Goal: Communication & Community: Answer question/provide support

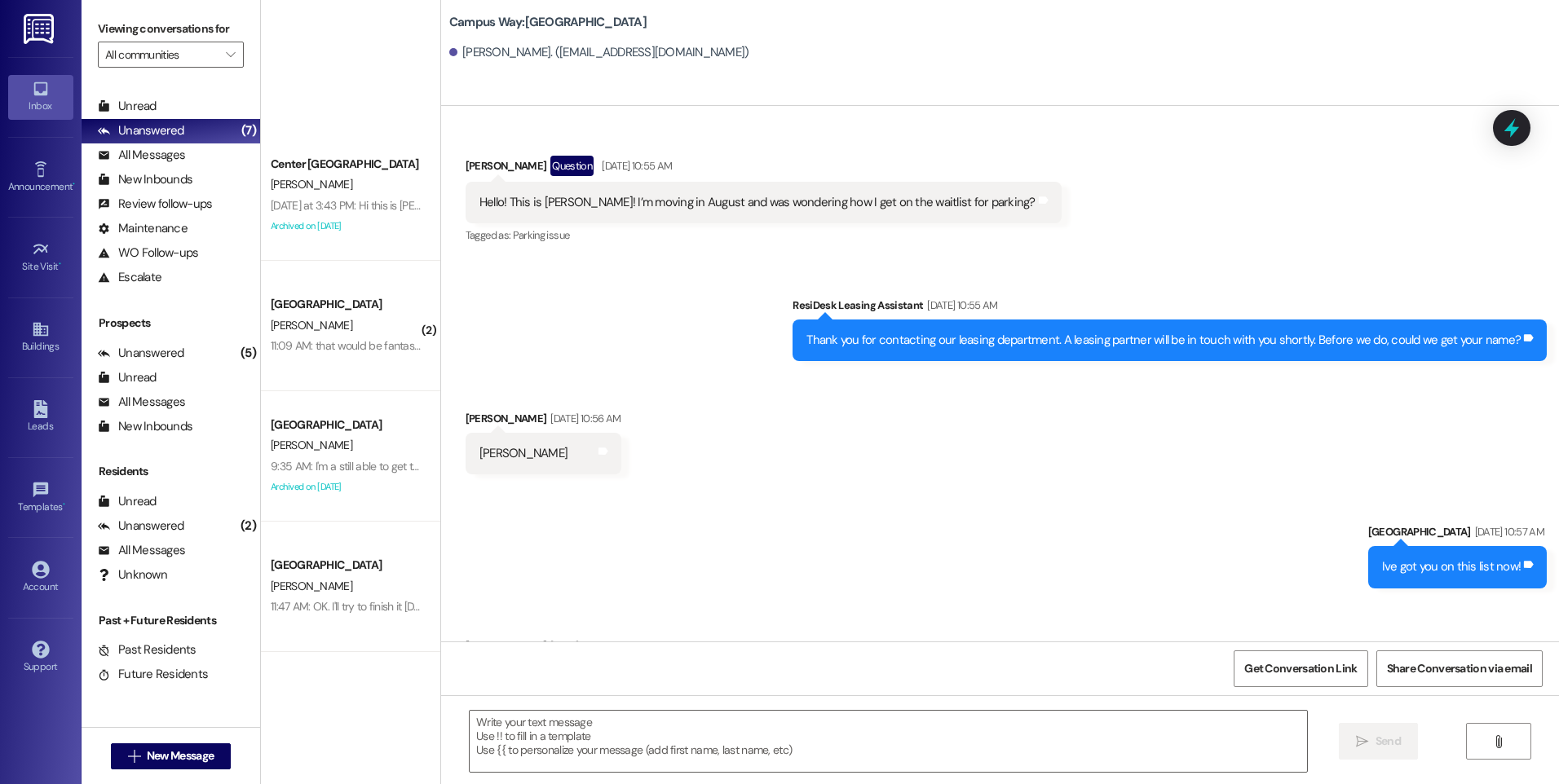
scroll to position [2668, 0]
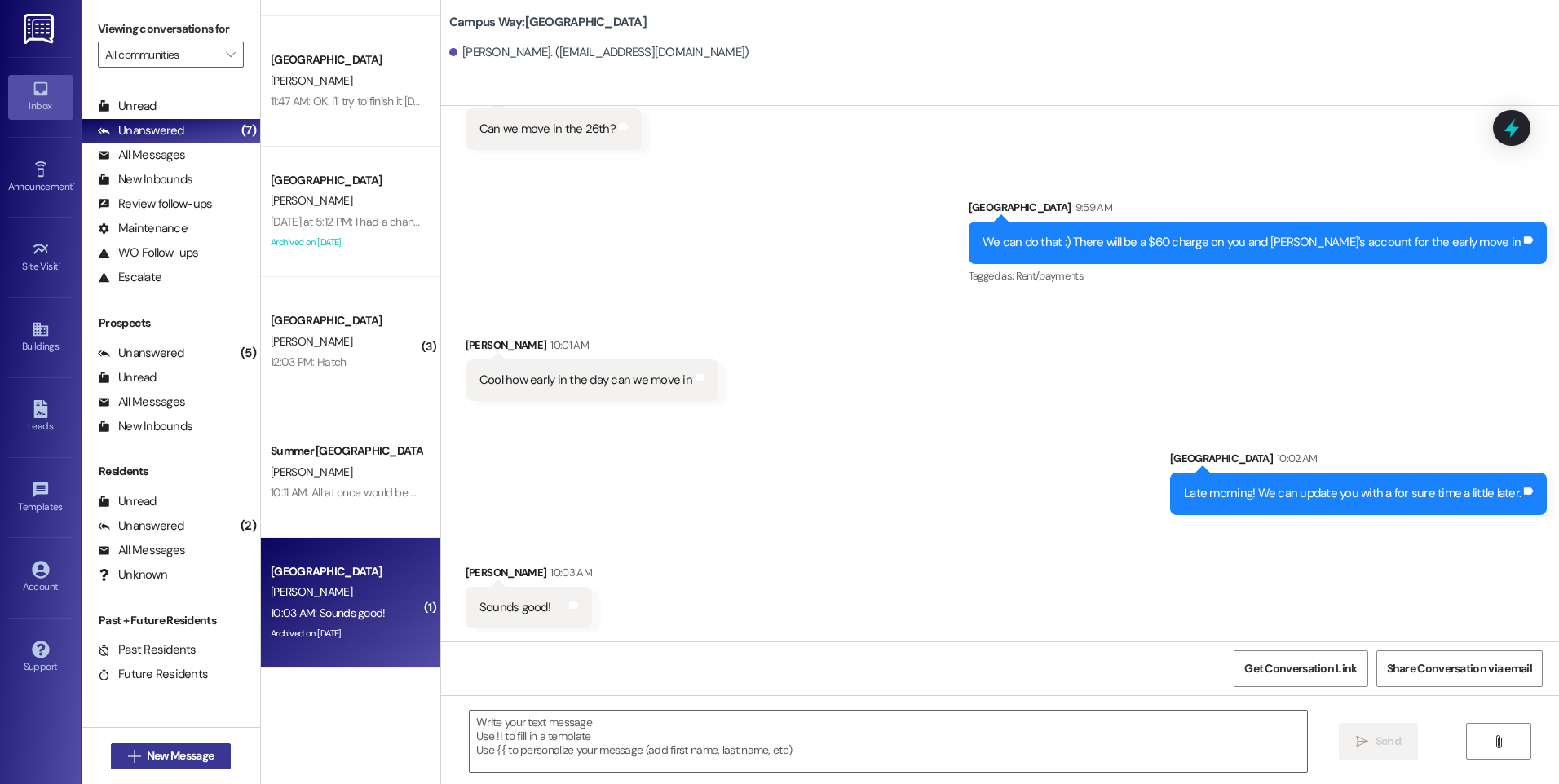
click at [186, 761] on span "New Message" at bounding box center [180, 756] width 67 height 17
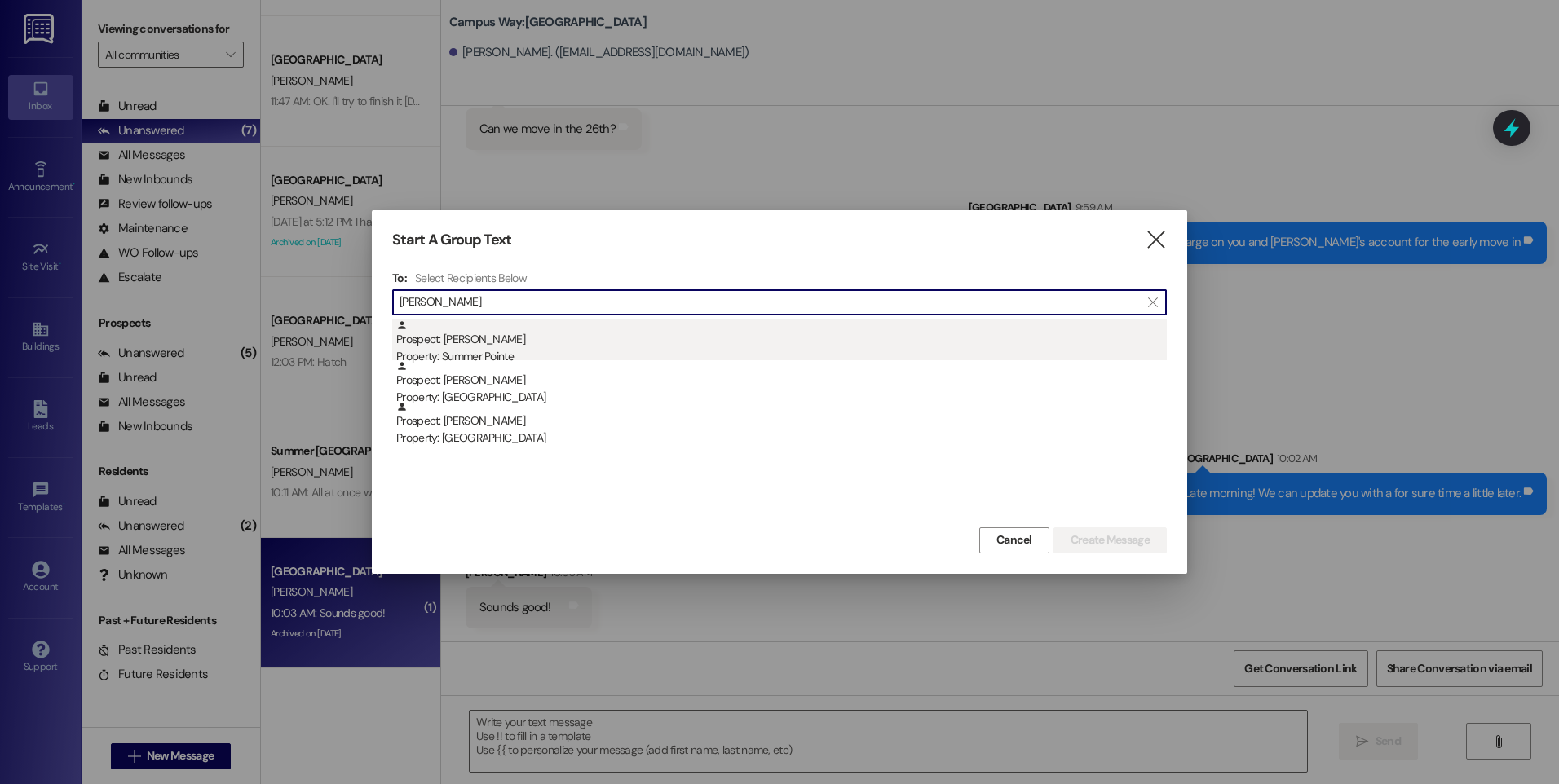
type input "[PERSON_NAME]"
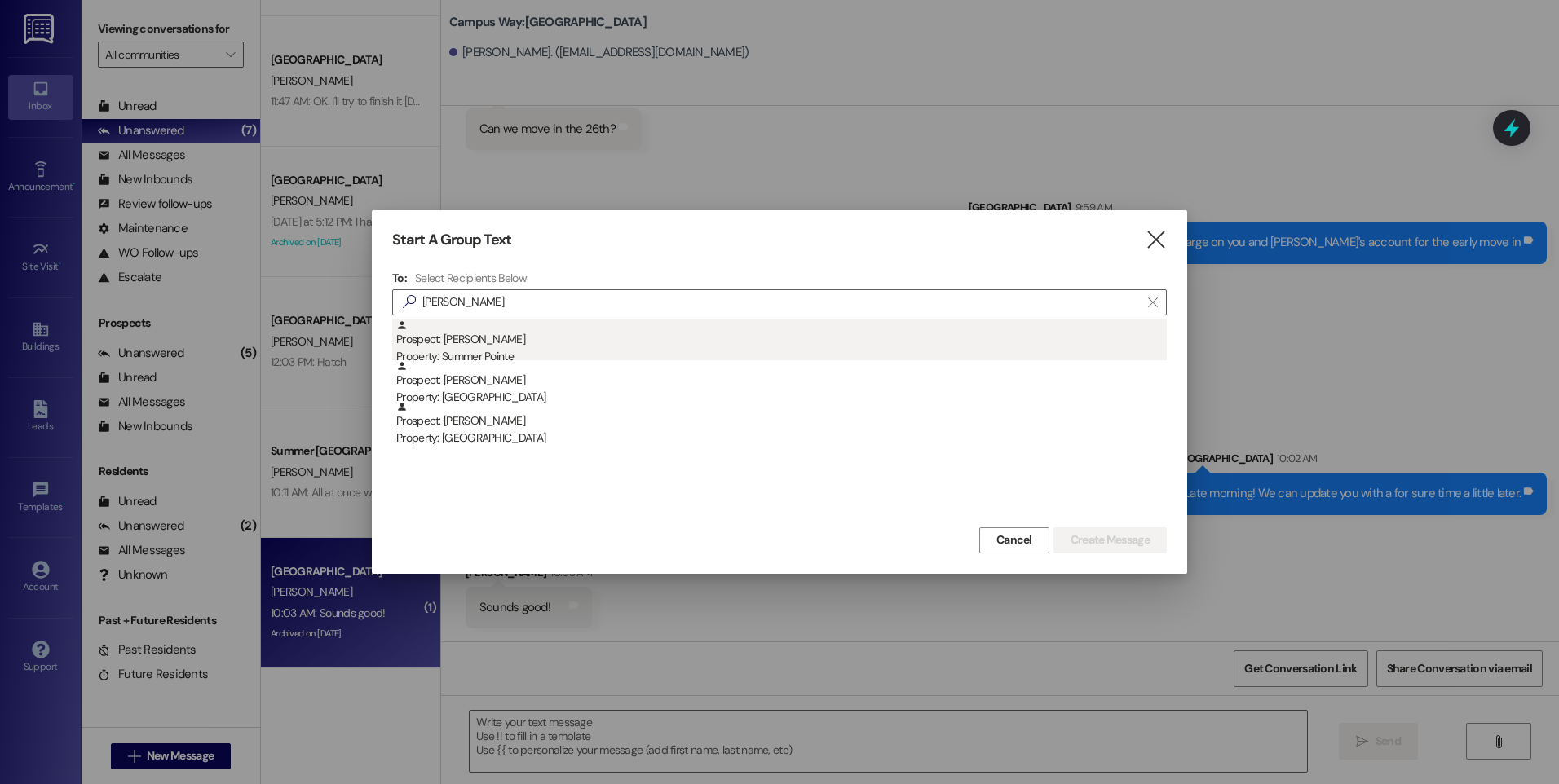
click at [537, 346] on div "Prospect: [PERSON_NAME] Property: Summer Pointe" at bounding box center [781, 343] width 771 height 46
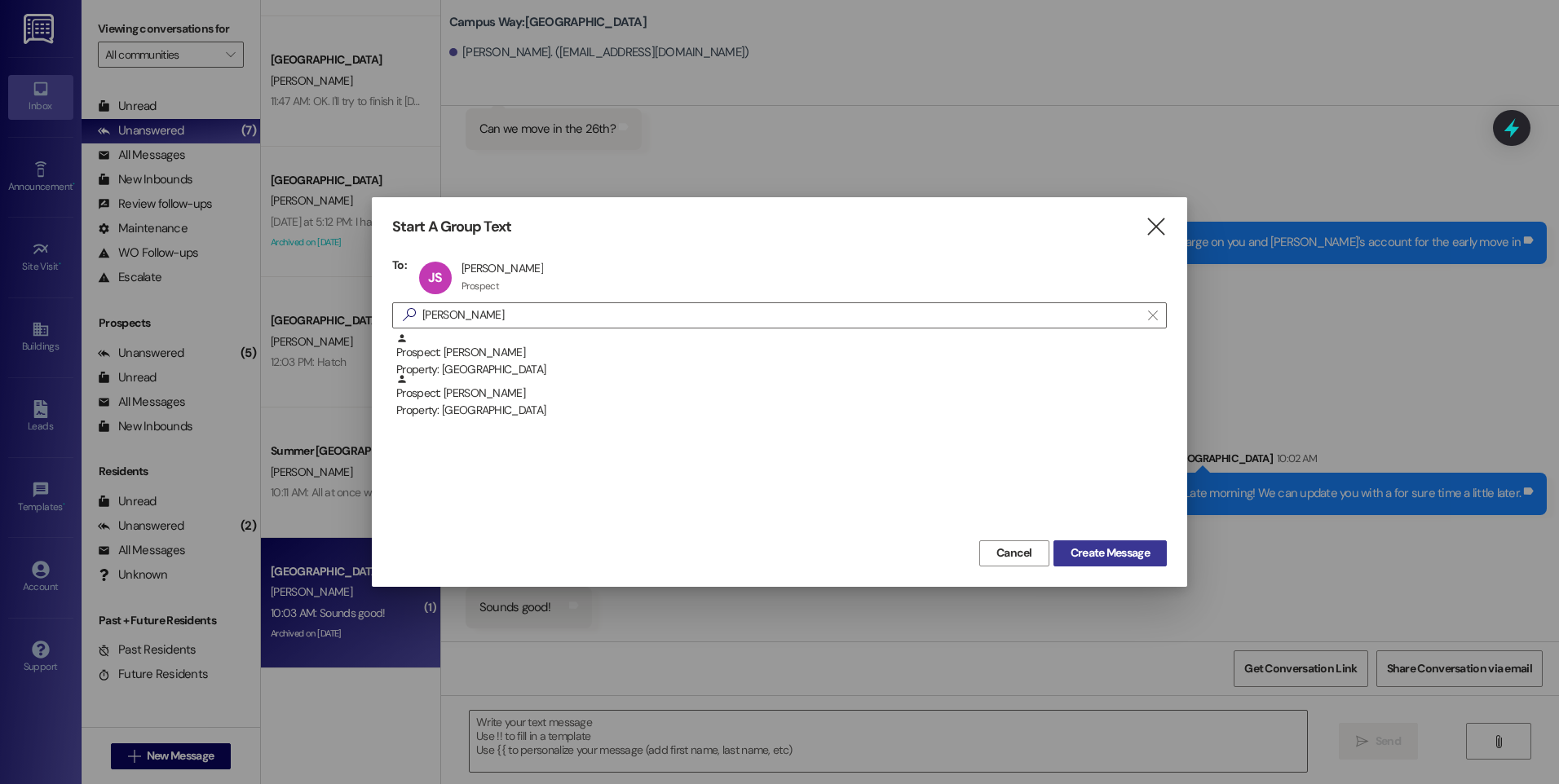
click at [1129, 566] on button "Create Message" at bounding box center [1110, 553] width 113 height 26
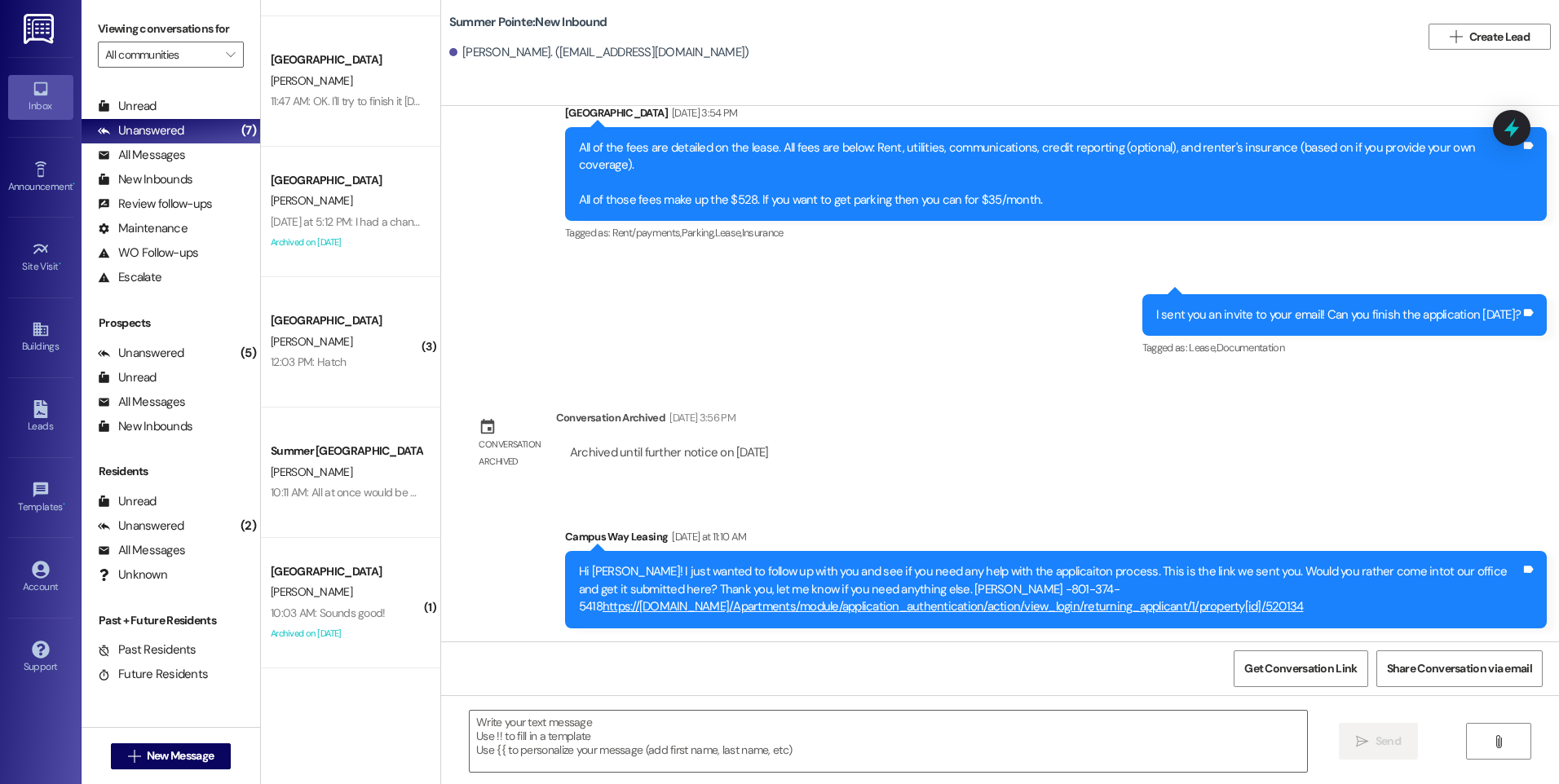
scroll to position [1123, 0]
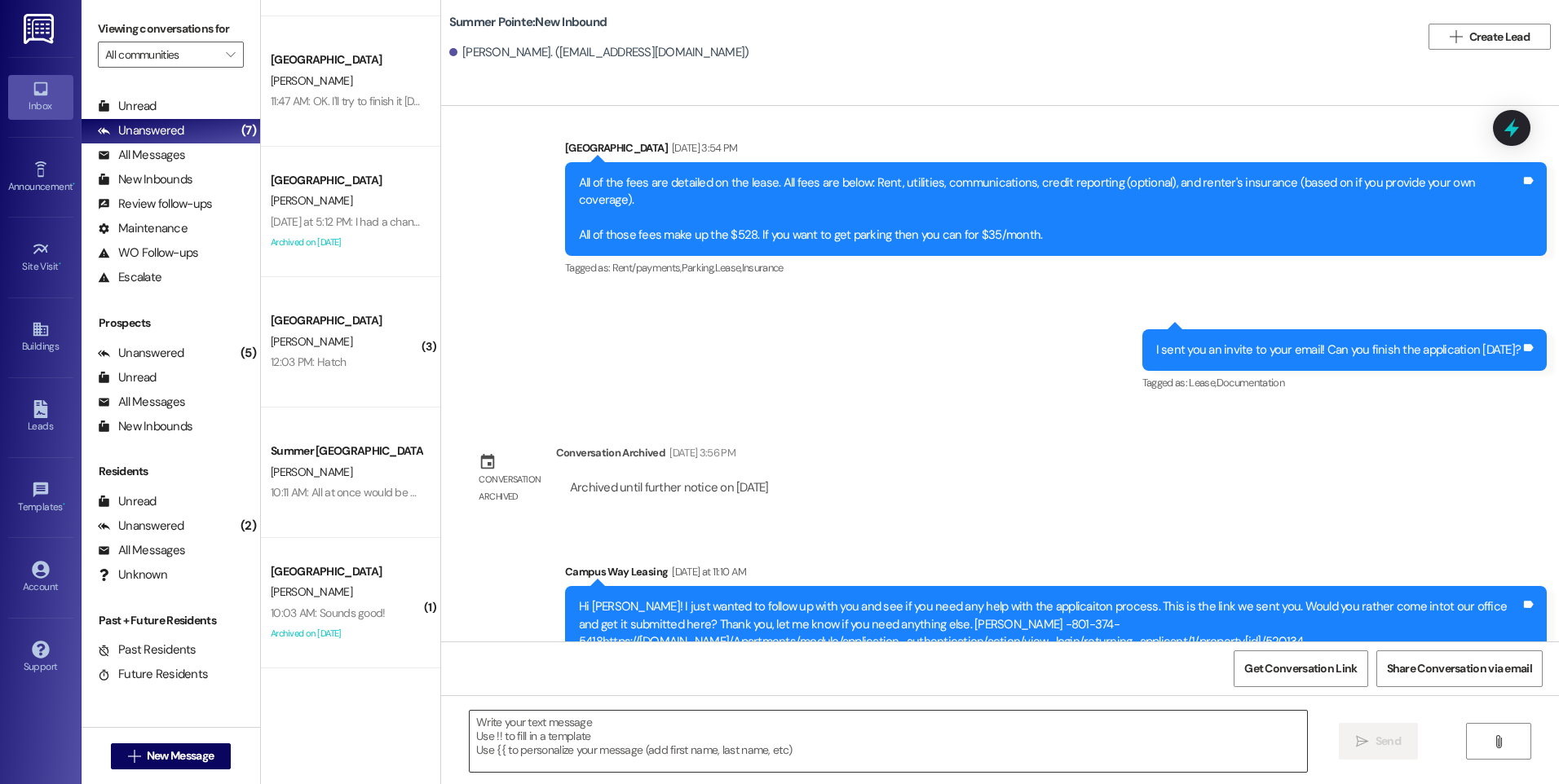
click at [855, 747] on textarea at bounding box center [888, 741] width 836 height 61
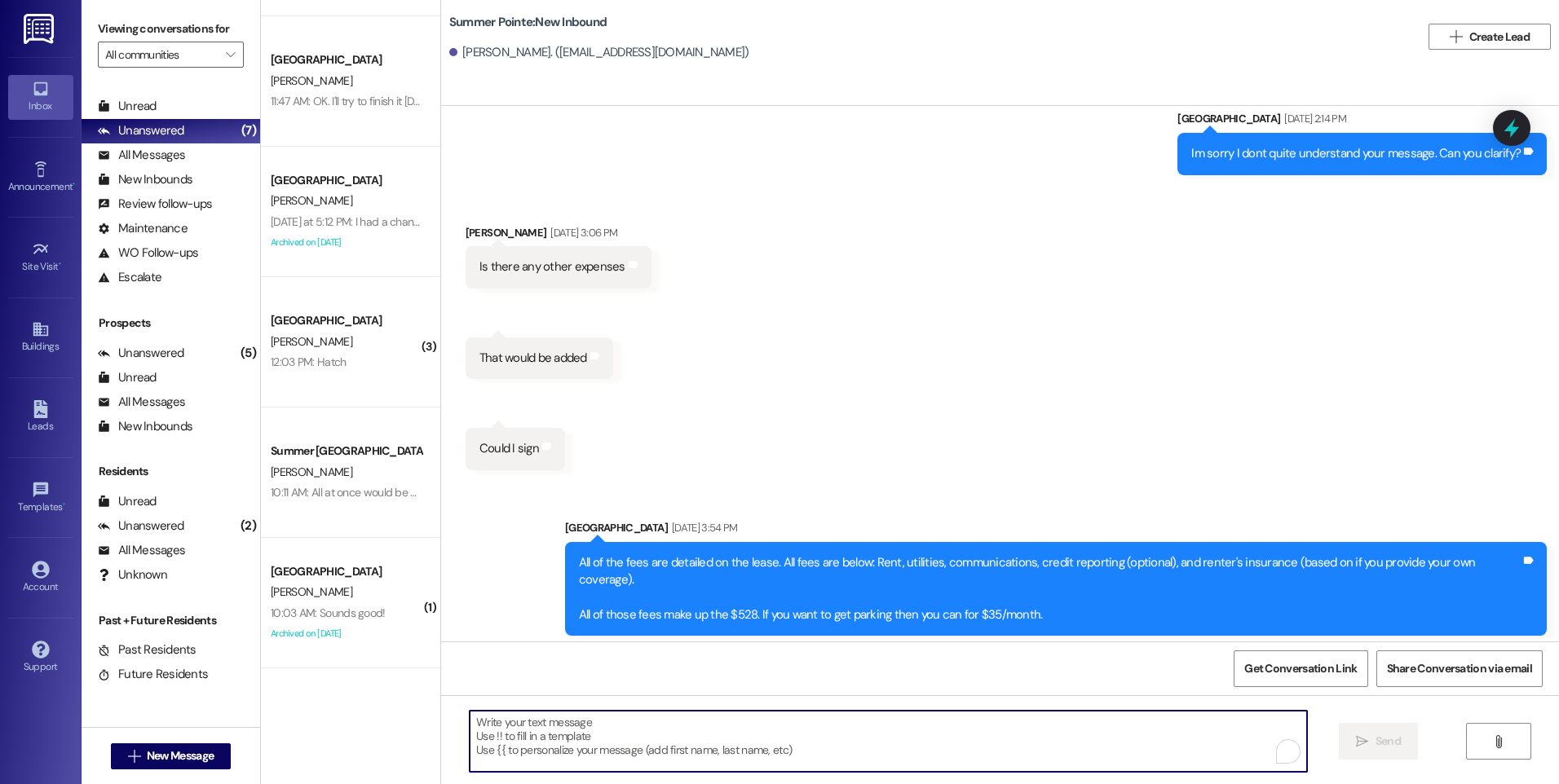
scroll to position [715, 0]
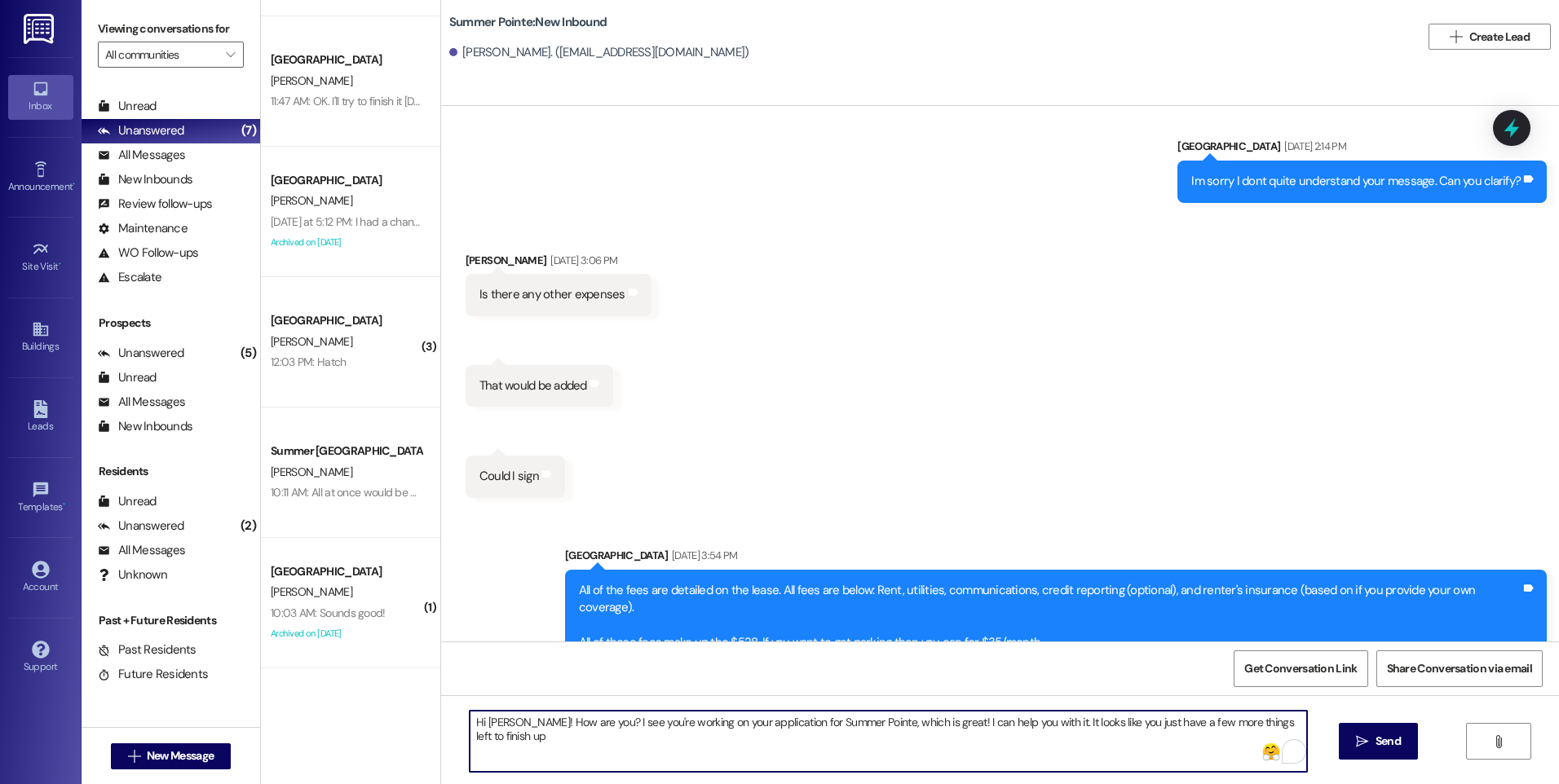
click at [989, 724] on textarea "Hi [PERSON_NAME]! How are you? I see you're working on your application for Sum…" at bounding box center [888, 741] width 836 height 61
drag, startPoint x: 1082, startPoint y: 720, endPoint x: 1148, endPoint y: 721, distance: 66.0
click at [1148, 721] on textarea "Hi [PERSON_NAME]! How are you? I see you're working on your application for Sum…" at bounding box center [888, 741] width 836 height 61
drag, startPoint x: 1247, startPoint y: 726, endPoint x: 1243, endPoint y: 740, distance: 14.6
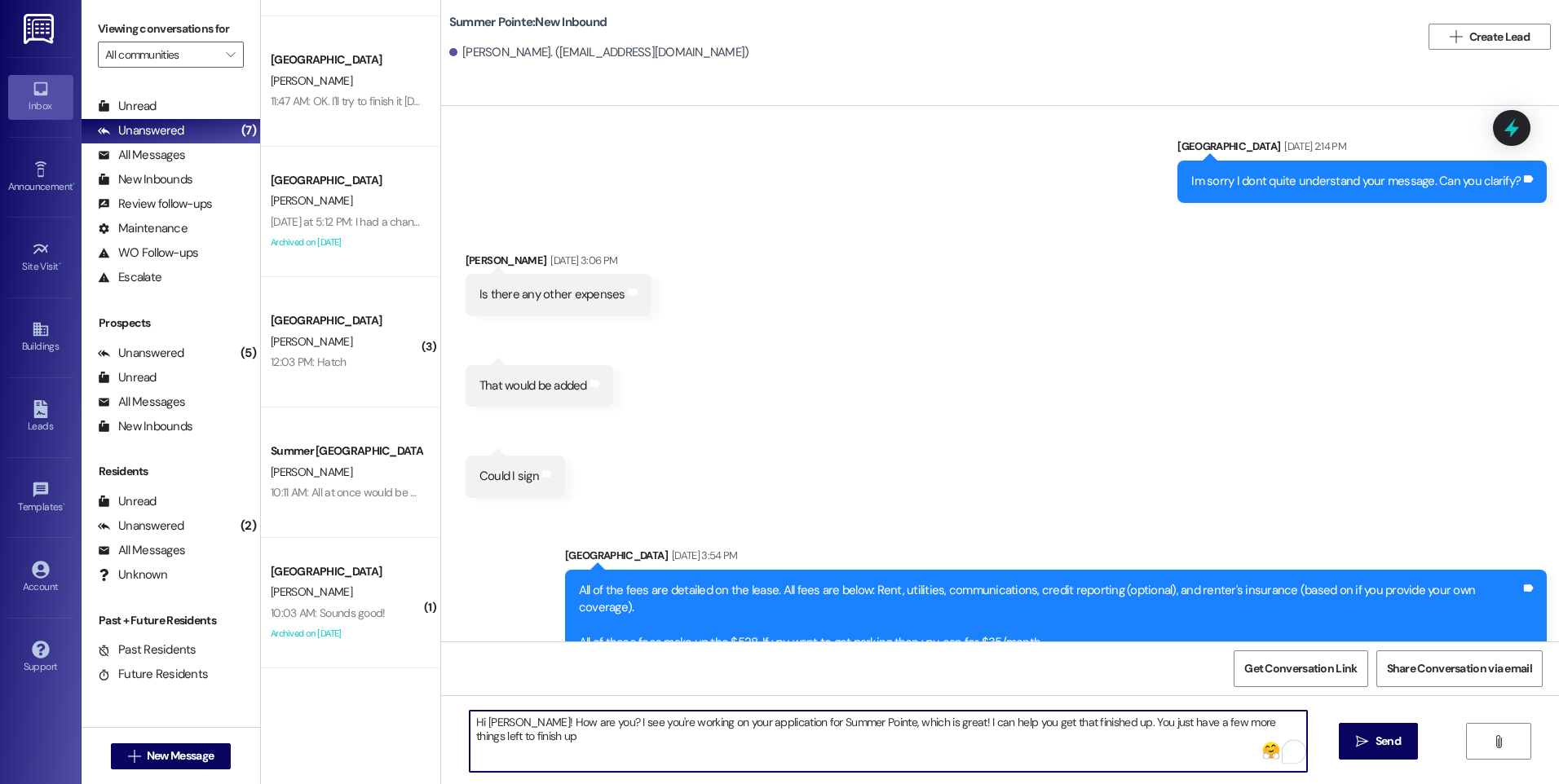
click at [1243, 740] on textarea "Hi [PERSON_NAME]! How are you? I see you're working on your application for Sum…" at bounding box center [888, 741] width 836 height 61
type textarea "Hi [PERSON_NAME]! How are you? I see you're working on your application for Sum…"
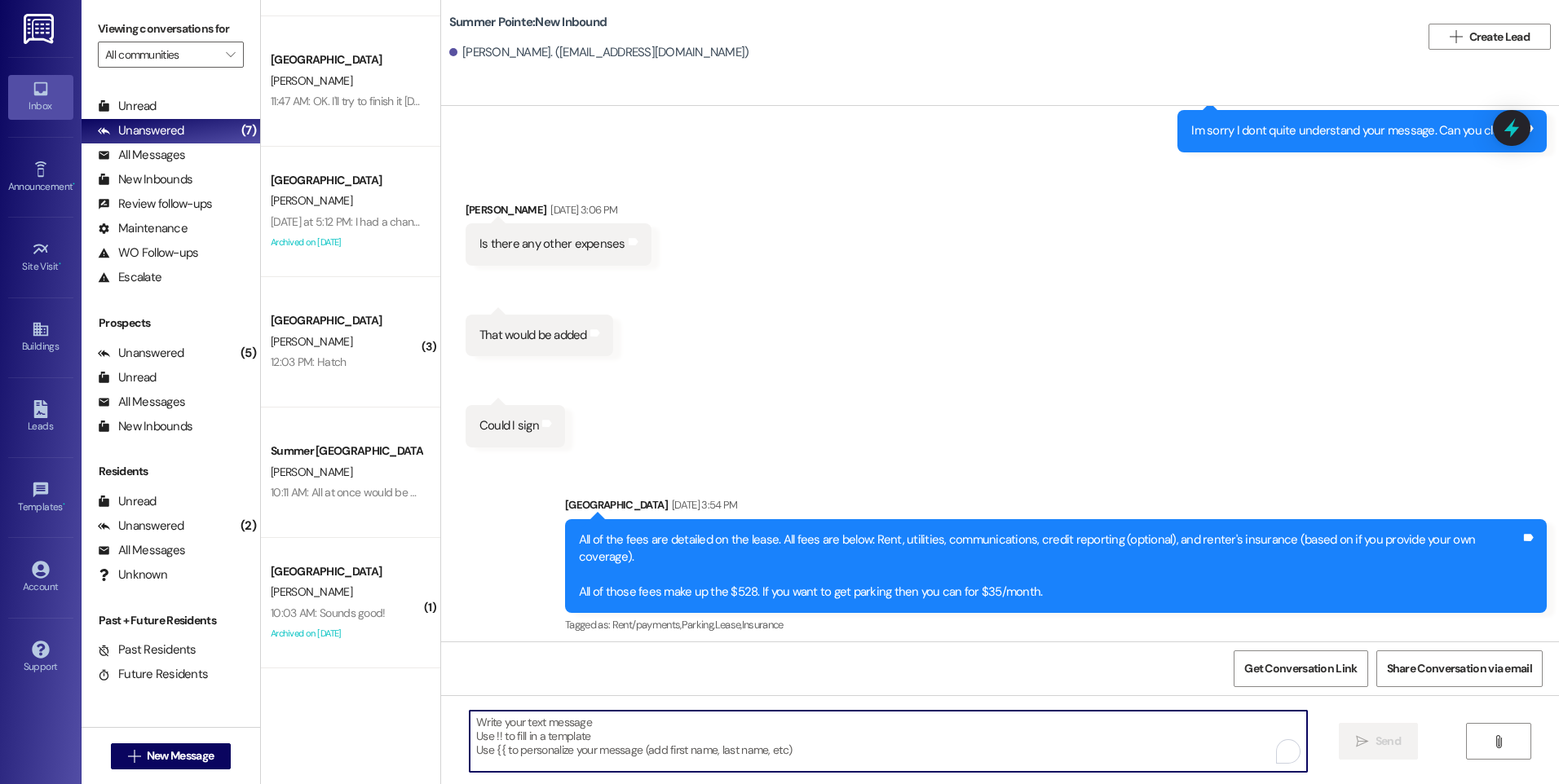
scroll to position [1254, 0]
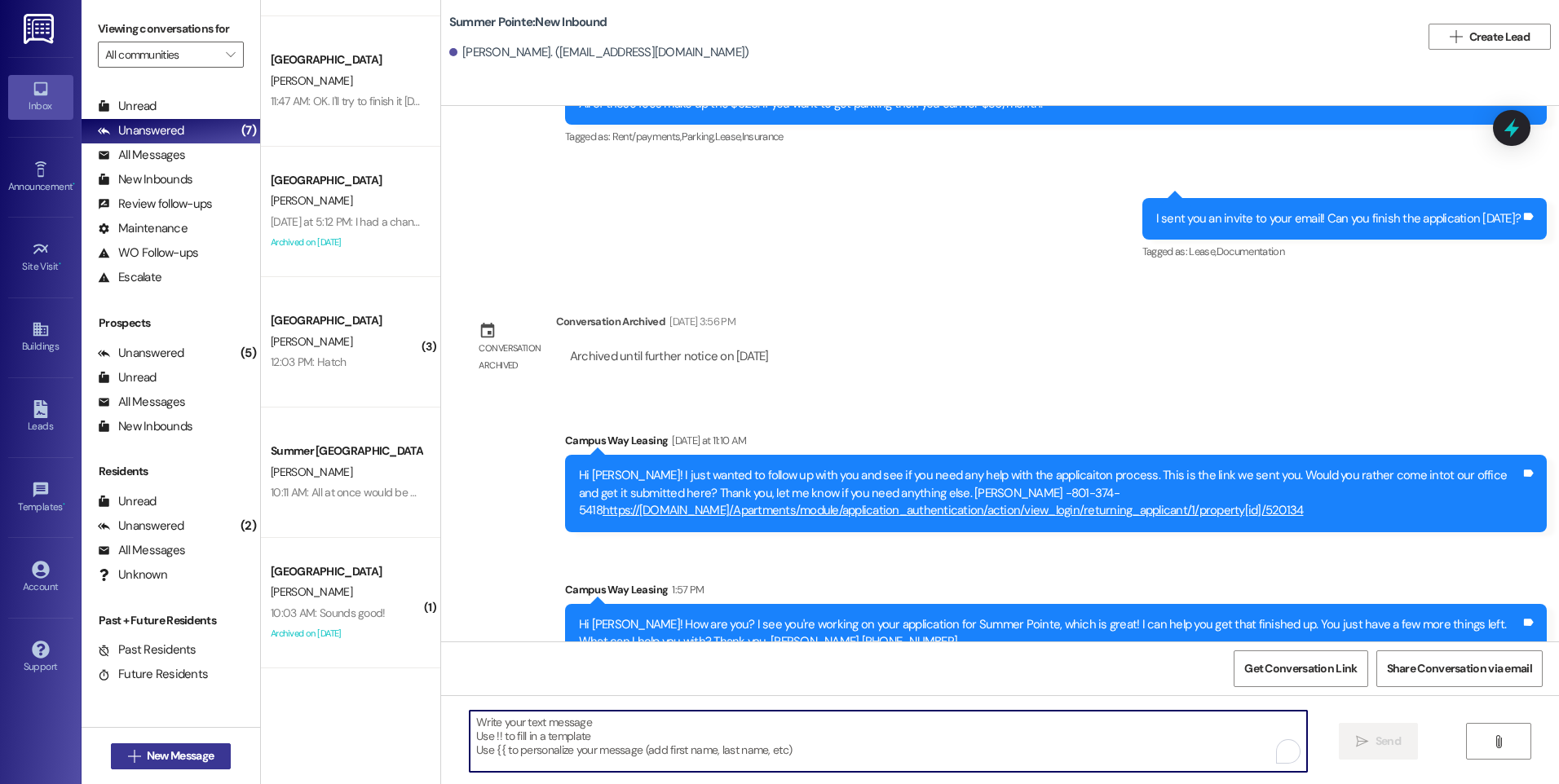
click at [176, 750] on span "New Message" at bounding box center [180, 756] width 67 height 17
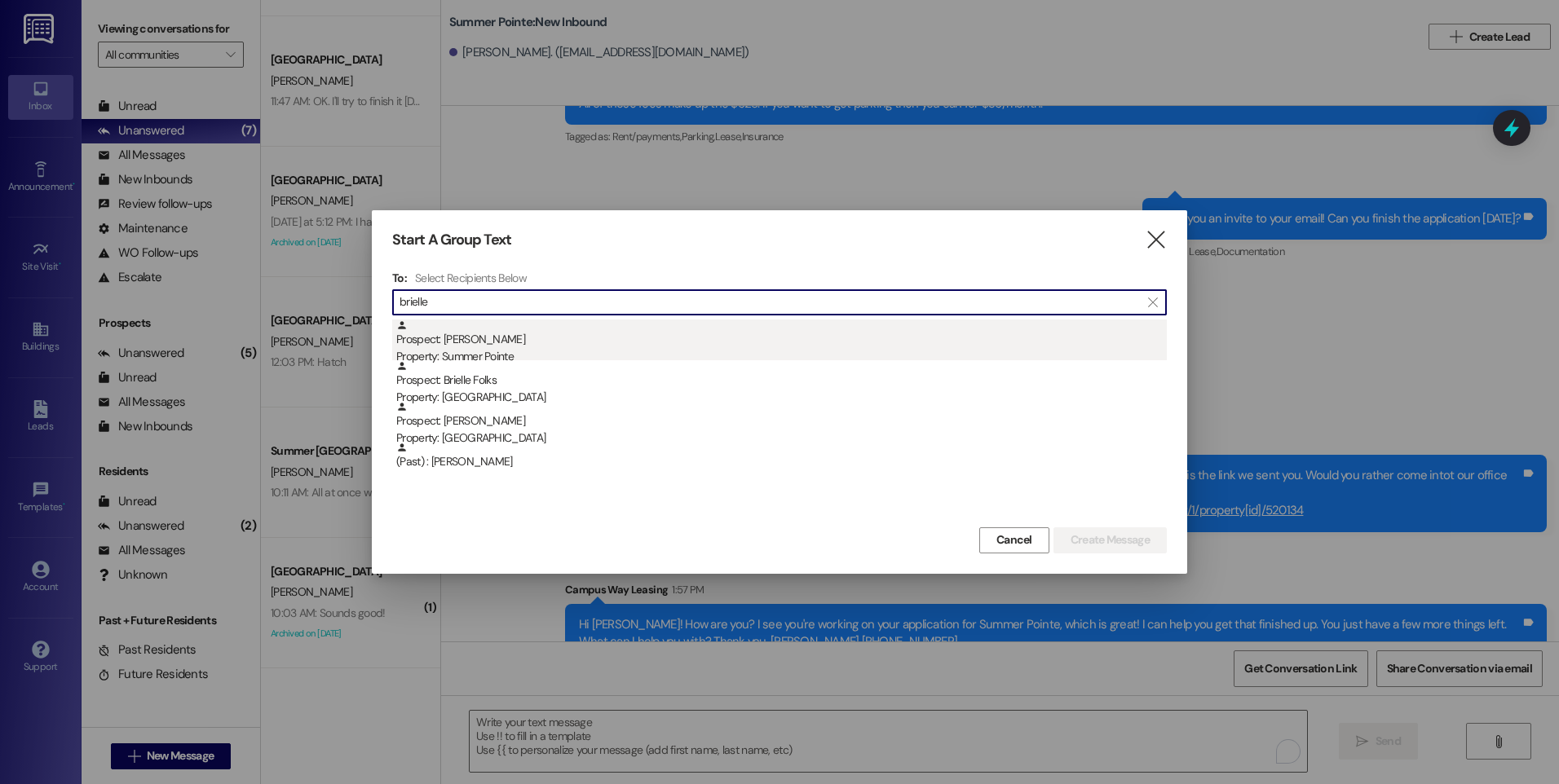
type input "brielle"
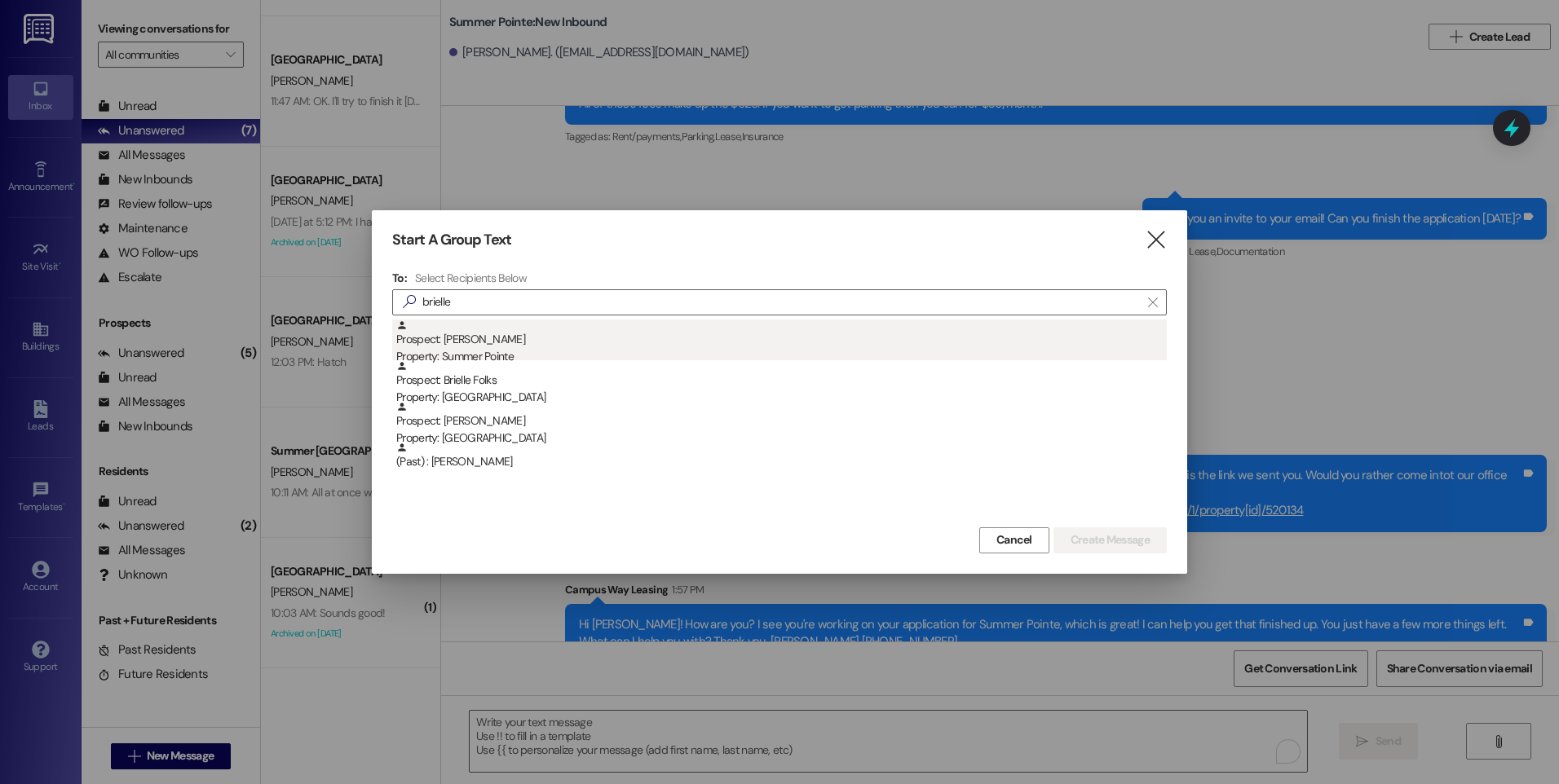
click at [527, 342] on div "Prospect: [PERSON_NAME] Property: Summer Pointe" at bounding box center [781, 343] width 771 height 46
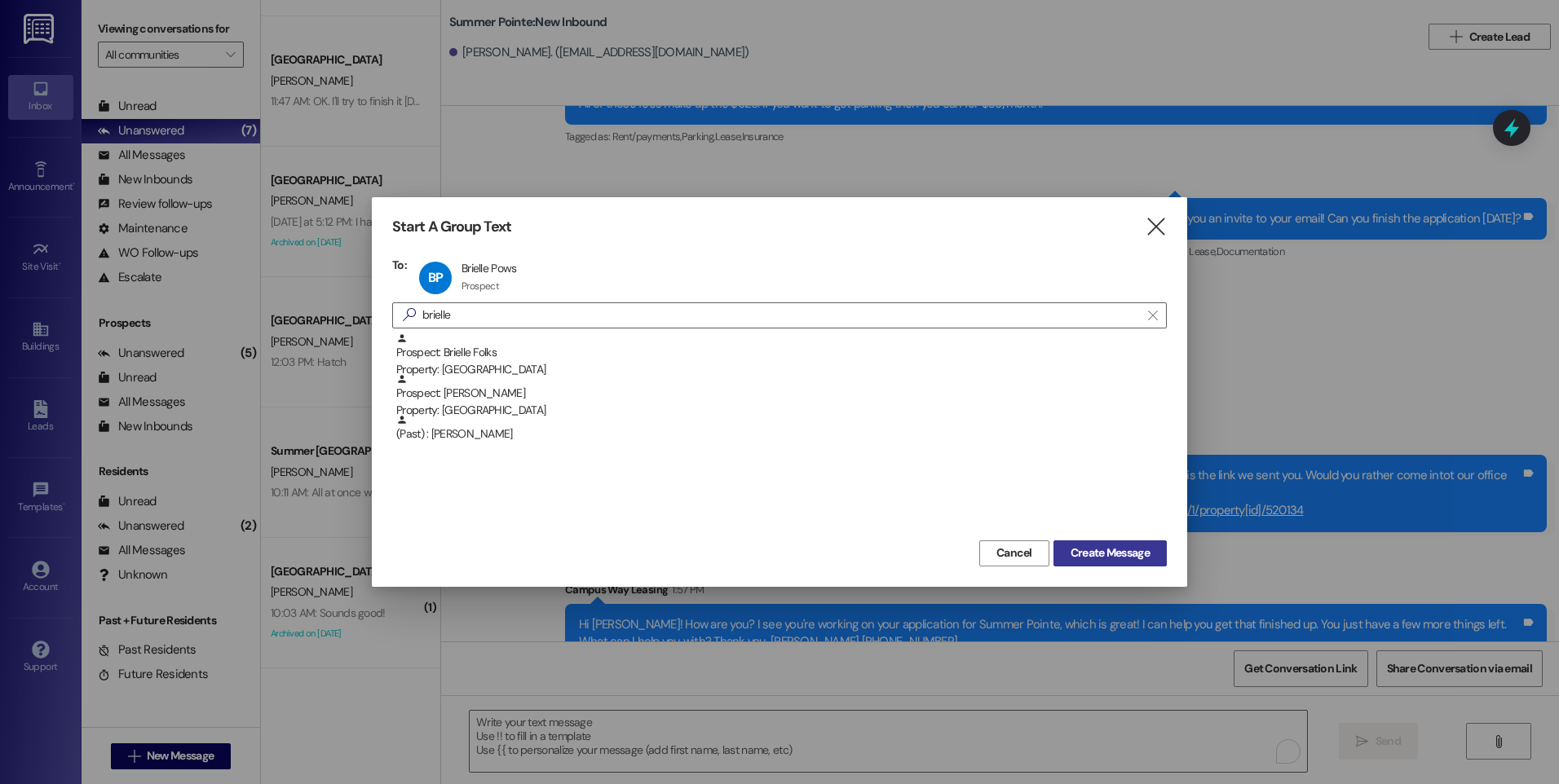
click at [1070, 546] on span "Create Message" at bounding box center [1110, 553] width 79 height 17
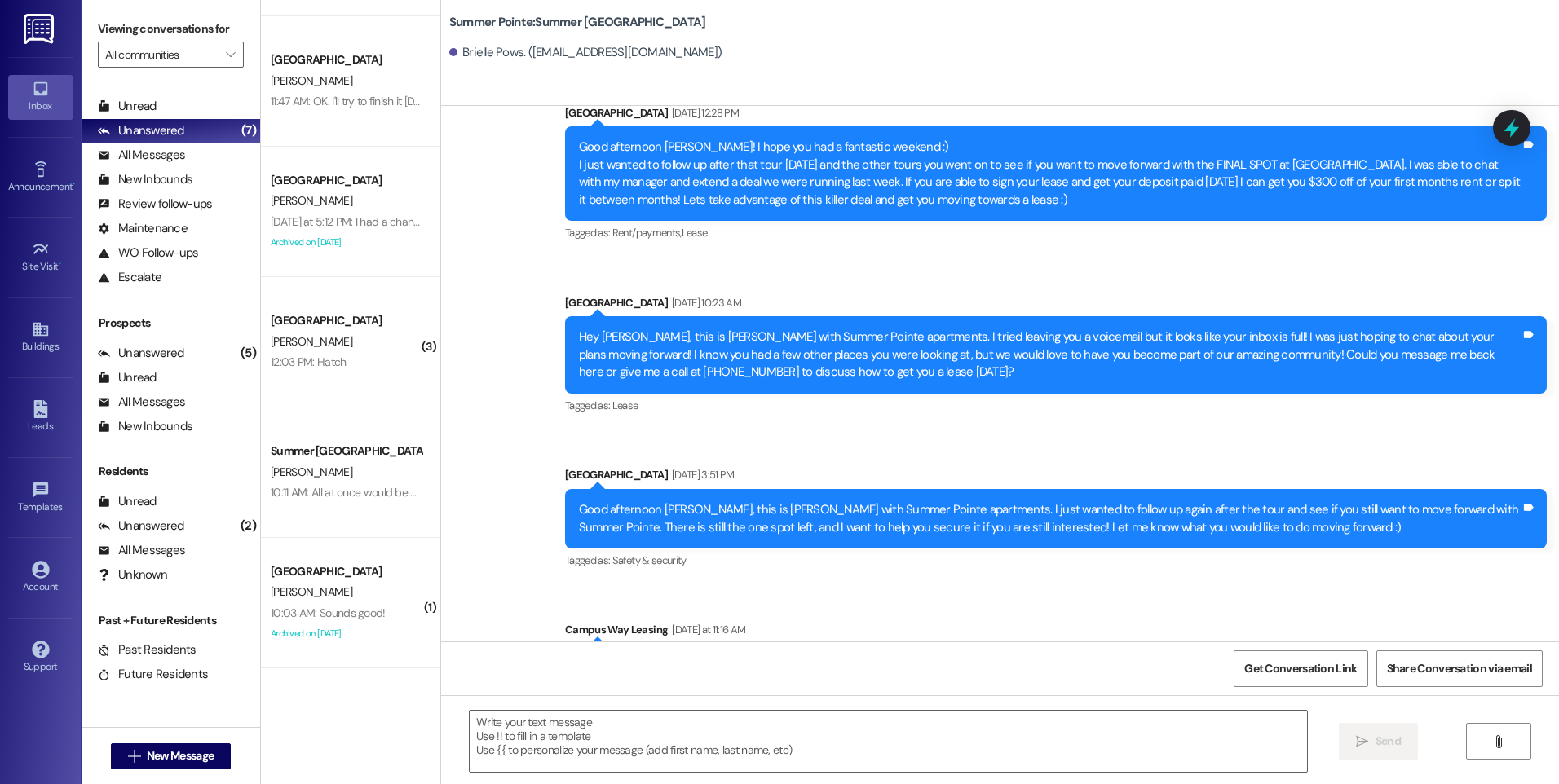
scroll to position [1906, 0]
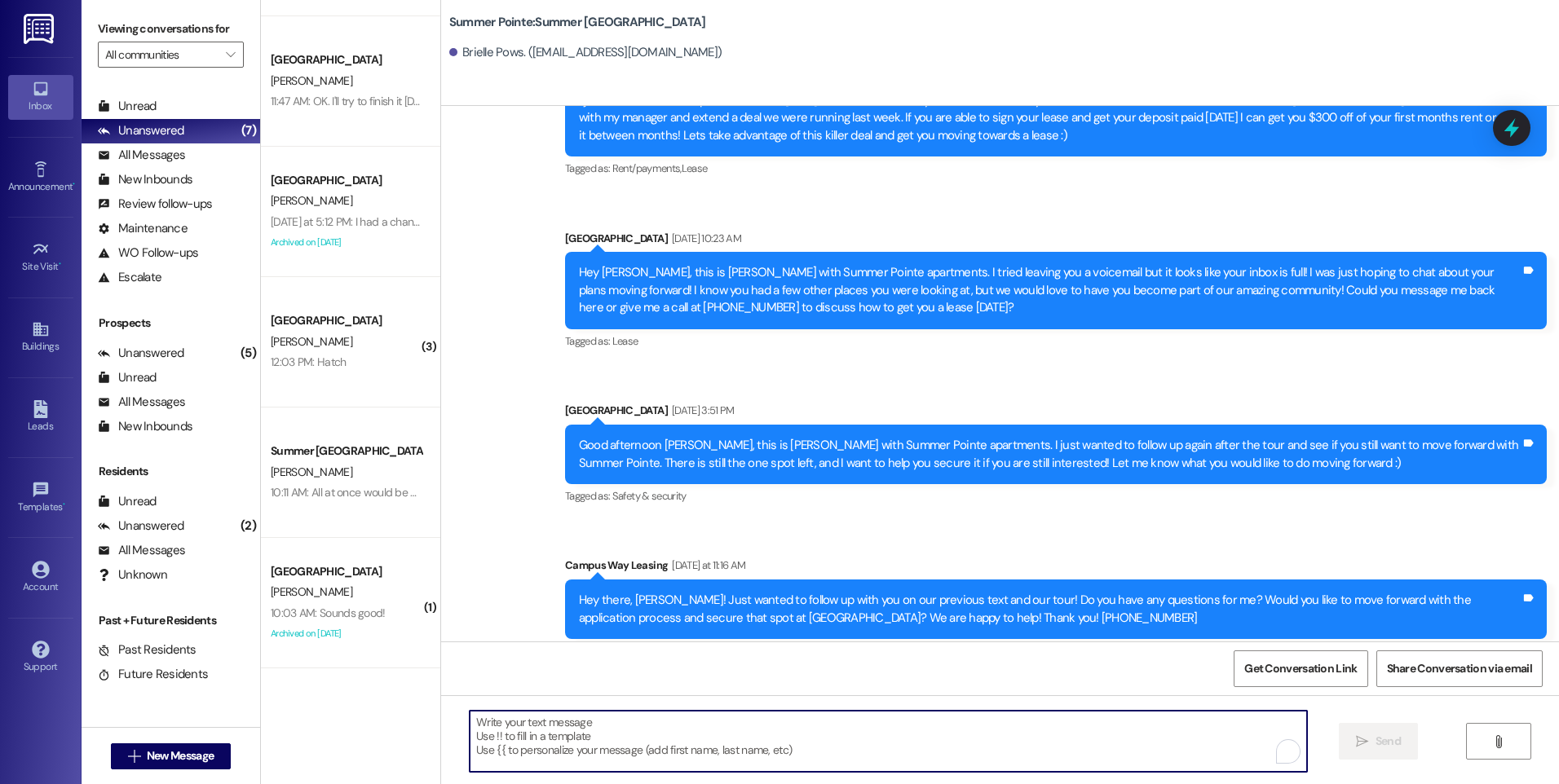
click at [738, 742] on textarea "To enrich screen reader interactions, please activate Accessibility in Grammarl…" at bounding box center [888, 741] width 836 height 61
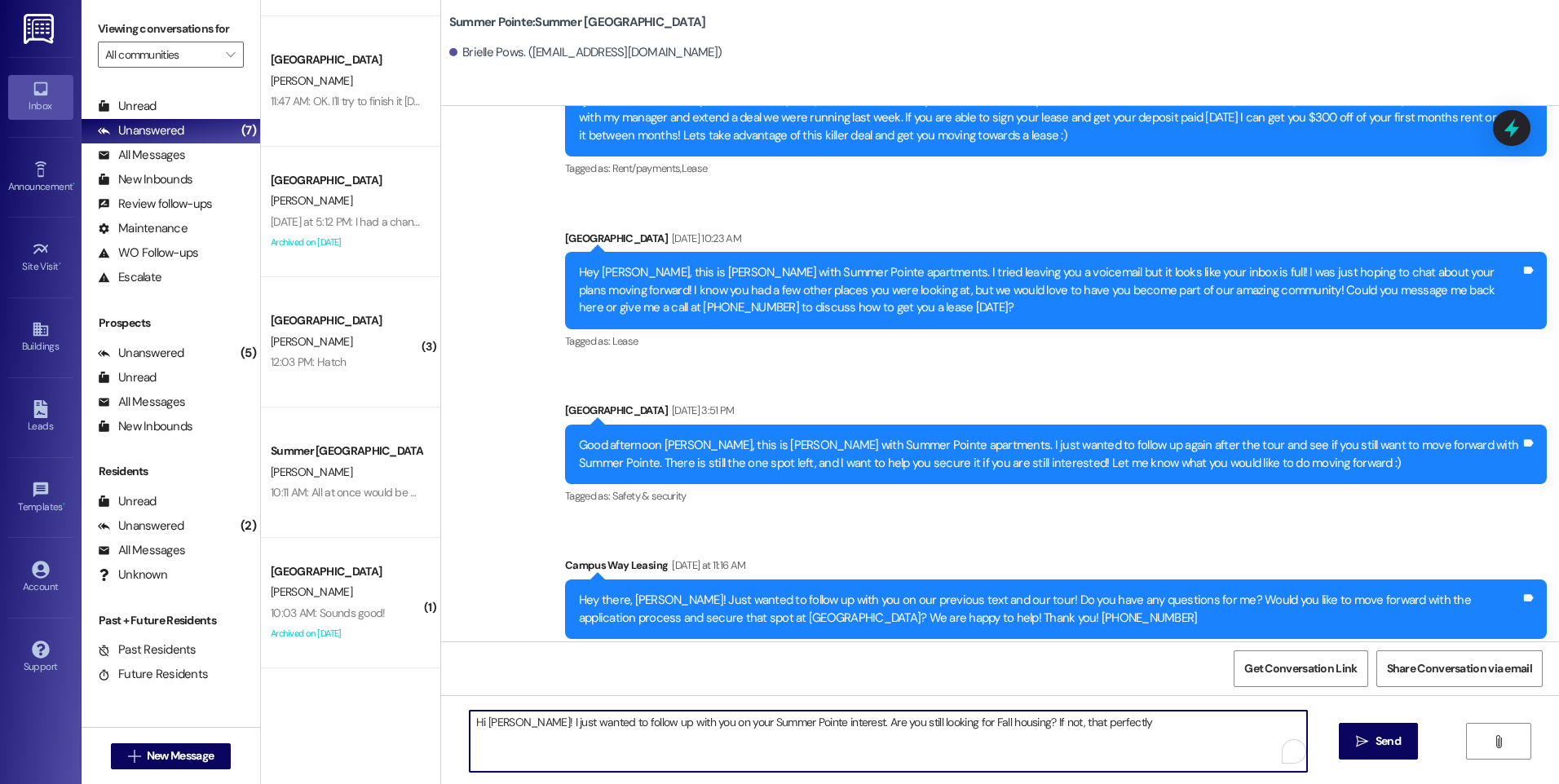
click at [1041, 724] on textarea "Hi [PERSON_NAME]! I just wanted to follow up with you on your Summer Pointe int…" at bounding box center [888, 741] width 836 height 61
click at [1111, 724] on textarea "Hi [PERSON_NAME]! I just wanted to follow up with you on your Summer Pointe int…" at bounding box center [888, 741] width 836 height 61
type textarea "Hi [PERSON_NAME]! I just wanted to follow up with you on your Summer Pointe int…"
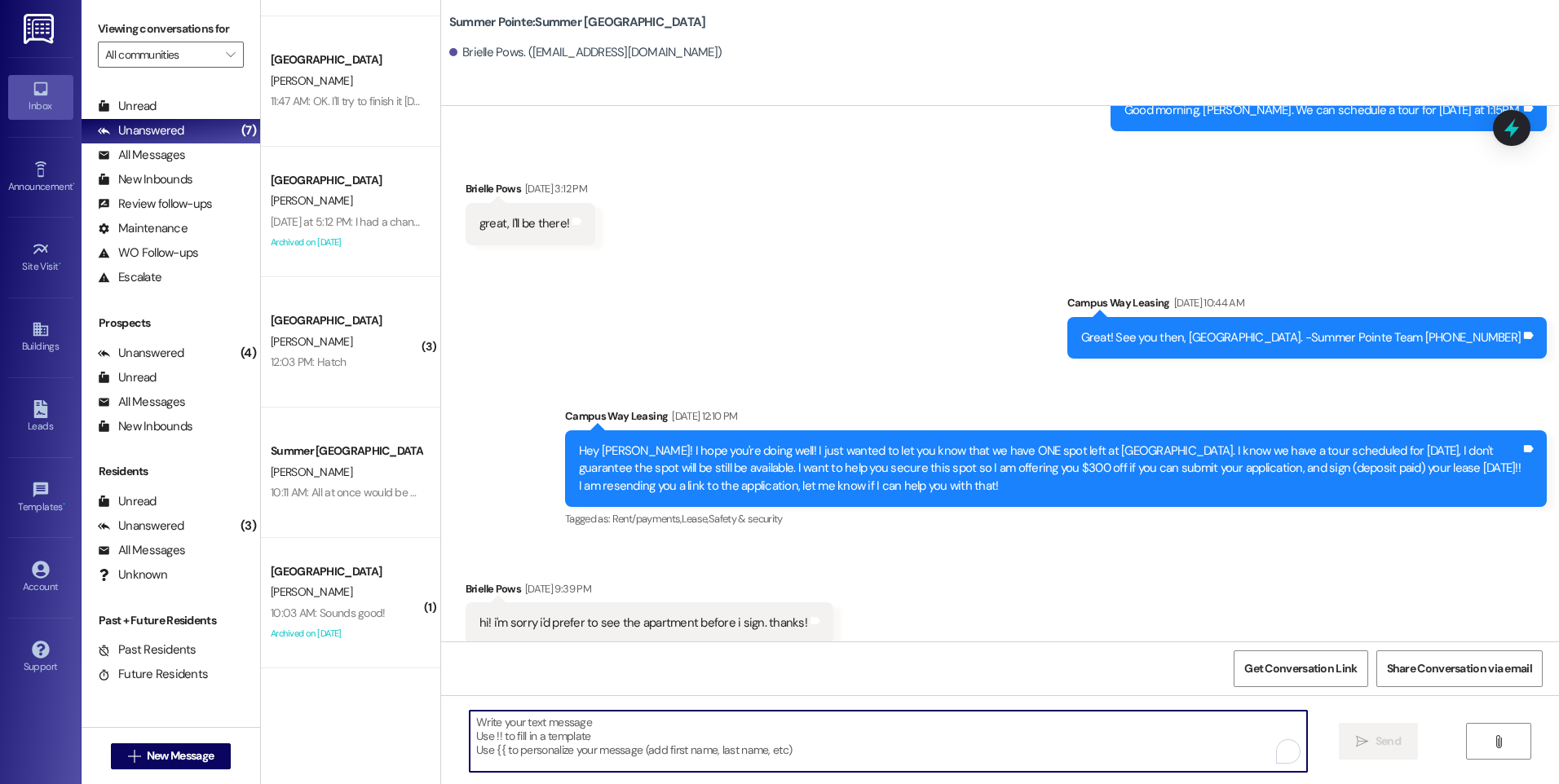
scroll to position [635, 0]
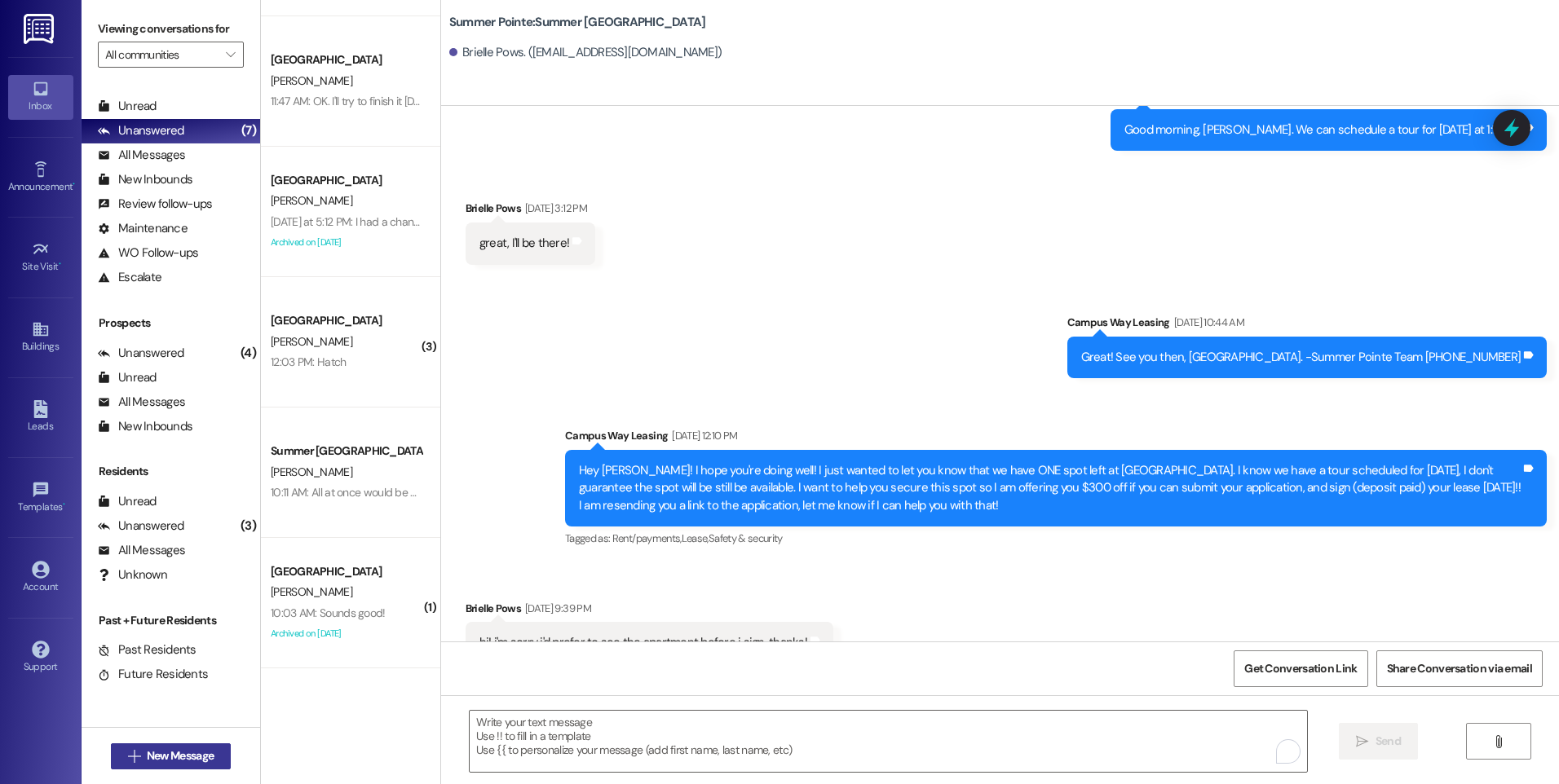
click at [153, 757] on span "New Message" at bounding box center [180, 756] width 67 height 17
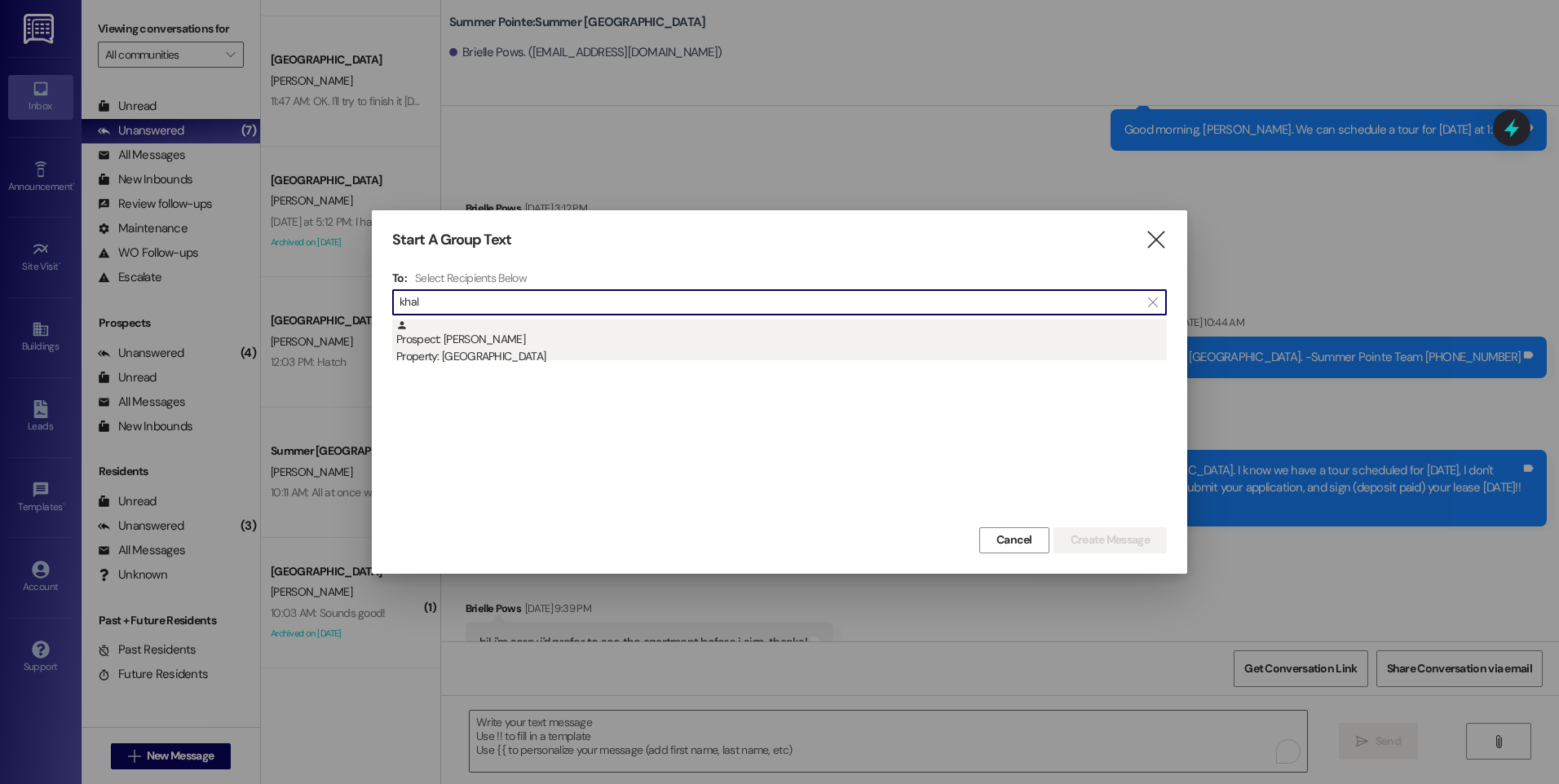
type input "khal"
click at [499, 343] on div "Prospect: [PERSON_NAME] Property: [GEOGRAPHIC_DATA]" at bounding box center [781, 343] width 771 height 46
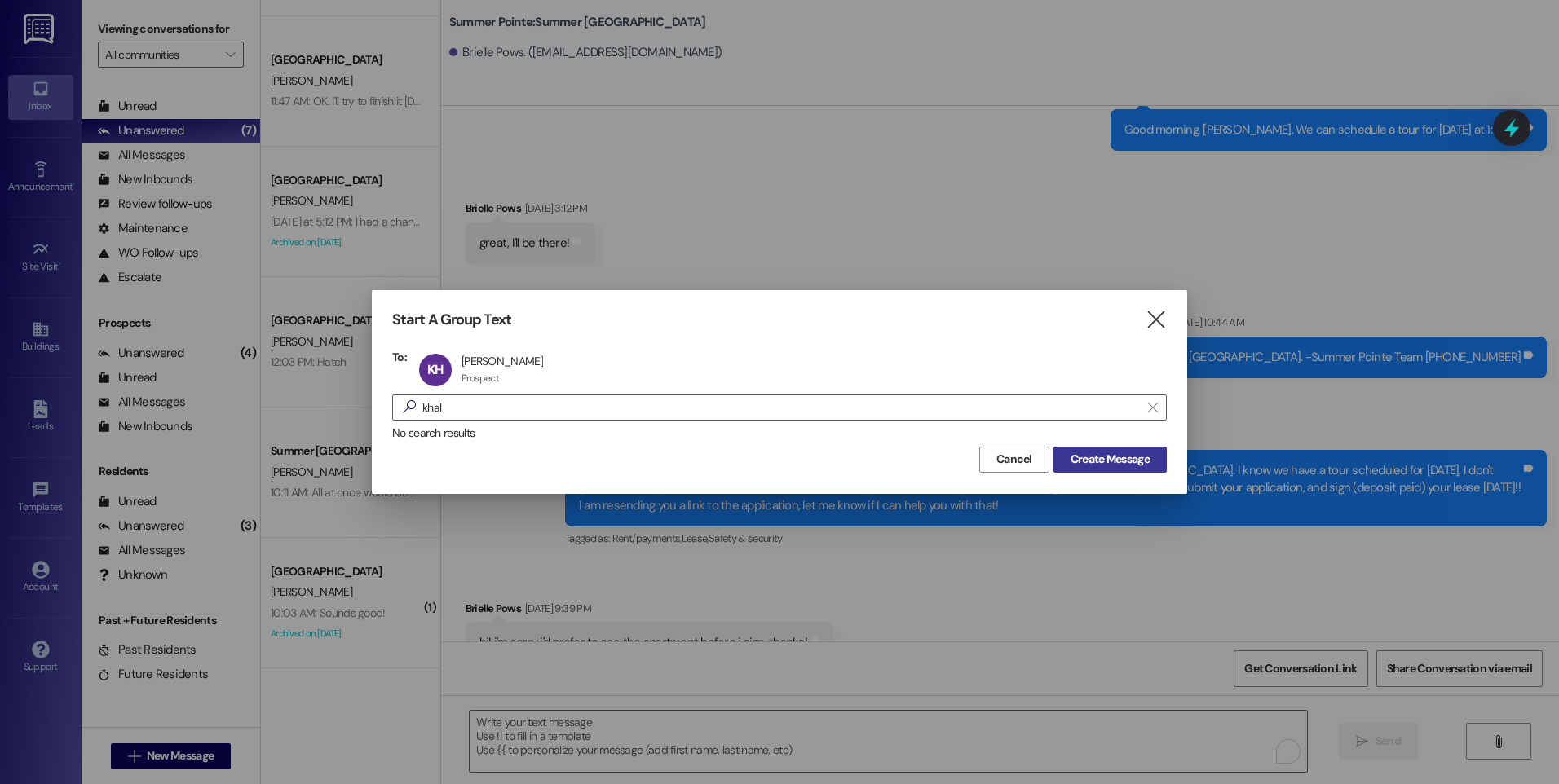
click at [1102, 461] on span "Create Message" at bounding box center [1110, 460] width 79 height 17
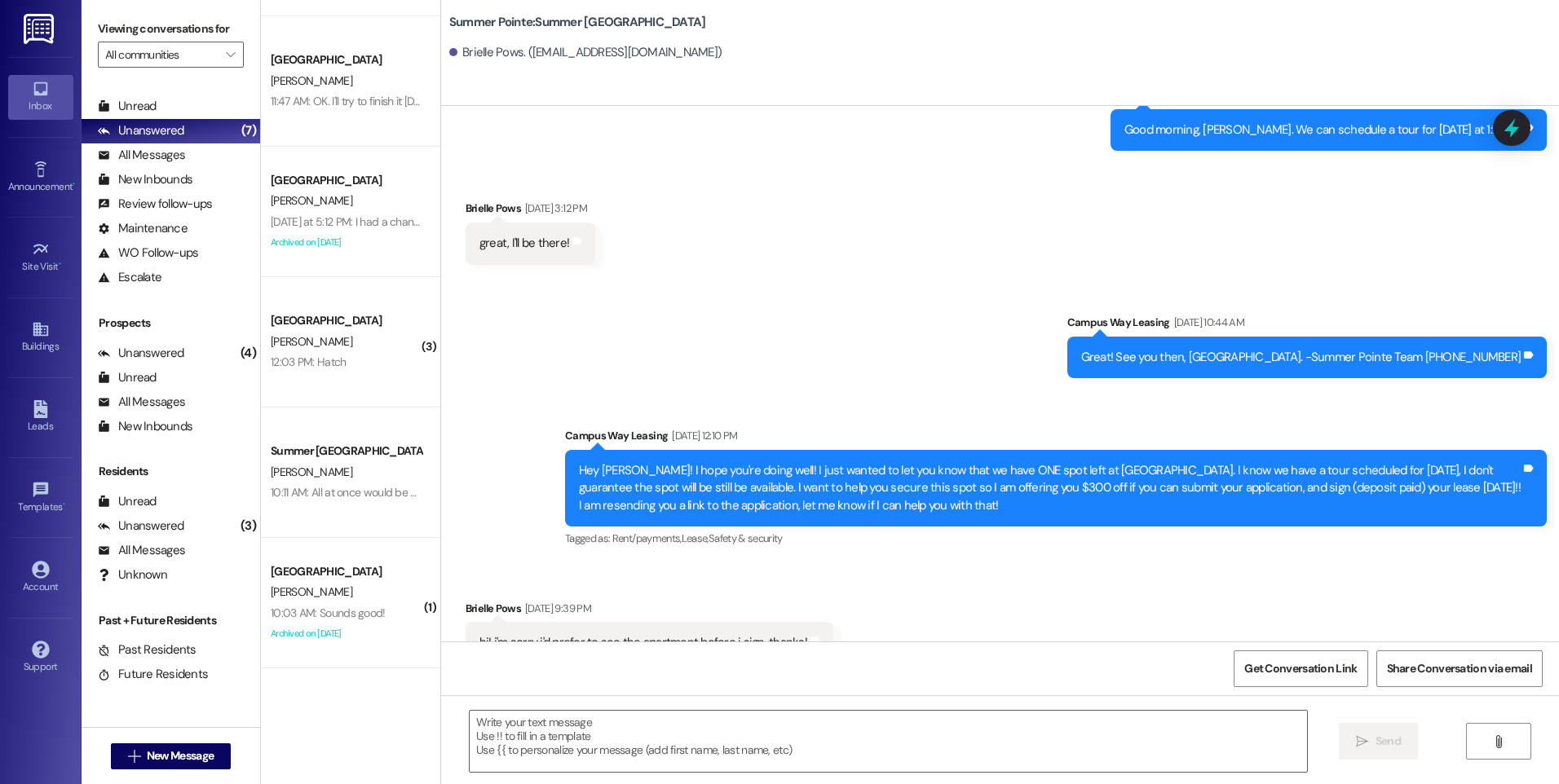
scroll to position [0, 0]
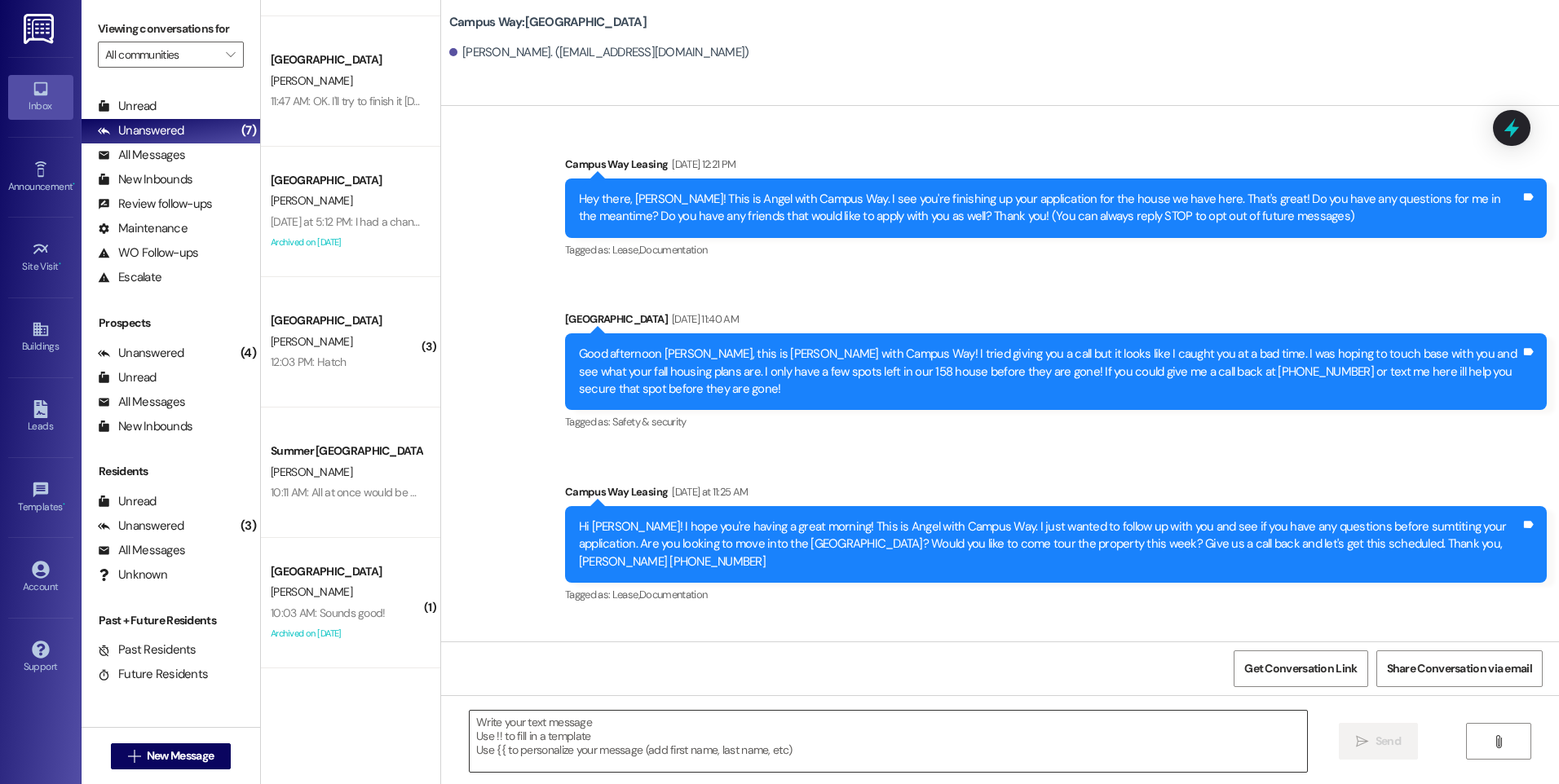
click at [666, 737] on textarea at bounding box center [888, 741] width 836 height 61
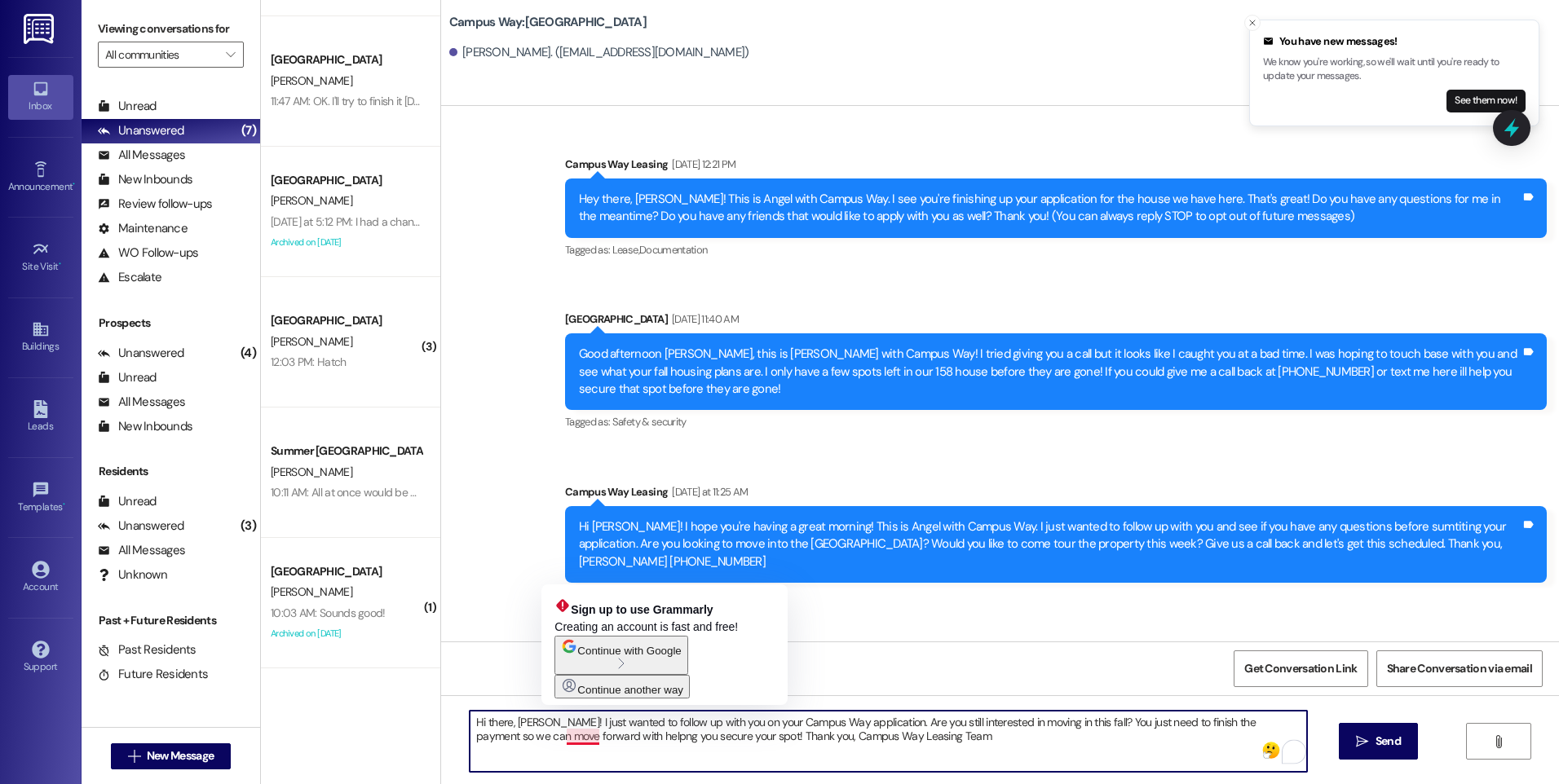
click at [576, 736] on textarea "Hi there, [PERSON_NAME]! I just wanted to follow up with you on your Campus Way…" at bounding box center [888, 741] width 836 height 61
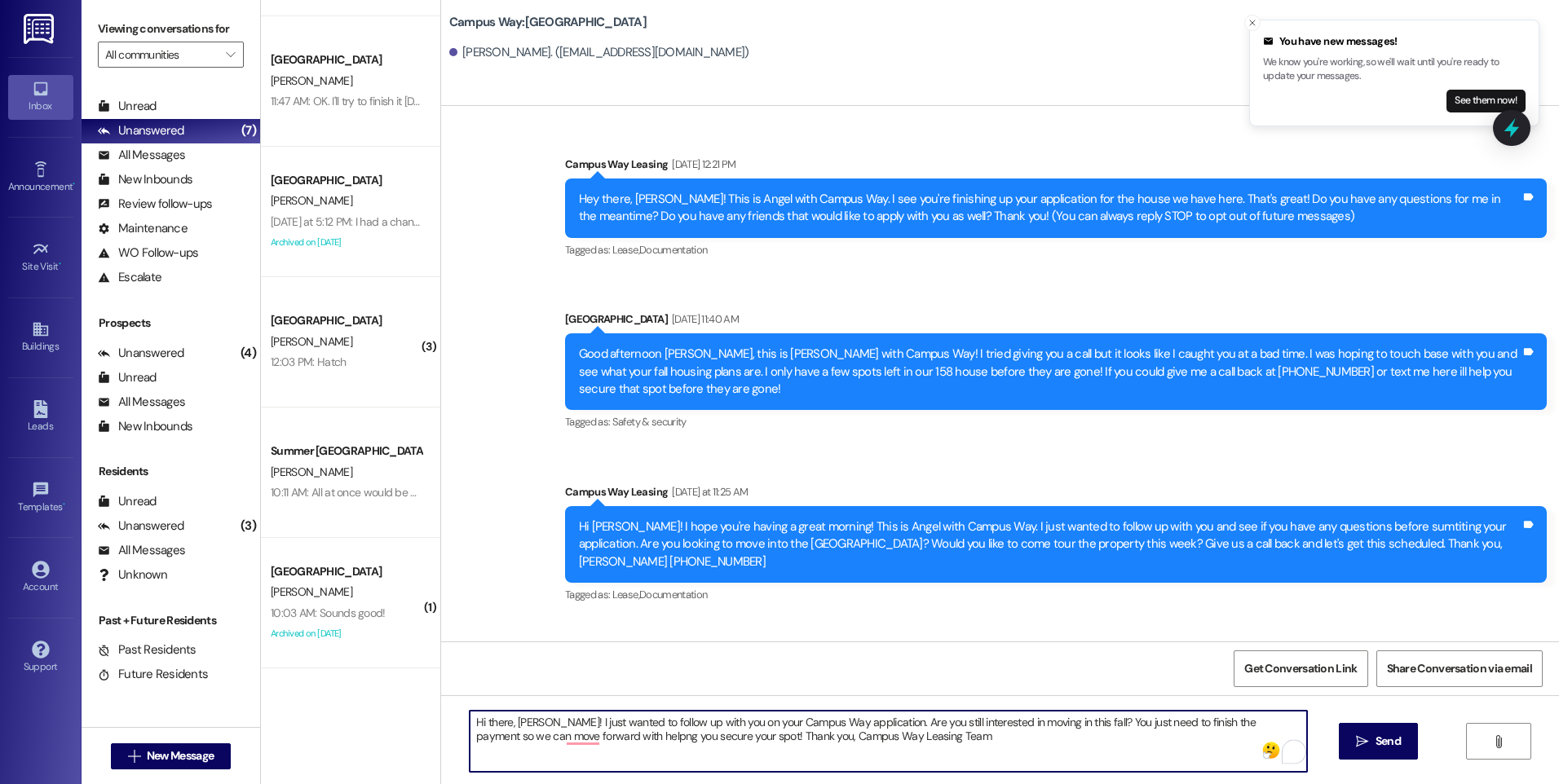
type textarea "Hi there, [PERSON_NAME]! I just wanted to follow up with you on your Campus Way…"
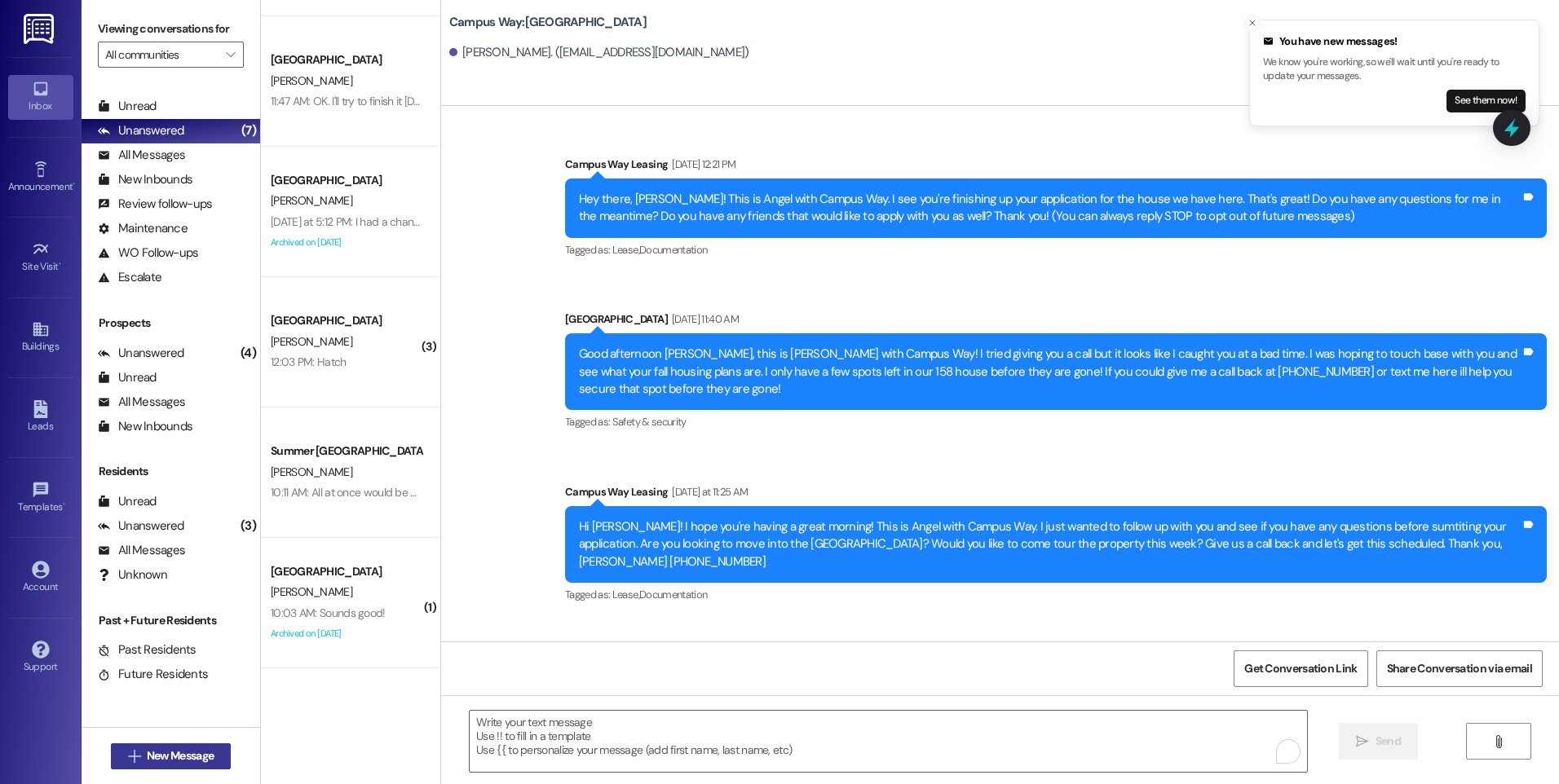
click at [191, 755] on span "New Message" at bounding box center [180, 756] width 67 height 17
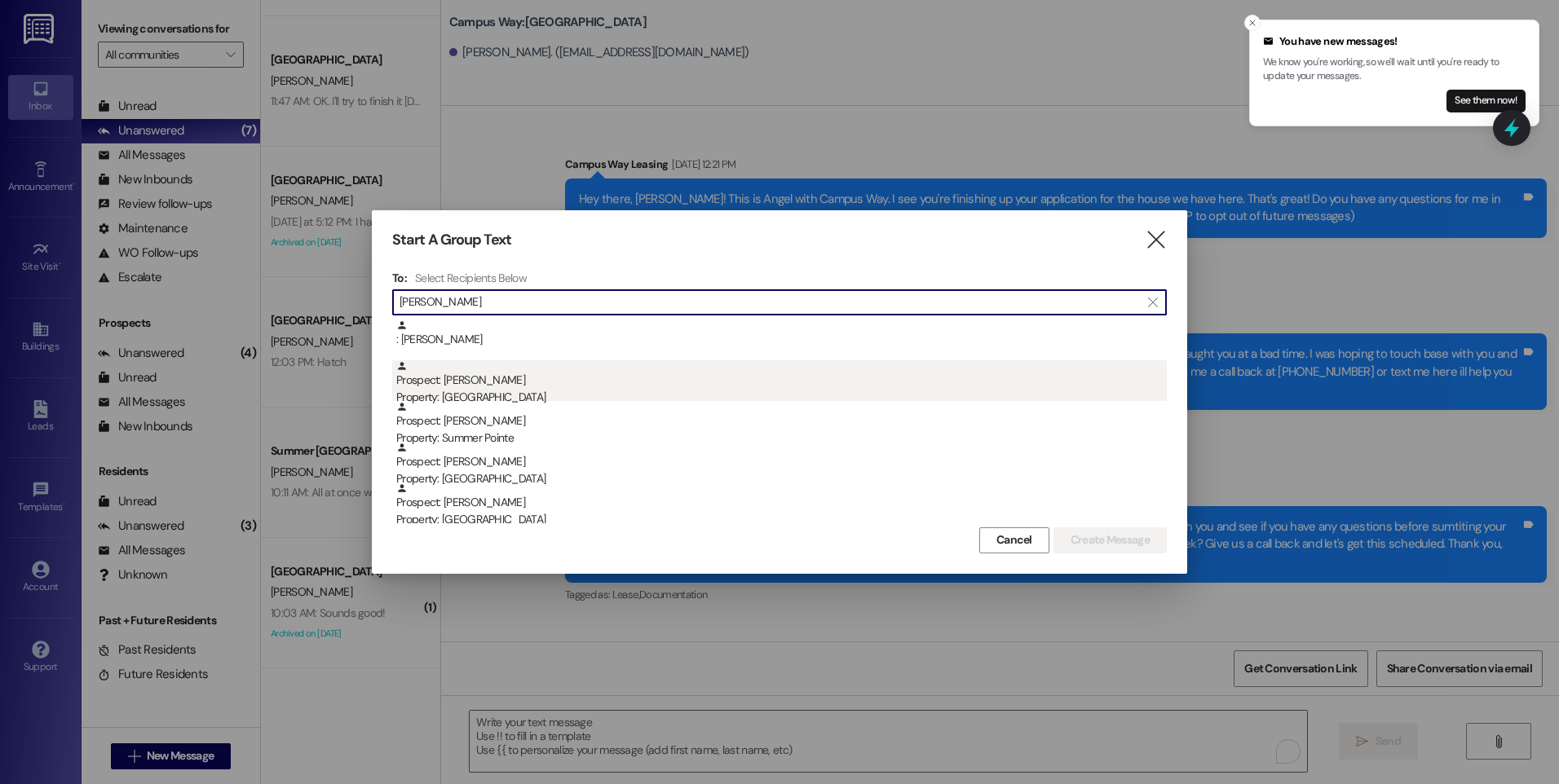
type input "[PERSON_NAME]"
click at [439, 378] on div "Prospect: [PERSON_NAME] Property: Campus Way" at bounding box center [781, 383] width 771 height 46
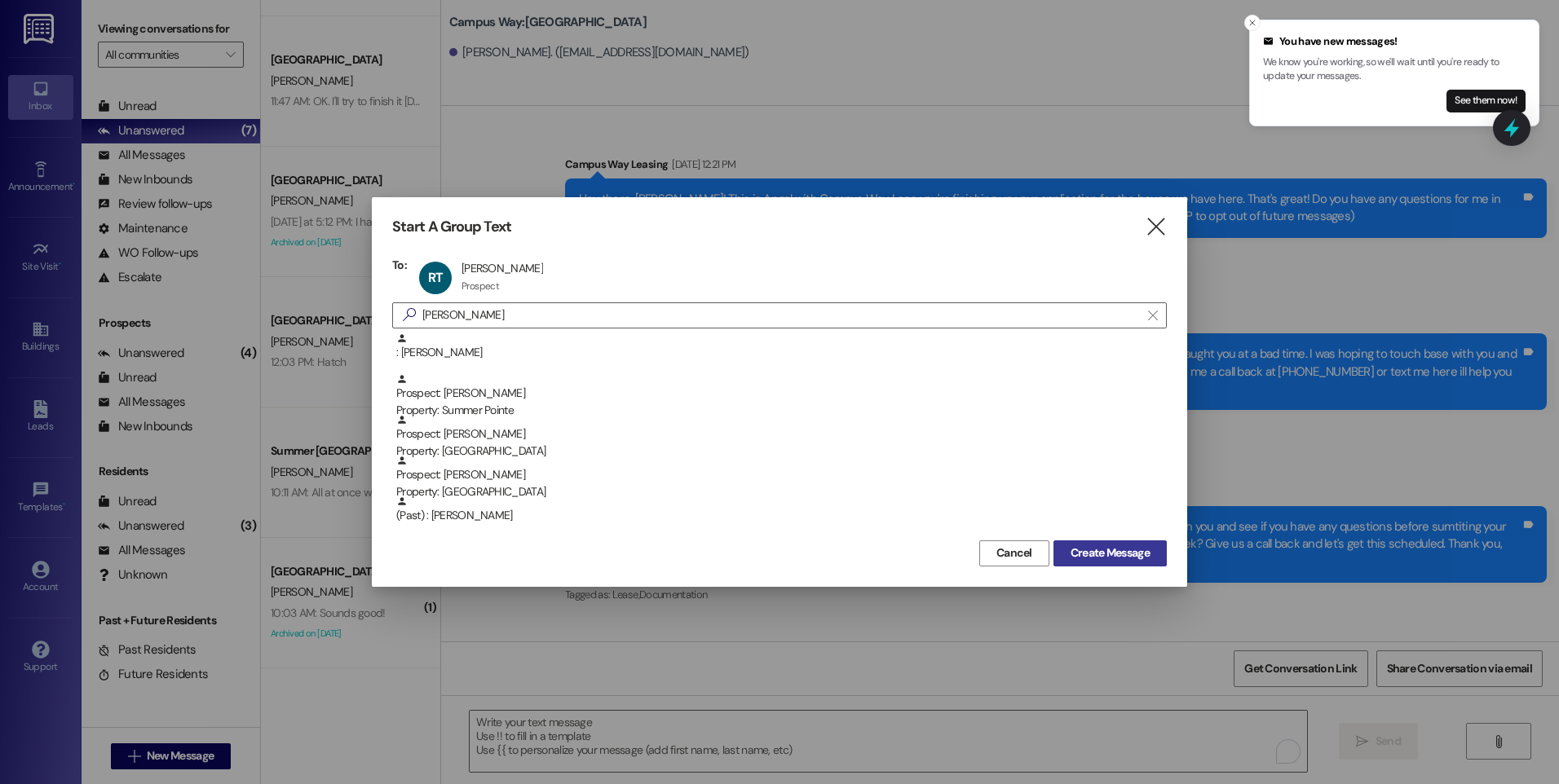
click at [1123, 551] on span "Create Message" at bounding box center [1110, 553] width 79 height 17
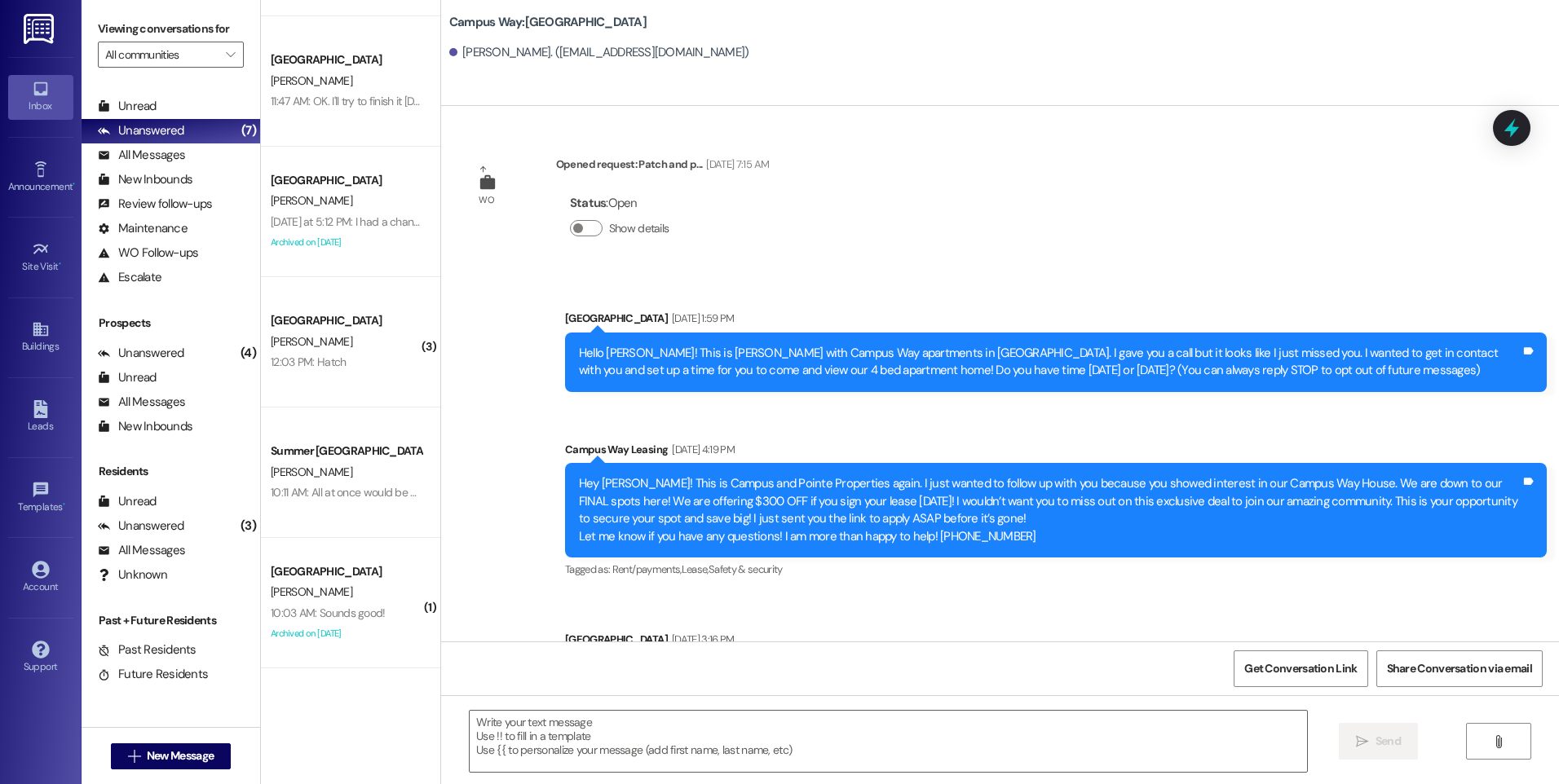
scroll to position [280, 0]
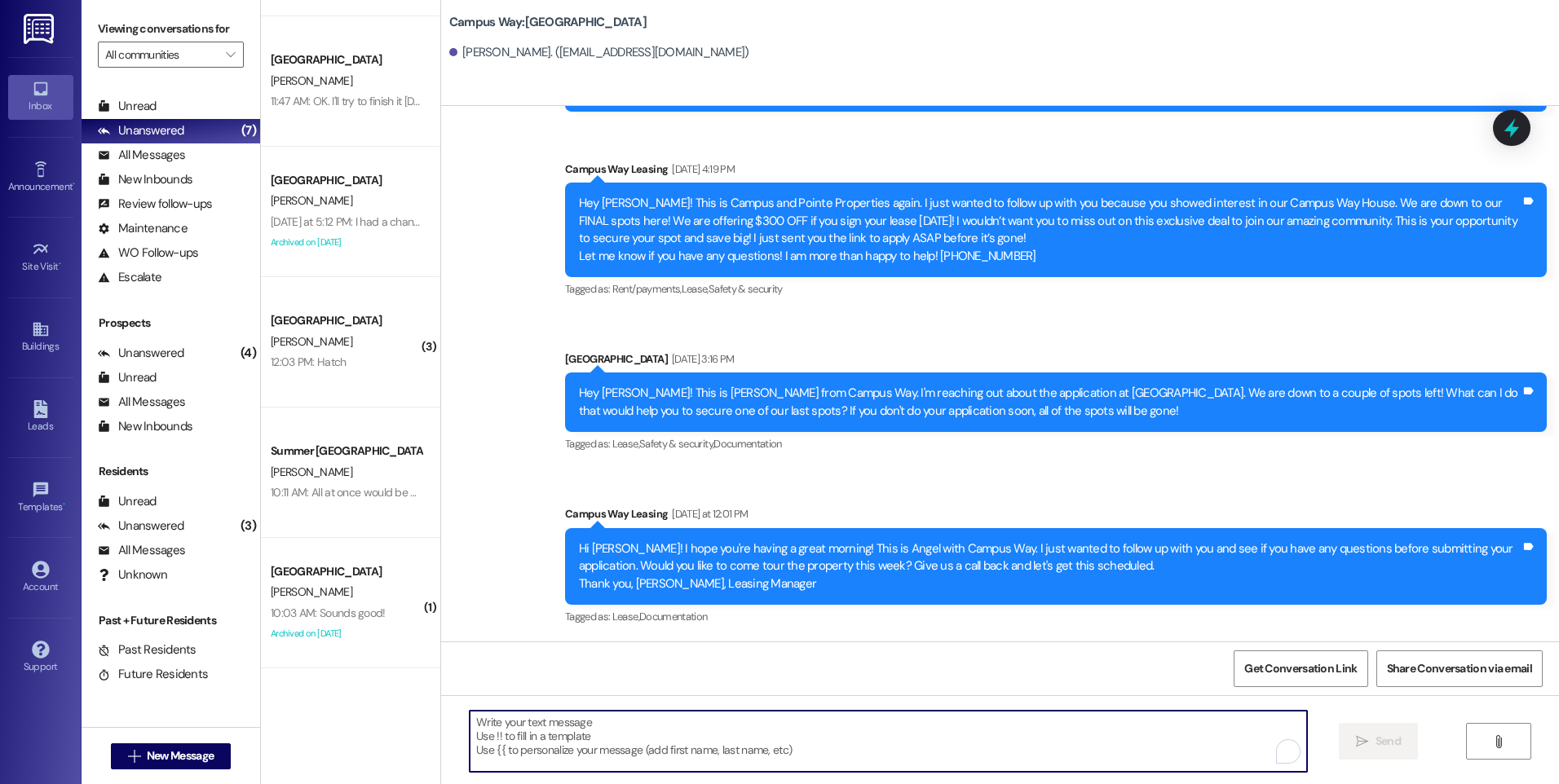
click at [759, 740] on textarea "To enrich screen reader interactions, please activate Accessibility in Grammarl…" at bounding box center [888, 741] width 836 height 61
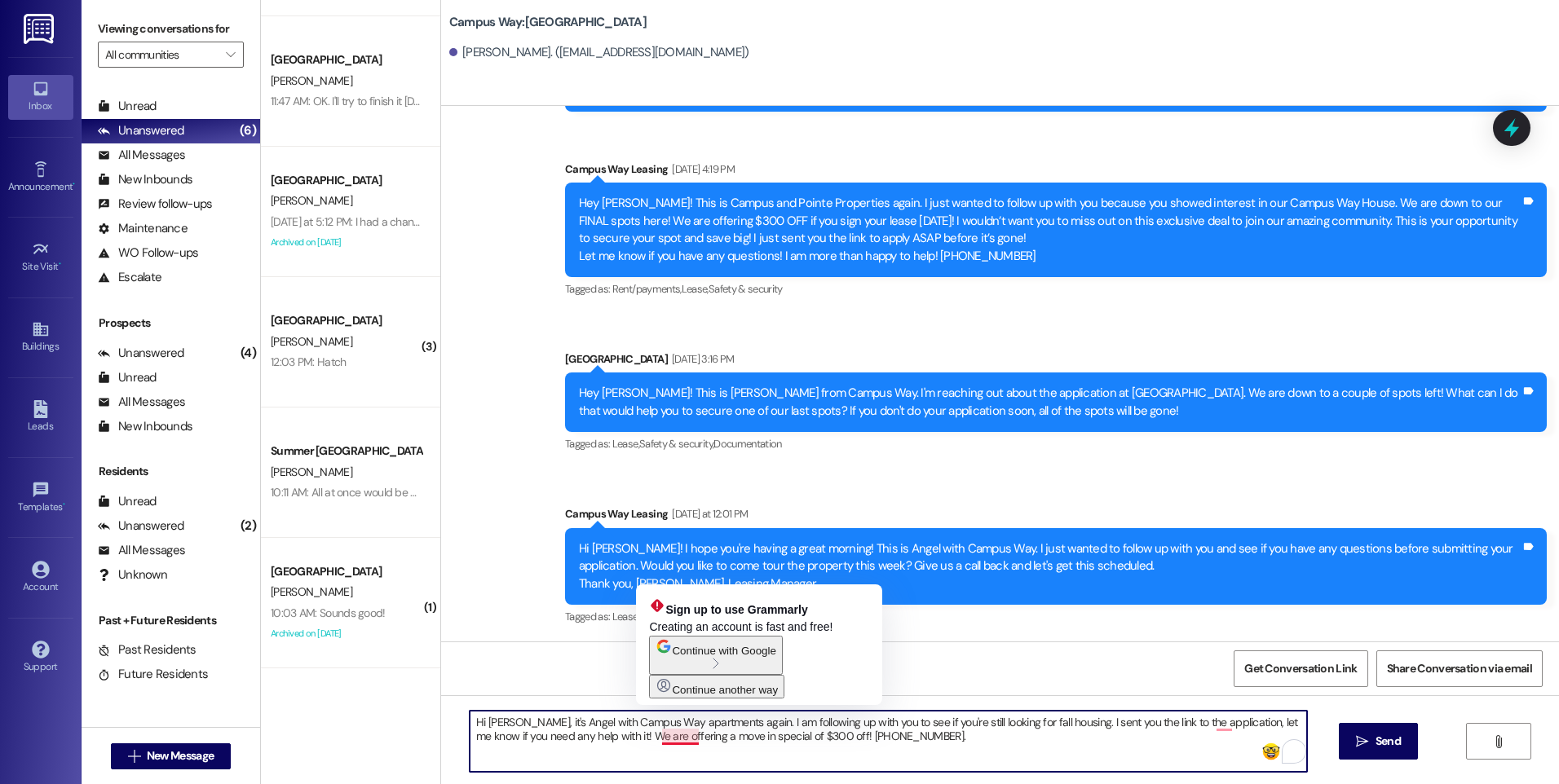
drag, startPoint x: 677, startPoint y: 739, endPoint x: 753, endPoint y: 740, distance: 76.0
click at [677, 739] on textarea "Hi [PERSON_NAME], it's Angel with Campus Way apartments again. I am following u…" at bounding box center [888, 741] width 836 height 61
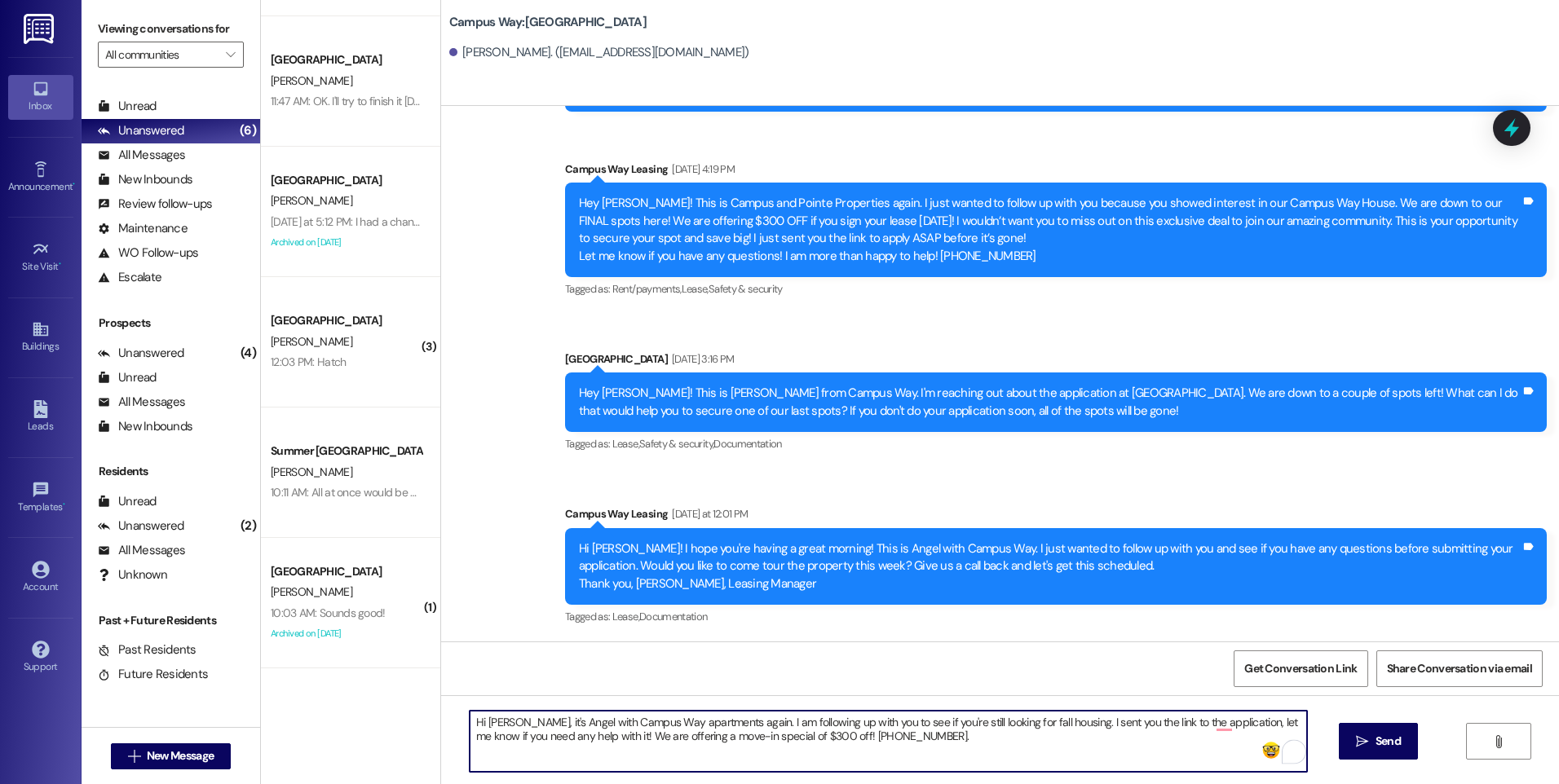
click at [889, 742] on textarea "Hi [PERSON_NAME], it's Angel with Campus Way apartments again. I am following u…" at bounding box center [888, 741] width 836 height 61
click at [1213, 721] on textarea "Hi [PERSON_NAME], it's Angel with Campus Way apartments again. I am following u…" at bounding box center [888, 741] width 836 height 61
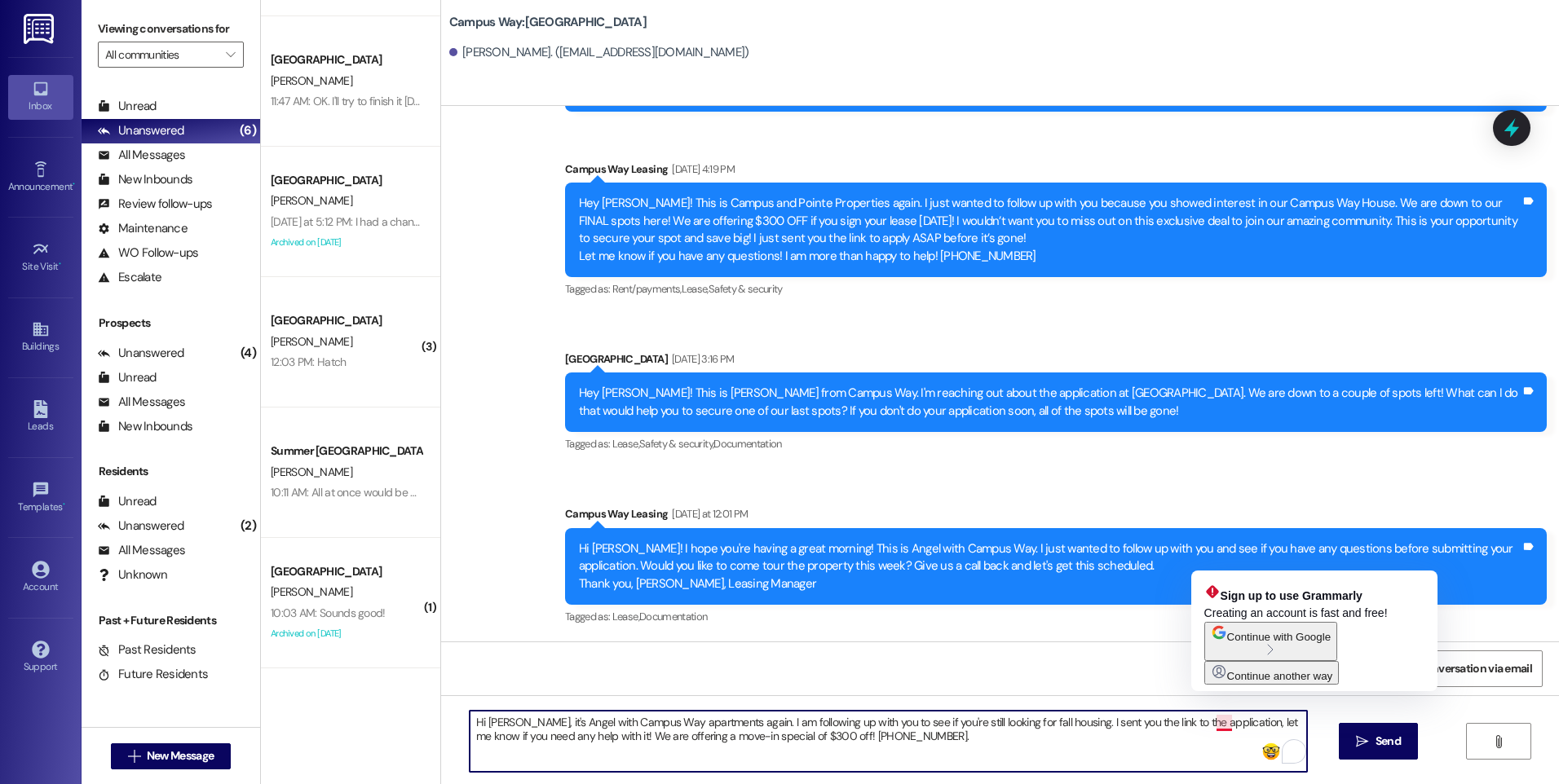
click at [1212, 719] on textarea "Hi [PERSON_NAME], it's Angel with Campus Way apartments again. I am following u…" at bounding box center [888, 741] width 836 height 61
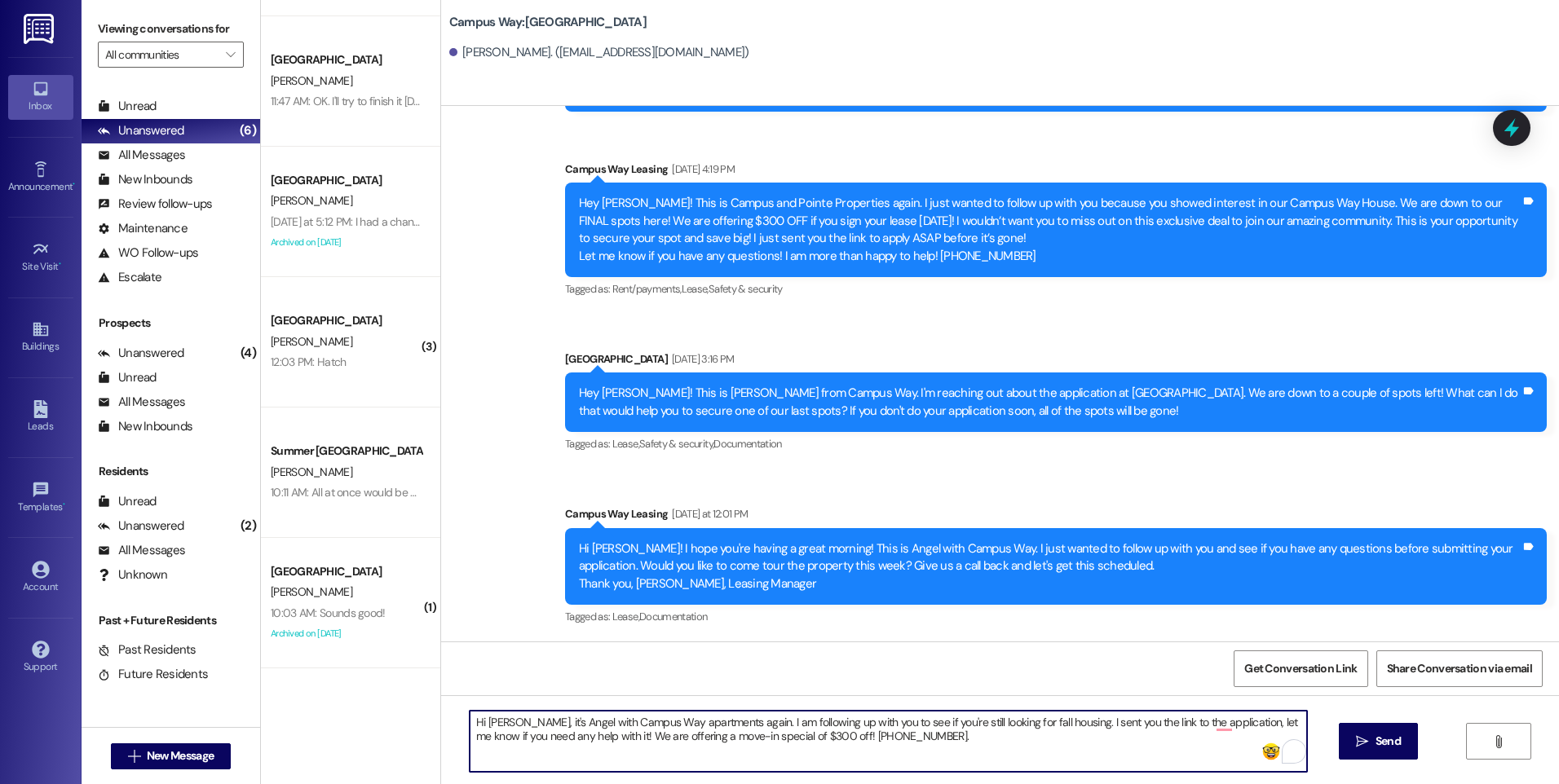
click at [893, 738] on textarea "Hi [PERSON_NAME], it's Angel with Campus Way apartments again. I am following u…" at bounding box center [888, 741] width 836 height 61
type textarea "Hi [PERSON_NAME], it's Angel with Campus Way apartments again. I am following u…"
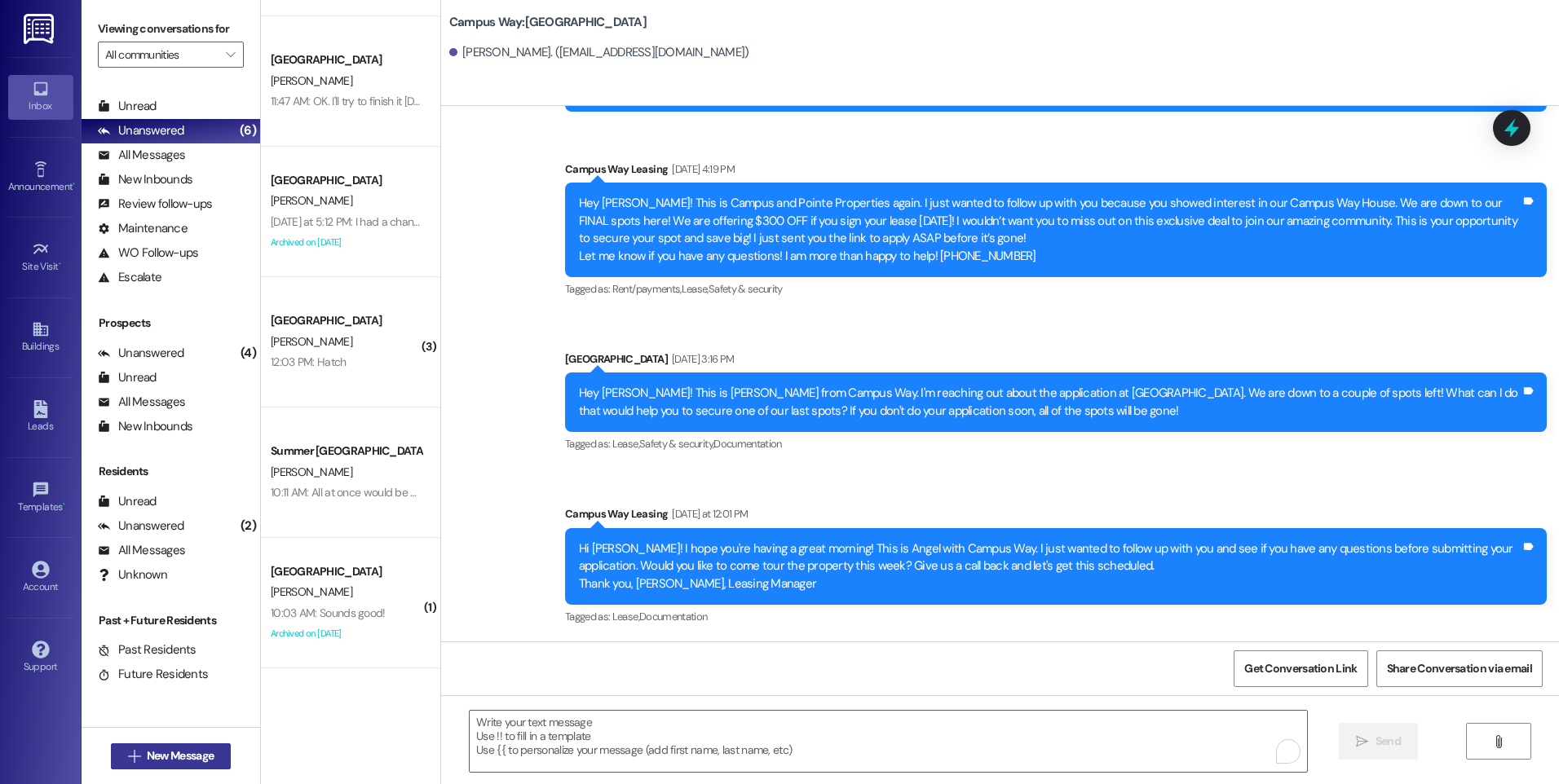
click at [212, 768] on button " New Message" at bounding box center [171, 756] width 121 height 26
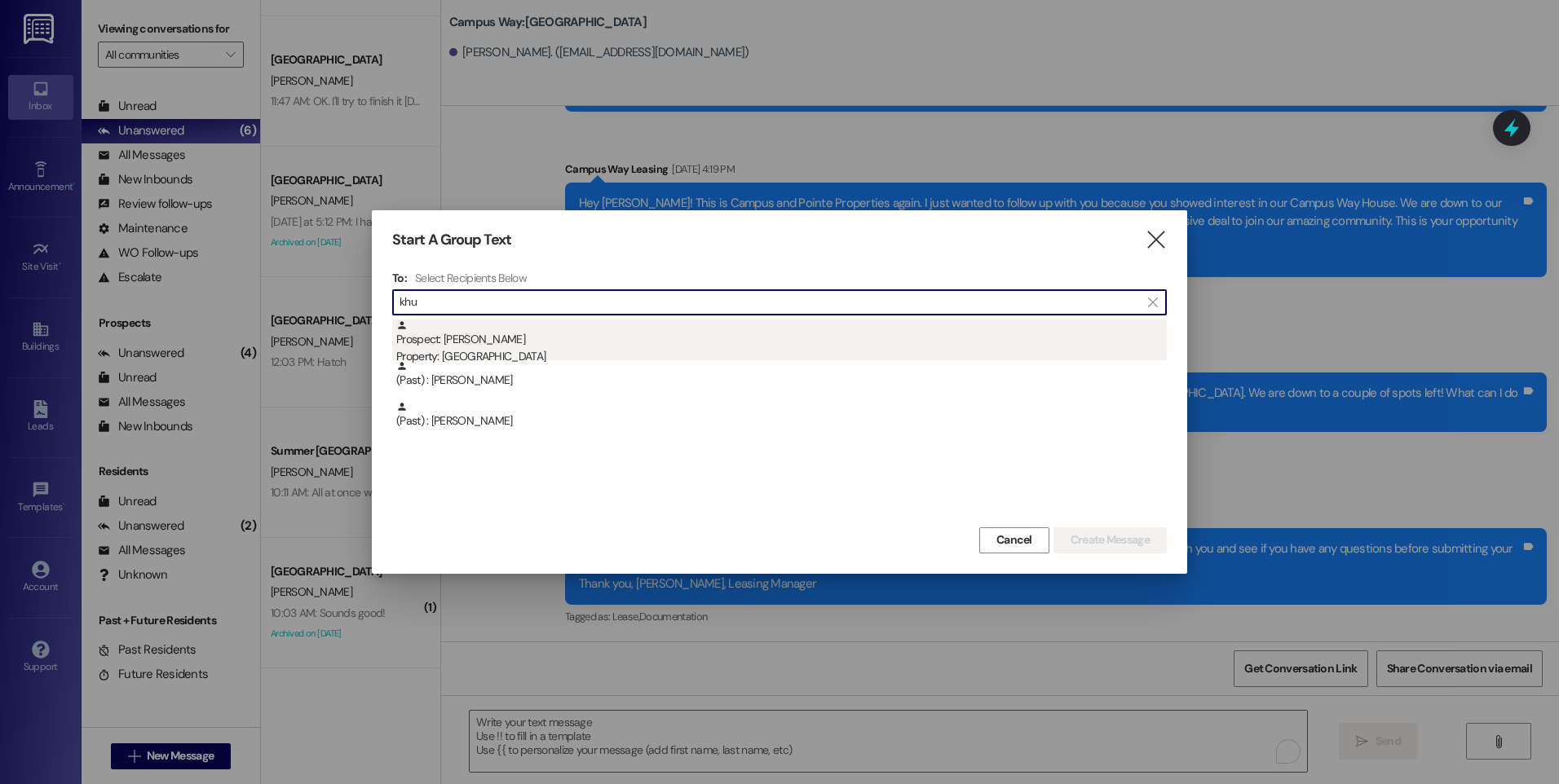
type input "khu"
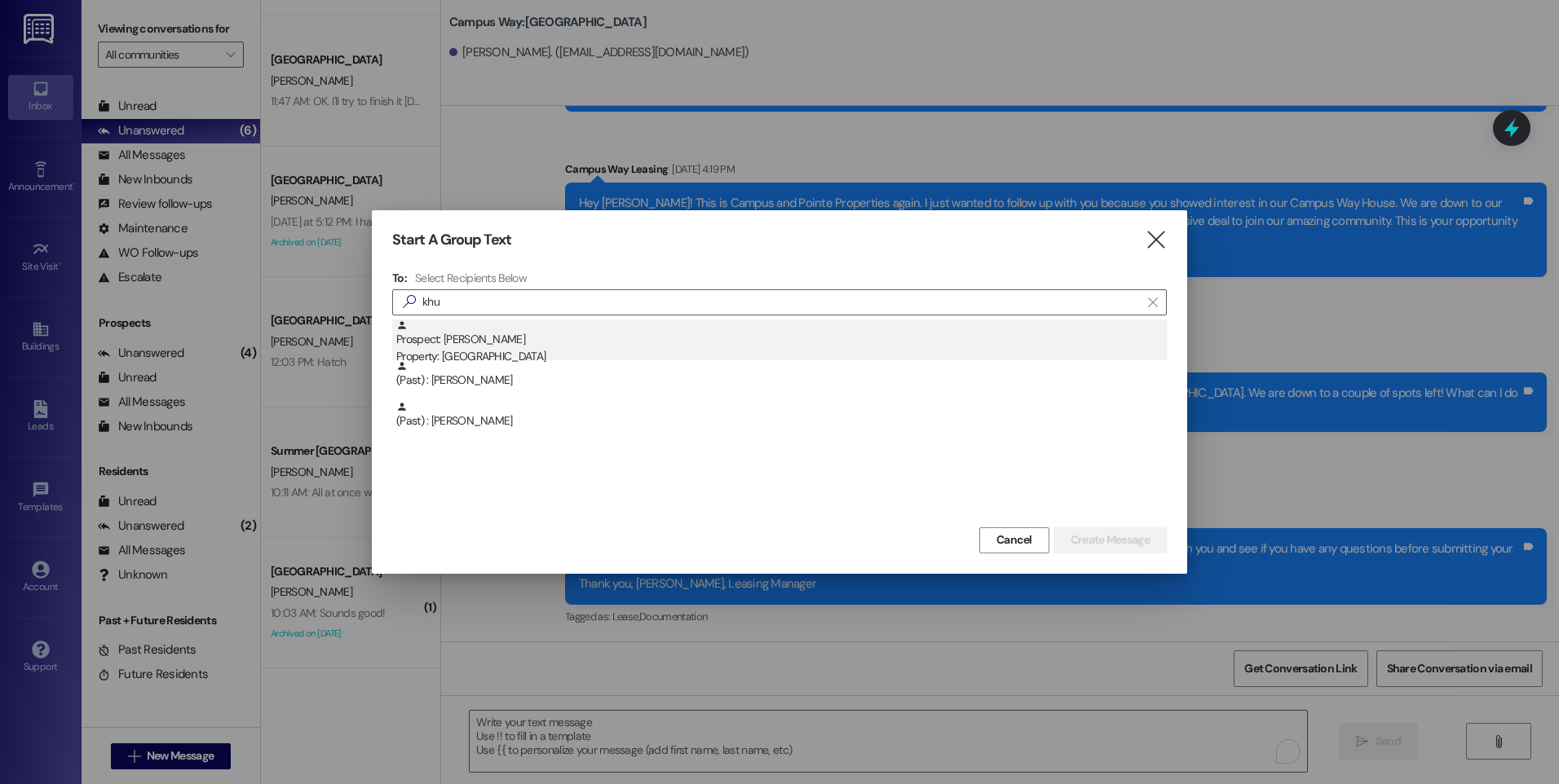
click at [521, 350] on div "Property: [GEOGRAPHIC_DATA]" at bounding box center [781, 356] width 771 height 17
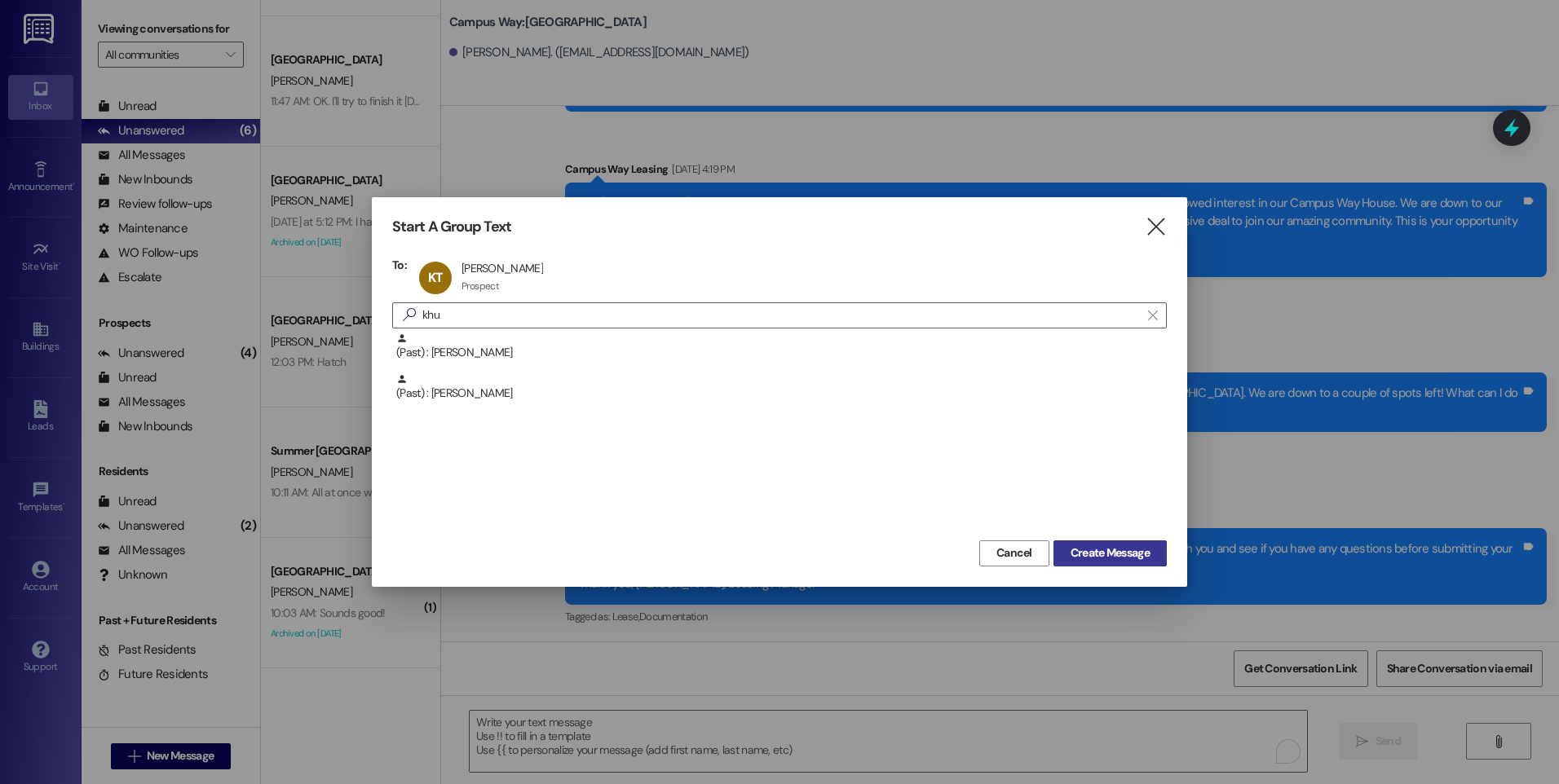
click at [1092, 555] on span "Create Message" at bounding box center [1110, 553] width 79 height 17
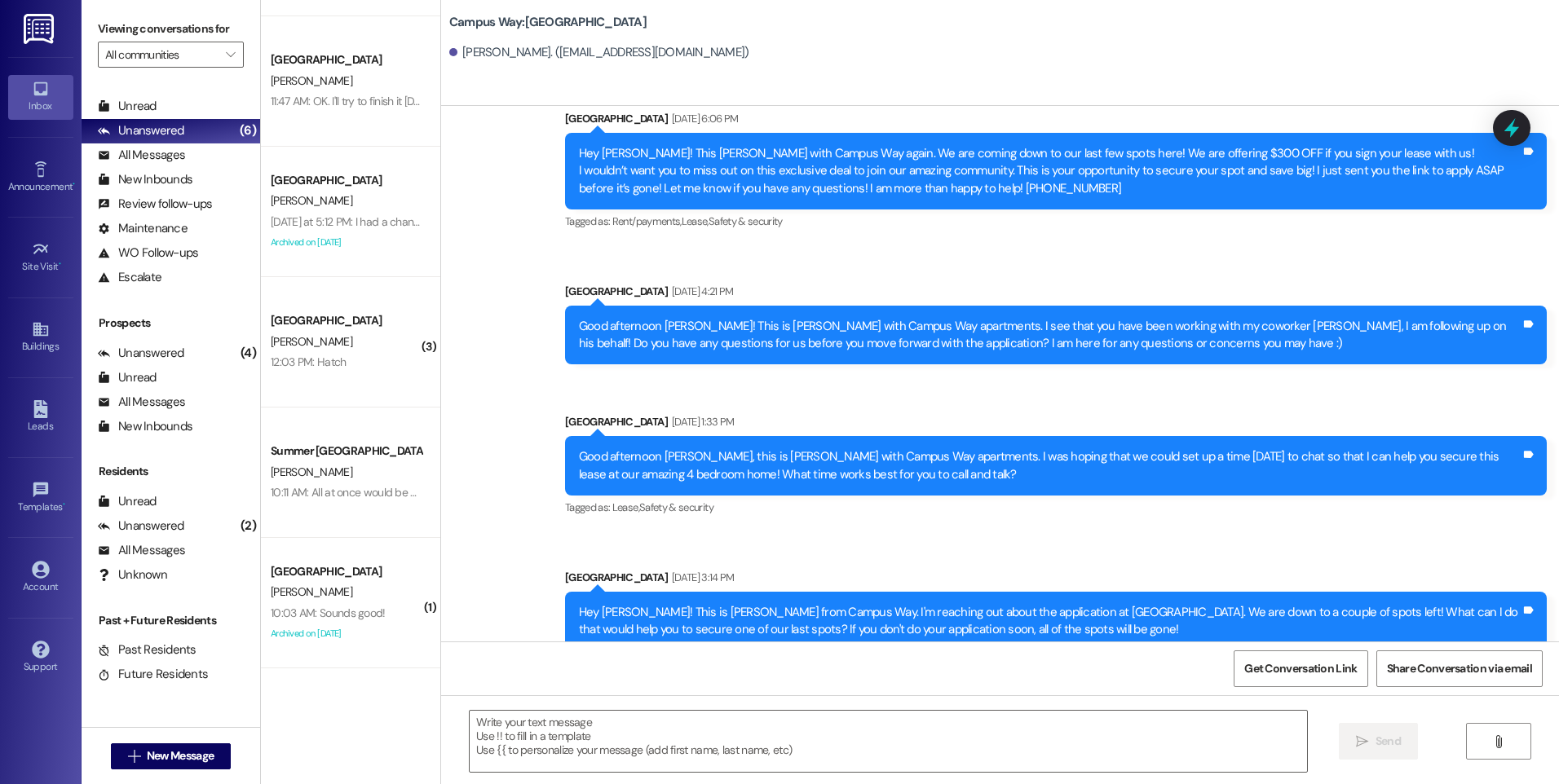
scroll to position [1309, 0]
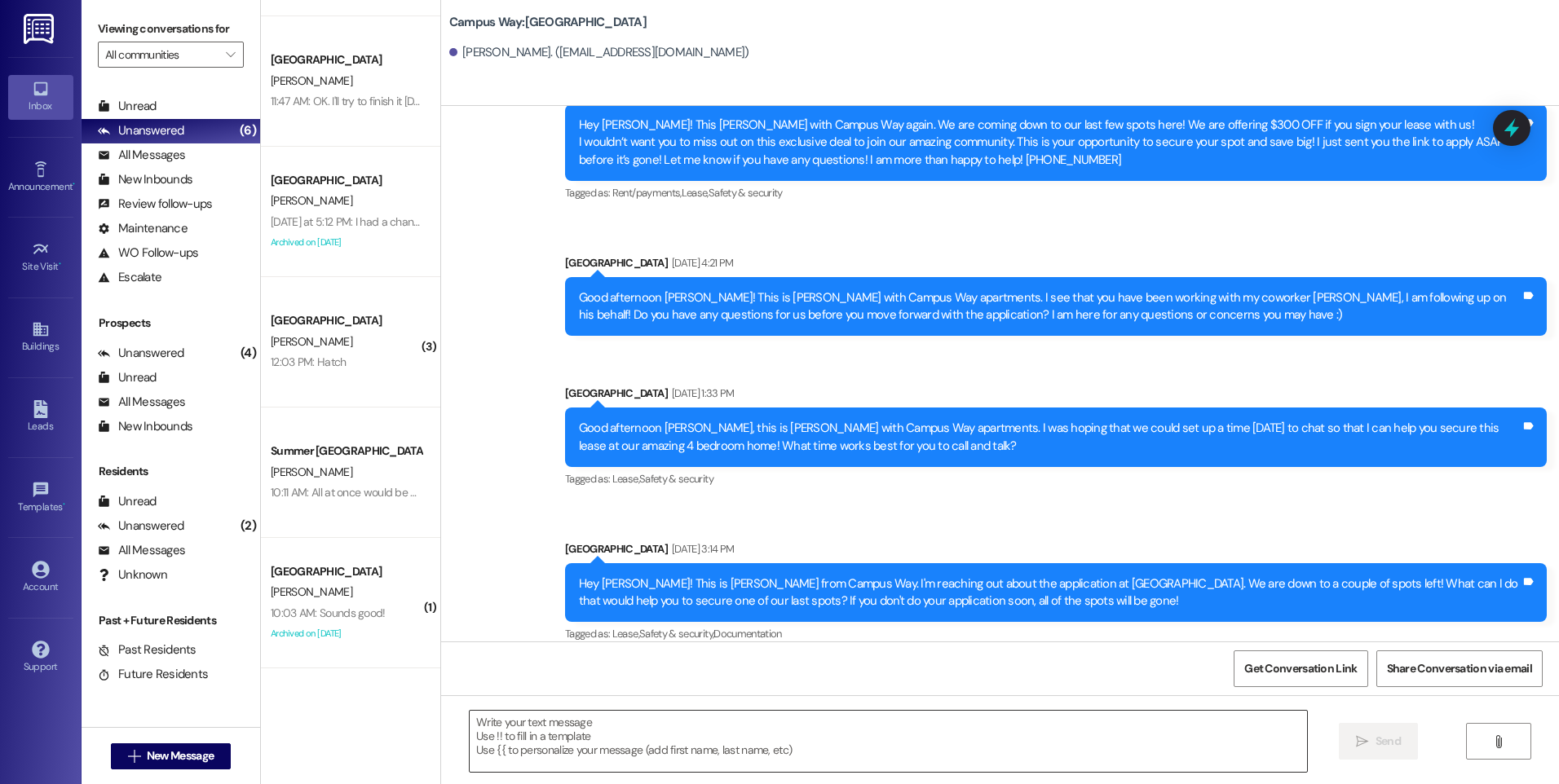
click at [756, 733] on textarea at bounding box center [888, 741] width 836 height 61
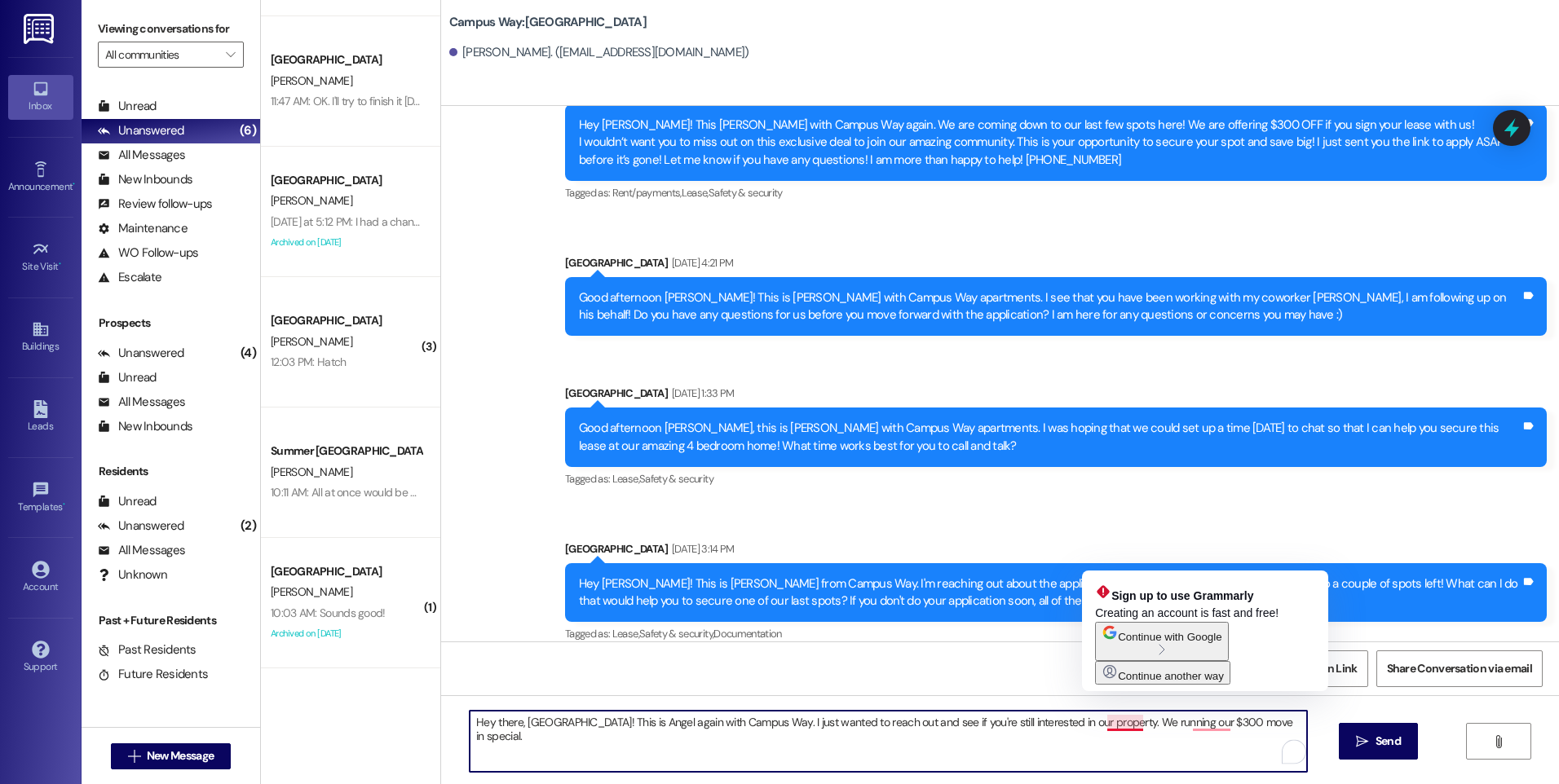
click at [1118, 724] on textarea "Hey there, [GEOGRAPHIC_DATA]! This is Angel again with Campus Way. I just wante…" at bounding box center [888, 741] width 836 height 61
click at [1144, 724] on textarea "Hey there, [GEOGRAPHIC_DATA]! This is Angel again with Campus Way. I just wante…" at bounding box center [888, 741] width 836 height 61
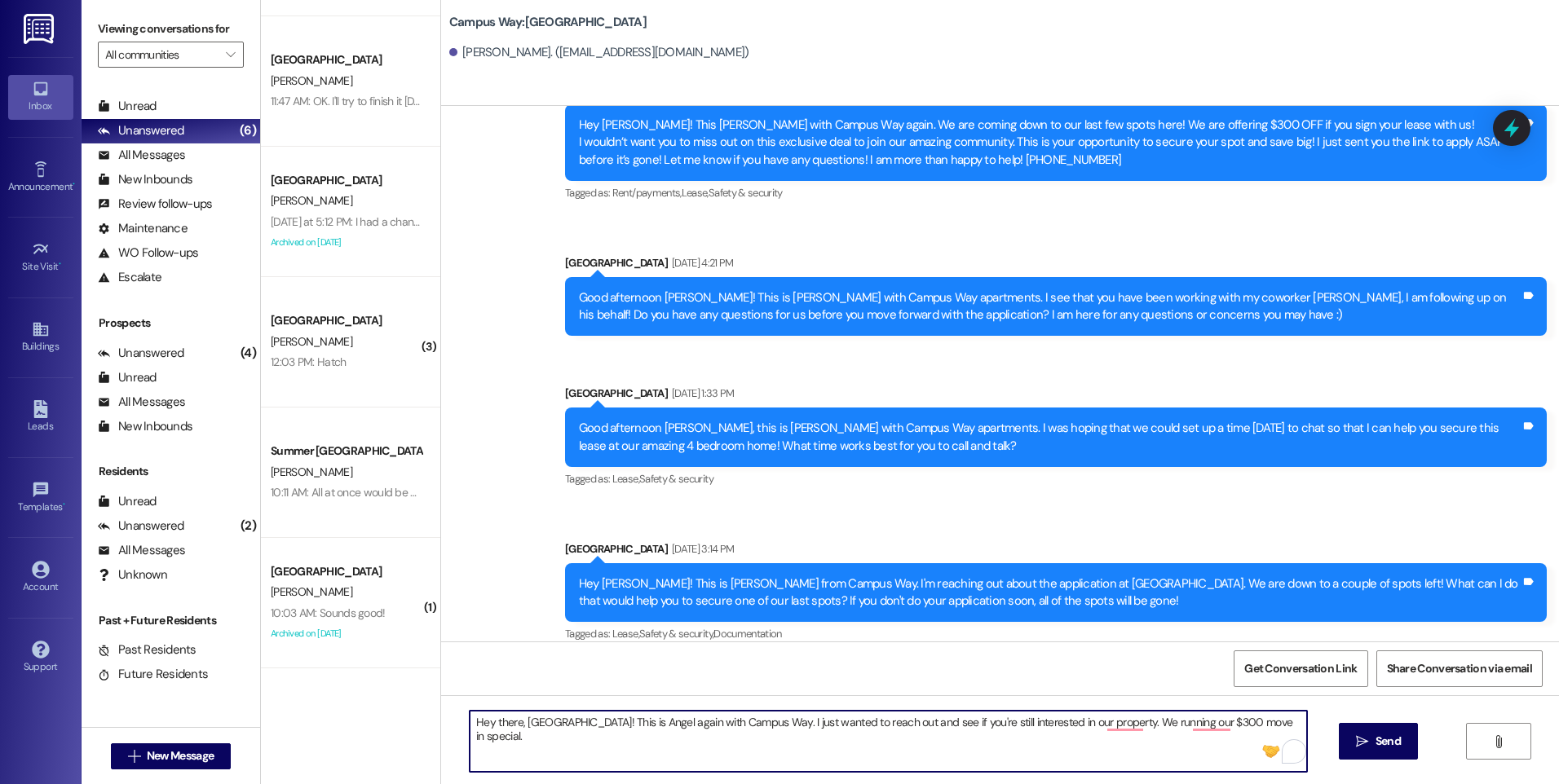
click at [1141, 725] on textarea "Hey there, [GEOGRAPHIC_DATA]! This is Angel again with Campus Way. I just wante…" at bounding box center [888, 741] width 836 height 61
click at [1143, 737] on textarea "Hey there, [GEOGRAPHIC_DATA]! This is Angel again with Campus Way. I just wante…" at bounding box center [888, 741] width 836 height 61
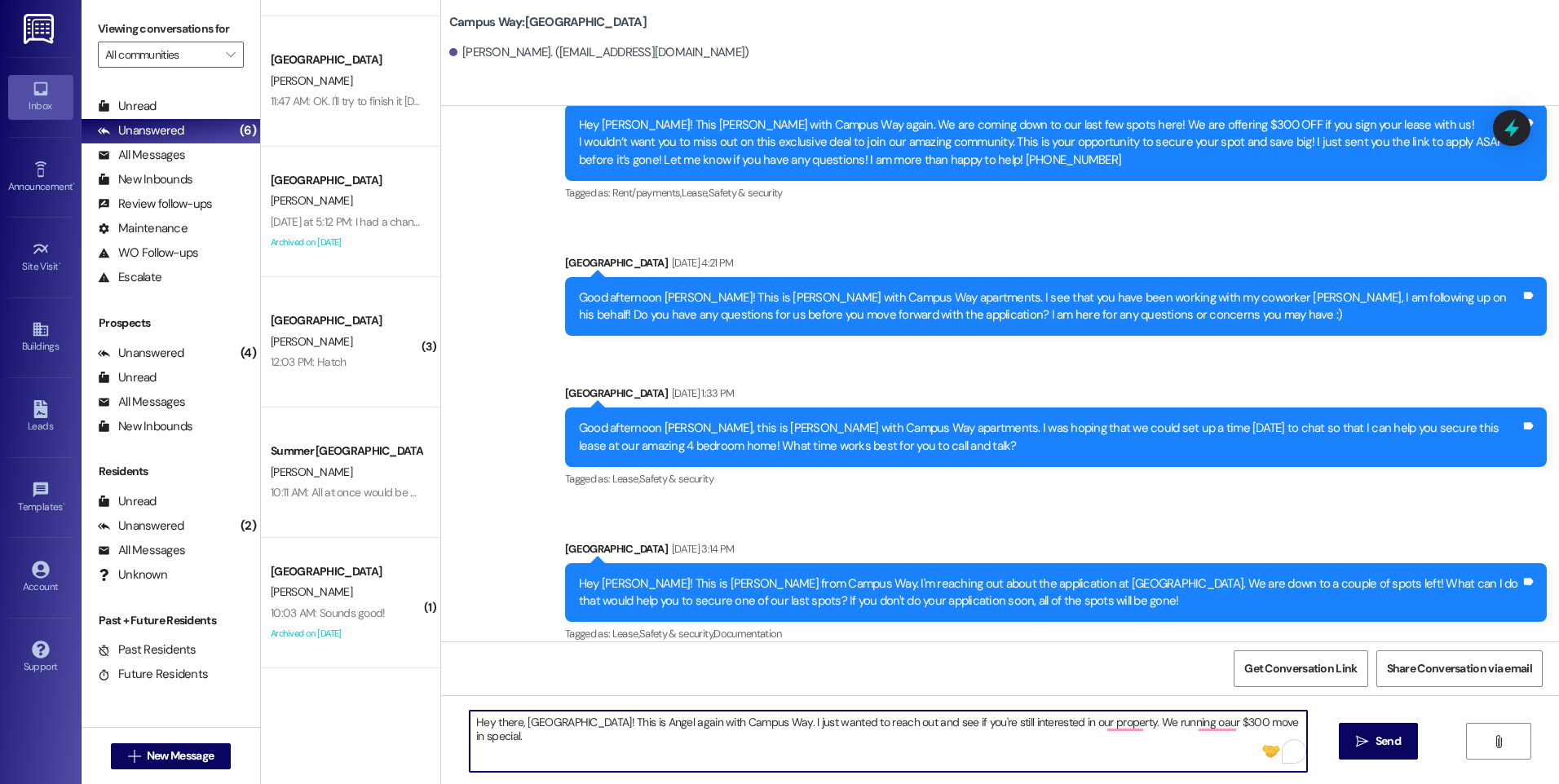
click at [1140, 721] on textarea "Hey there, [GEOGRAPHIC_DATA]! This is Angel again with Campus Way. I just wante…" at bounding box center [888, 741] width 836 height 61
click at [1276, 733] on textarea "Hey there, [GEOGRAPHIC_DATA]! This is Angel again with Campus Way. I just wante…" at bounding box center [888, 741] width 836 height 61
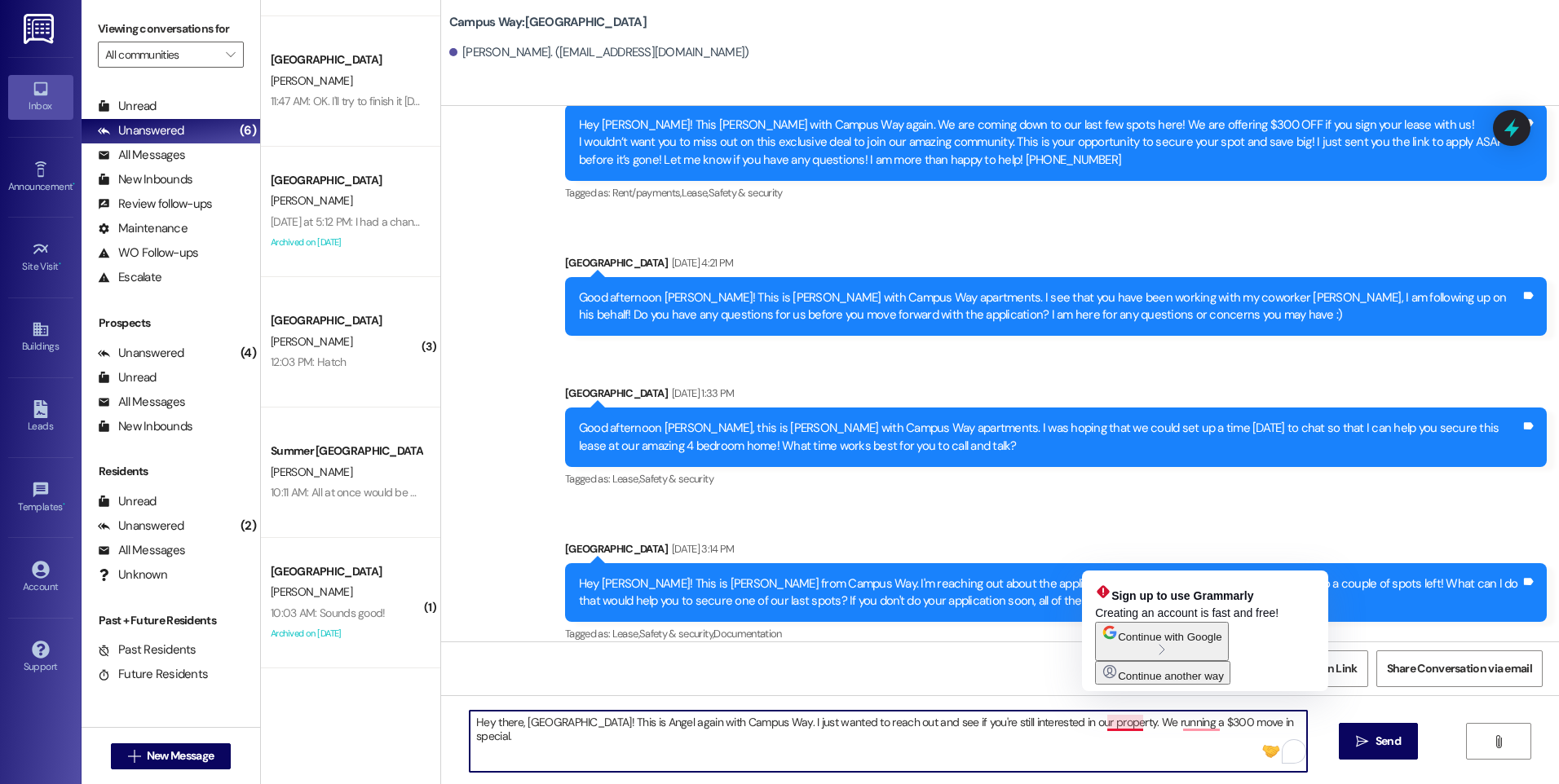
click at [1097, 729] on textarea "Hey there, [GEOGRAPHIC_DATA]! This is Angel again with Campus Way. I just wante…" at bounding box center [888, 741] width 836 height 61
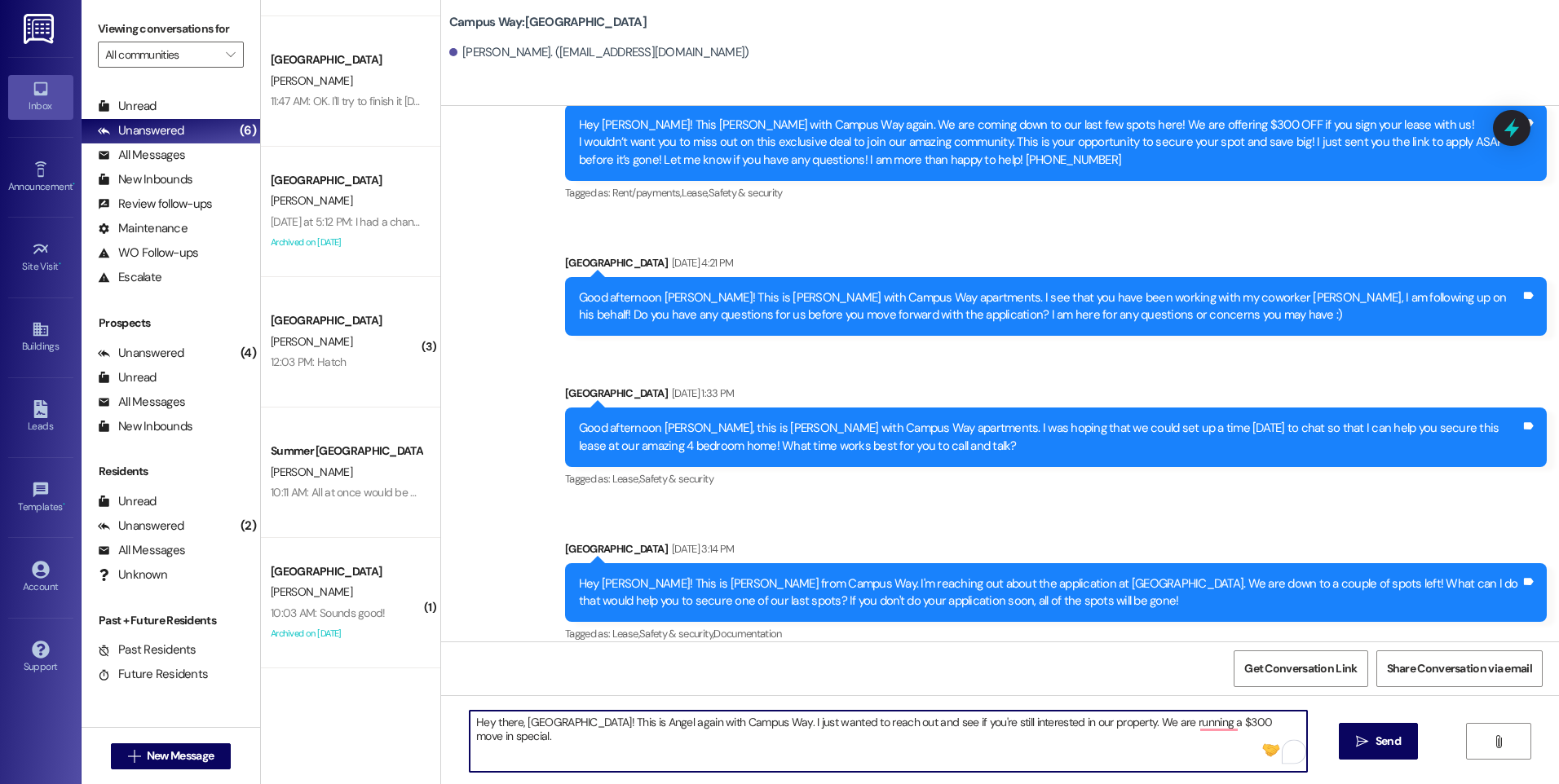
click at [1289, 729] on textarea "Hey there, [GEOGRAPHIC_DATA]! This is Angel again with Campus Way. I just wante…" at bounding box center [888, 741] width 836 height 61
type textarea "Hey there, [GEOGRAPHIC_DATA]! This is Angel again with Campus Way. I just wante…"
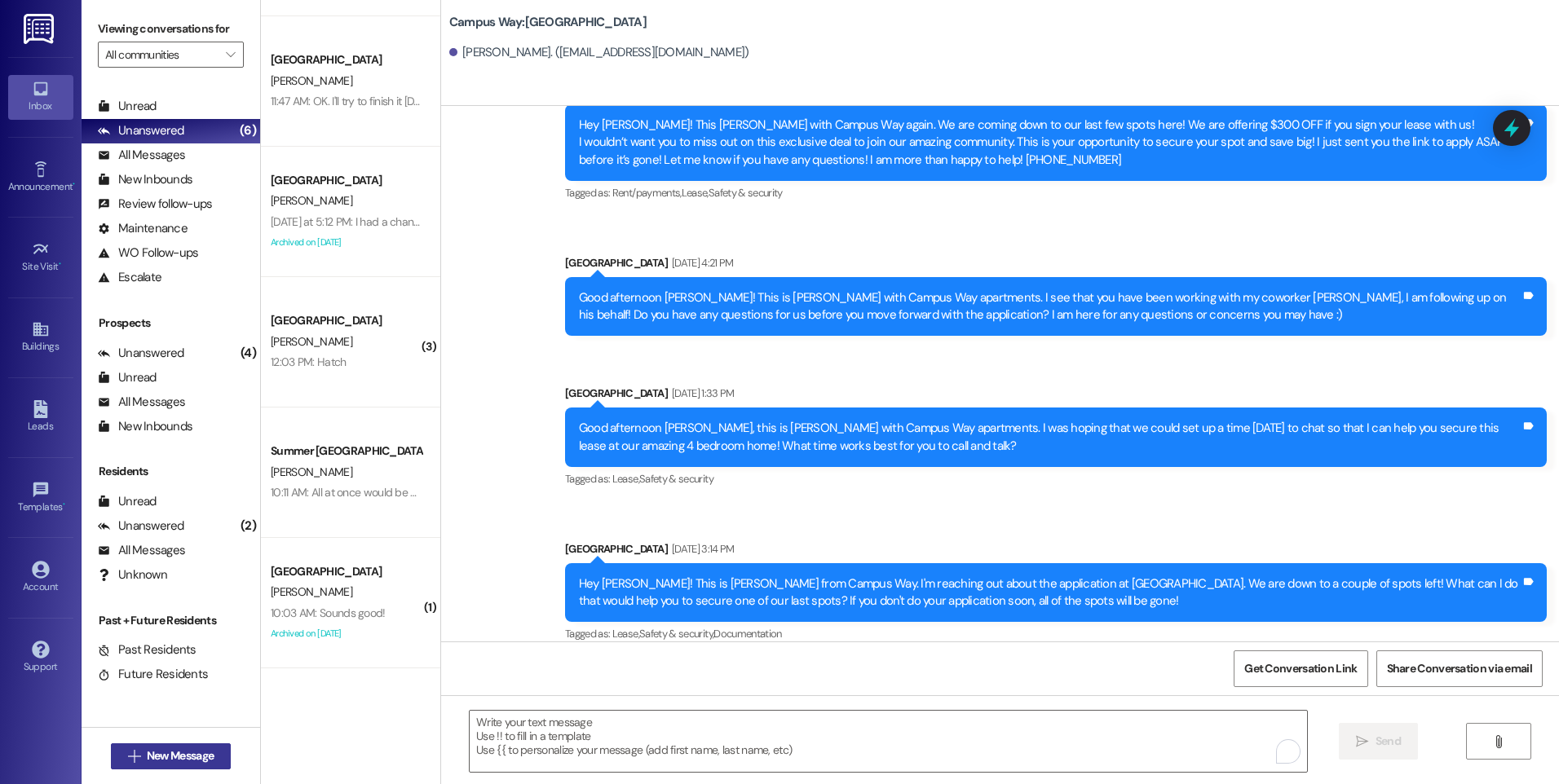
click at [198, 755] on span "New Message" at bounding box center [180, 756] width 67 height 17
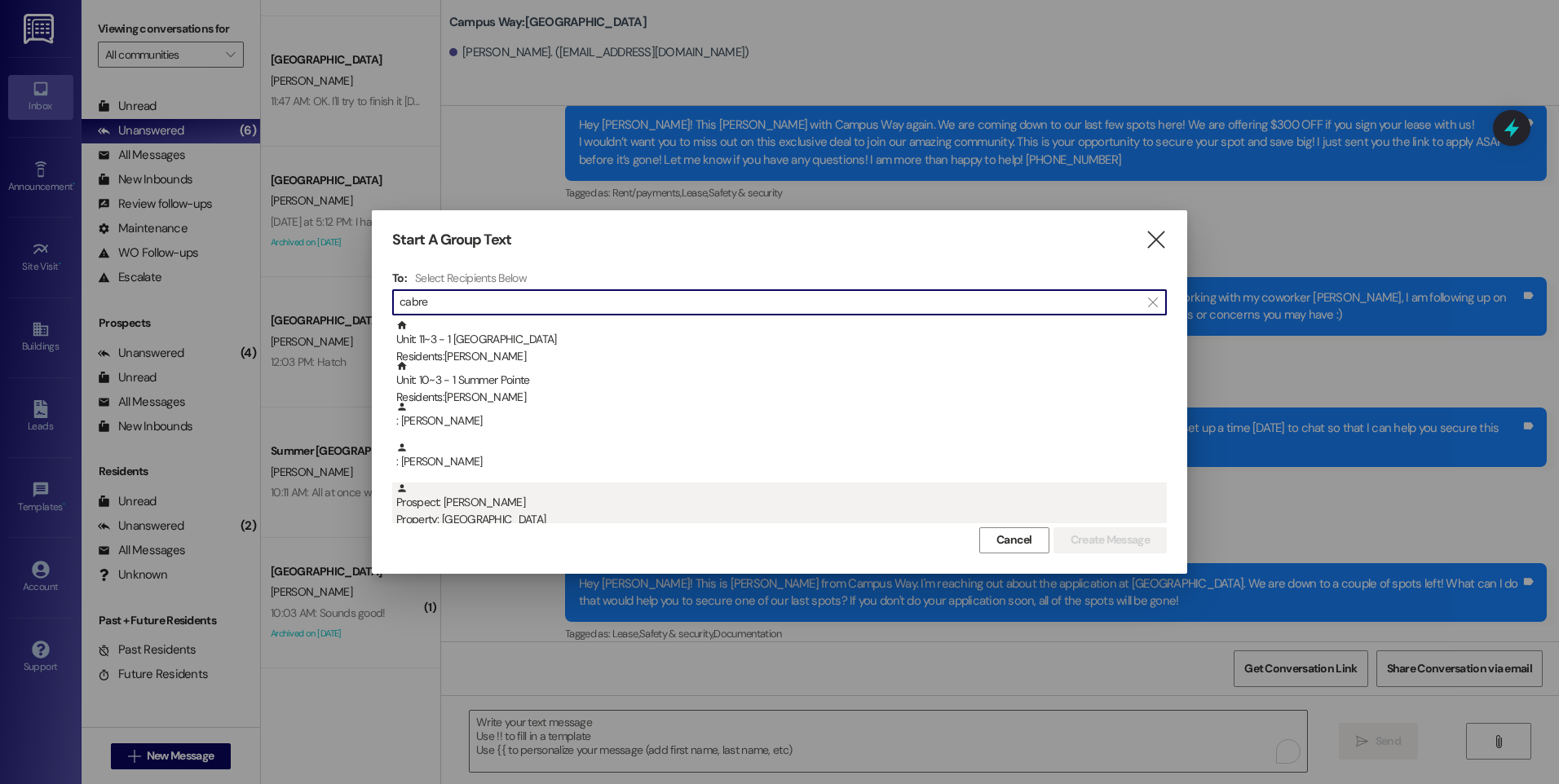
type input "cabre"
click at [494, 515] on div "Property: [GEOGRAPHIC_DATA]" at bounding box center [781, 519] width 771 height 17
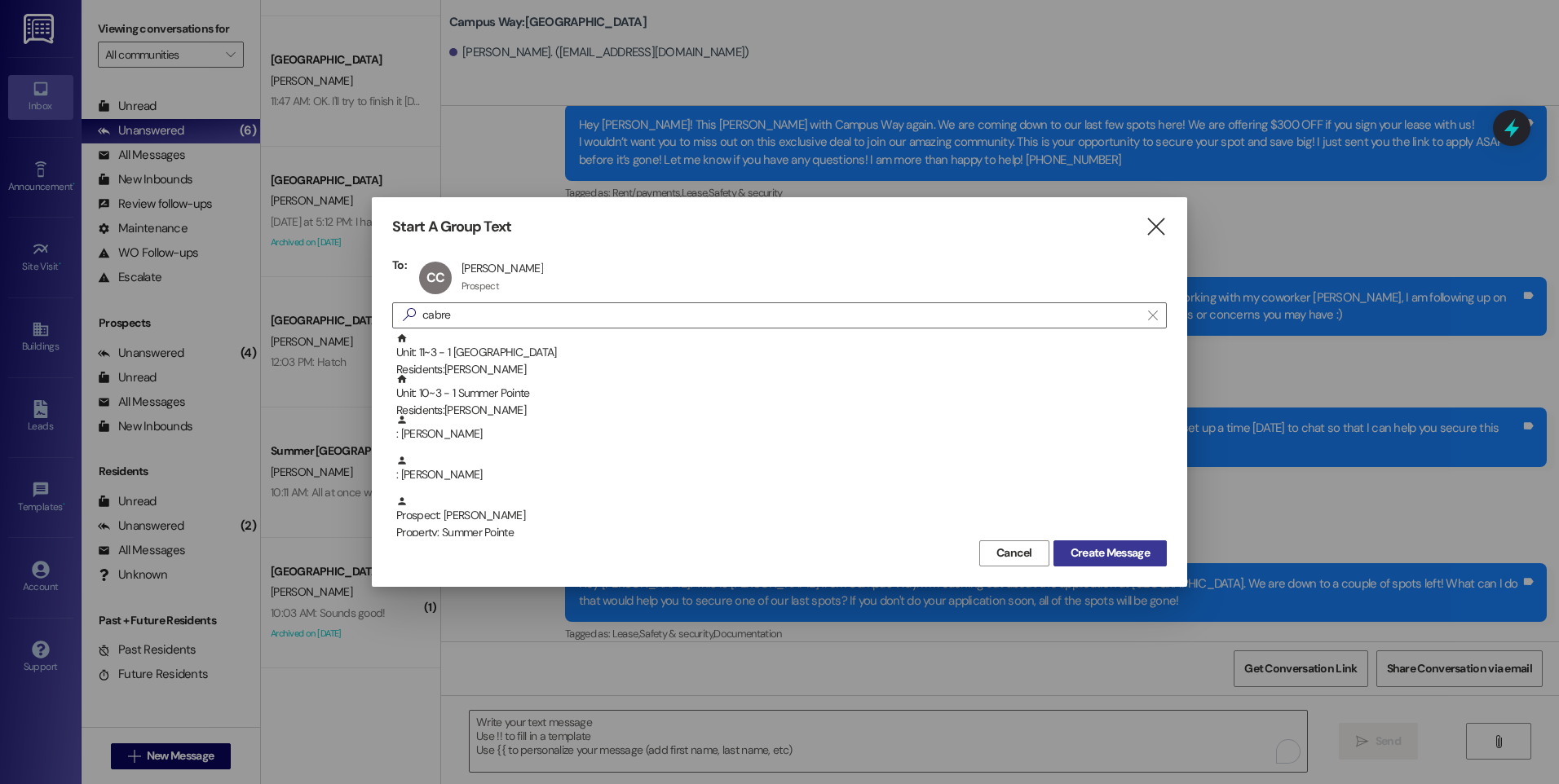
click at [1116, 555] on span "Create Message" at bounding box center [1110, 553] width 79 height 17
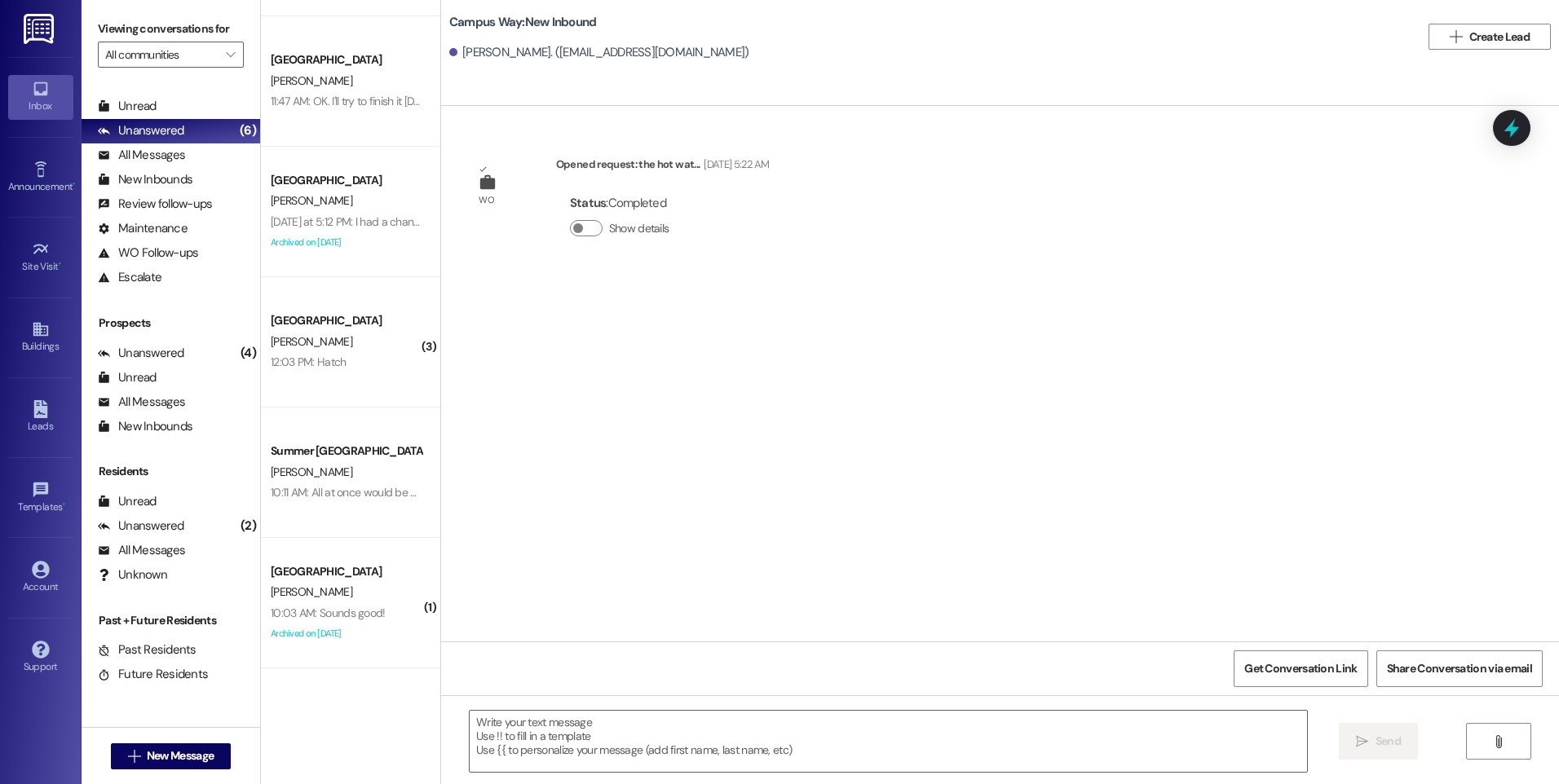
scroll to position [0, 0]
click at [714, 718] on textarea at bounding box center [888, 741] width 836 height 61
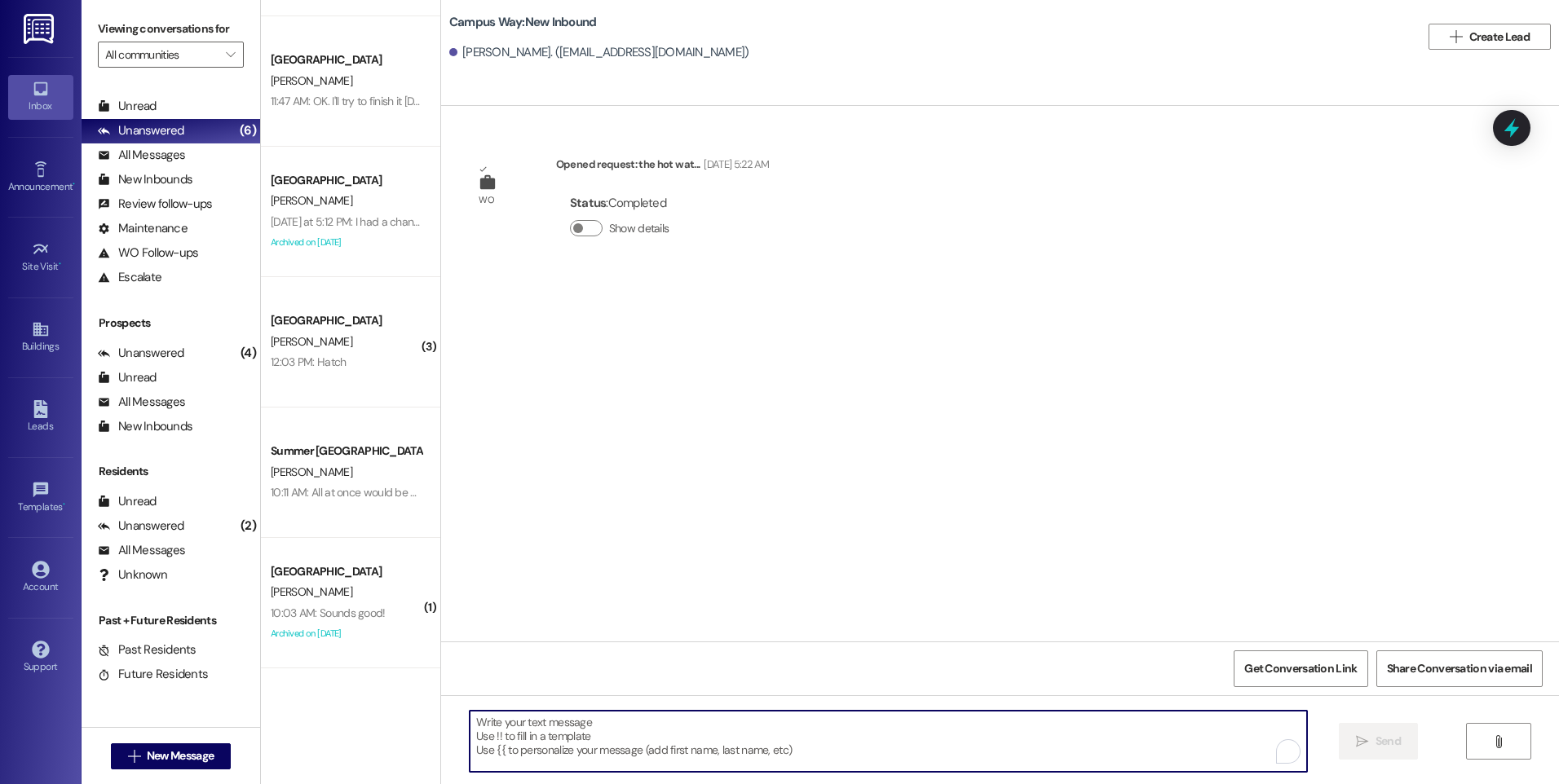
click at [599, 744] on textarea "To enrich screen reader interactions, please activate Accessibility in Grammarl…" at bounding box center [888, 741] width 836 height 61
paste textarea "Hey there, [GEOGRAPHIC_DATA]! This is Angel again with Campus Way. I just wante…"
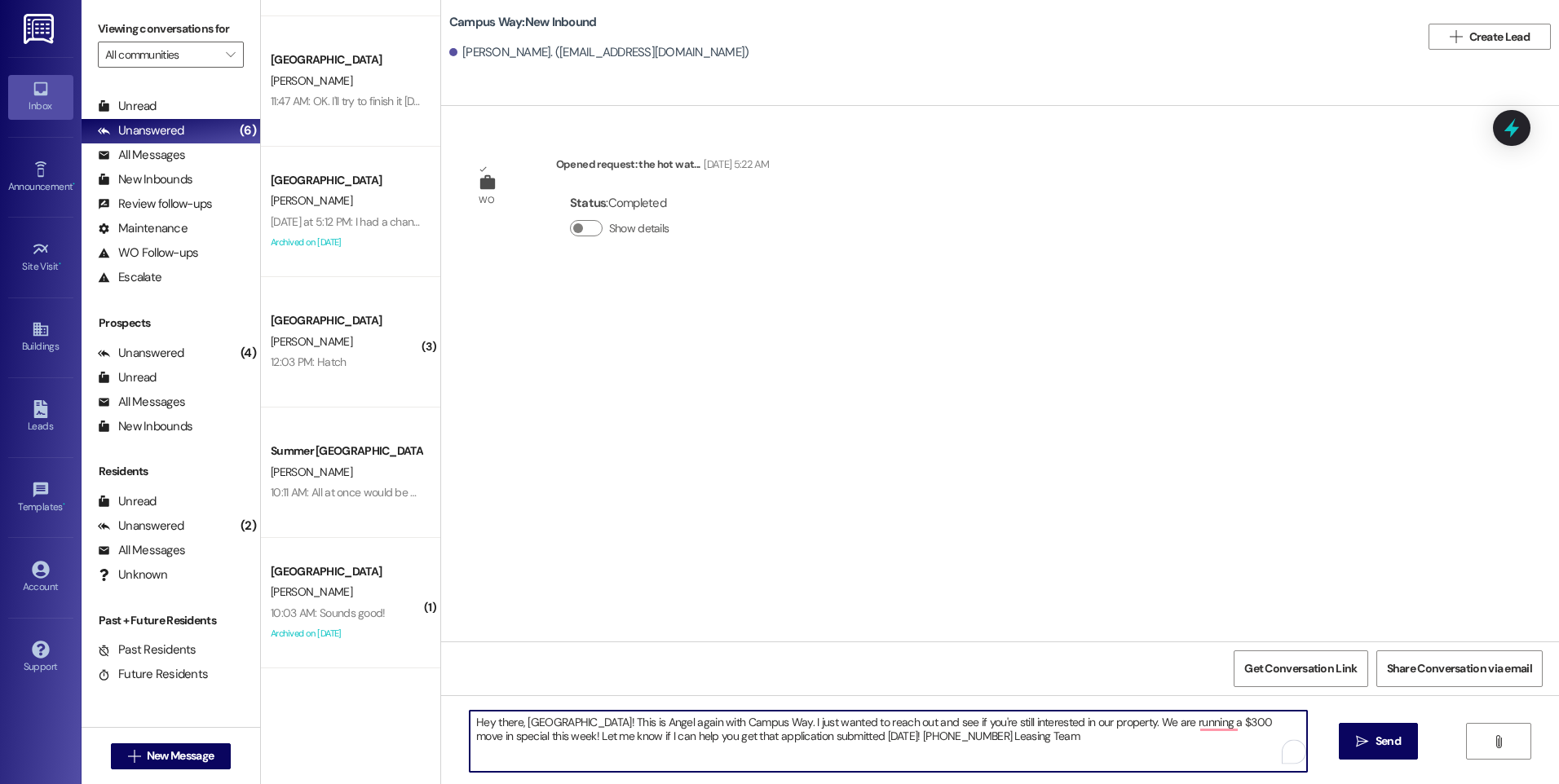
click at [530, 723] on textarea "Hey there, [GEOGRAPHIC_DATA]! This is Angel again with Campus Way. I just wante…" at bounding box center [888, 741] width 836 height 61
click at [834, 741] on textarea "Hey there, [PERSON_NAME]! This is Angel again with Campus Way. I just wanted to…" at bounding box center [888, 741] width 836 height 61
click at [1007, 741] on textarea "Hey there, [PERSON_NAME]! This is Angel again with Campus Way. I just wanted to…" at bounding box center [888, 741] width 836 height 61
type textarea "Hey there, [PERSON_NAME]! This is Angel again with Campus Way. I just wanted to…"
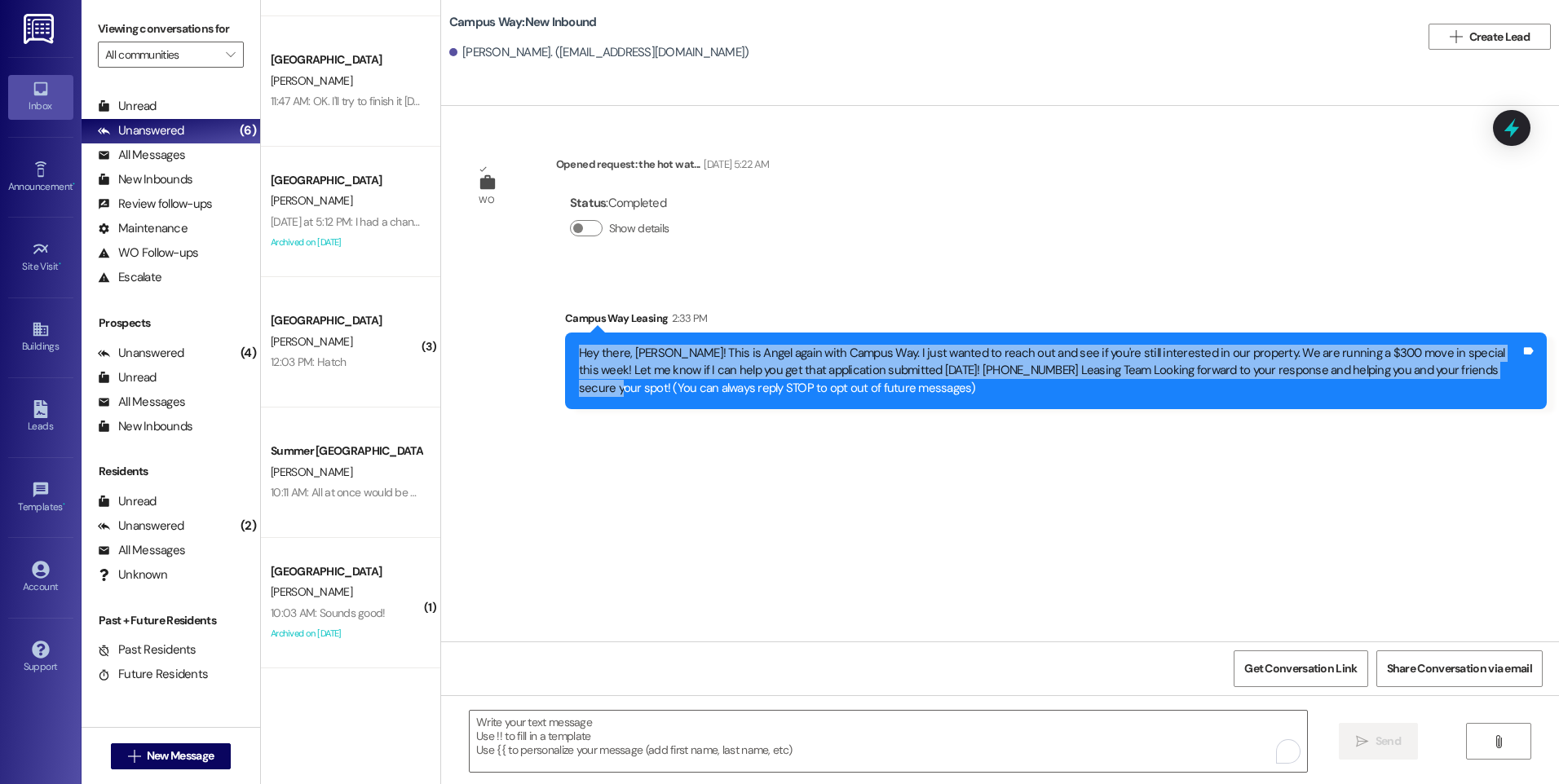
drag, startPoint x: 570, startPoint y: 350, endPoint x: 1449, endPoint y: 377, distance: 879.4
click at [1449, 377] on div "Hey there, [PERSON_NAME]! This is Angel again with Campus Way. I just wanted to…" at bounding box center [1049, 371] width 942 height 52
copy div "Hey there, [PERSON_NAME]! This is Angel again with Campus Way. I just wanted to…"
click at [197, 744] on button " New Message" at bounding box center [171, 756] width 121 height 26
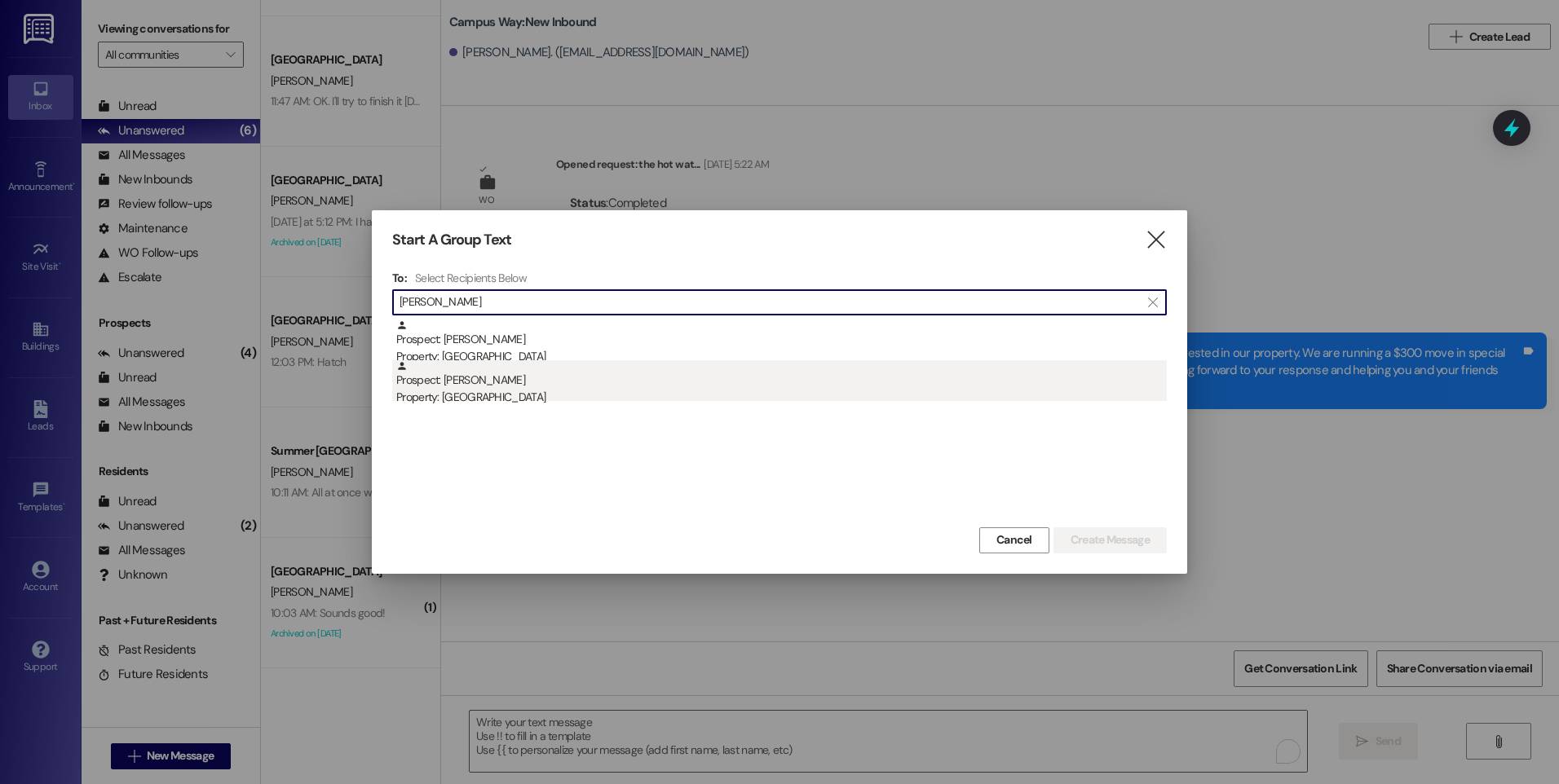
type input "[PERSON_NAME]"
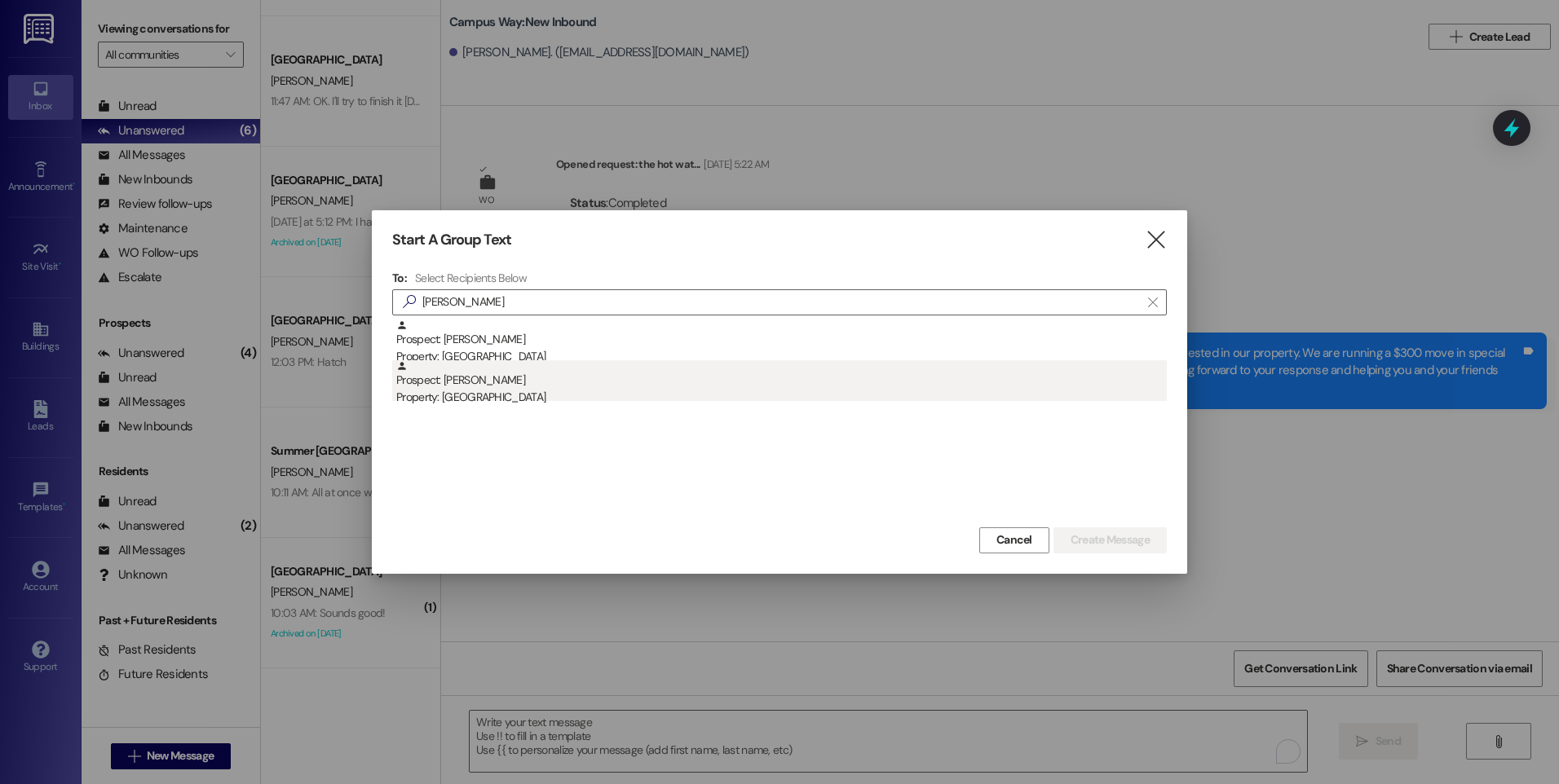
click at [505, 395] on div "Property: [GEOGRAPHIC_DATA]" at bounding box center [781, 398] width 771 height 17
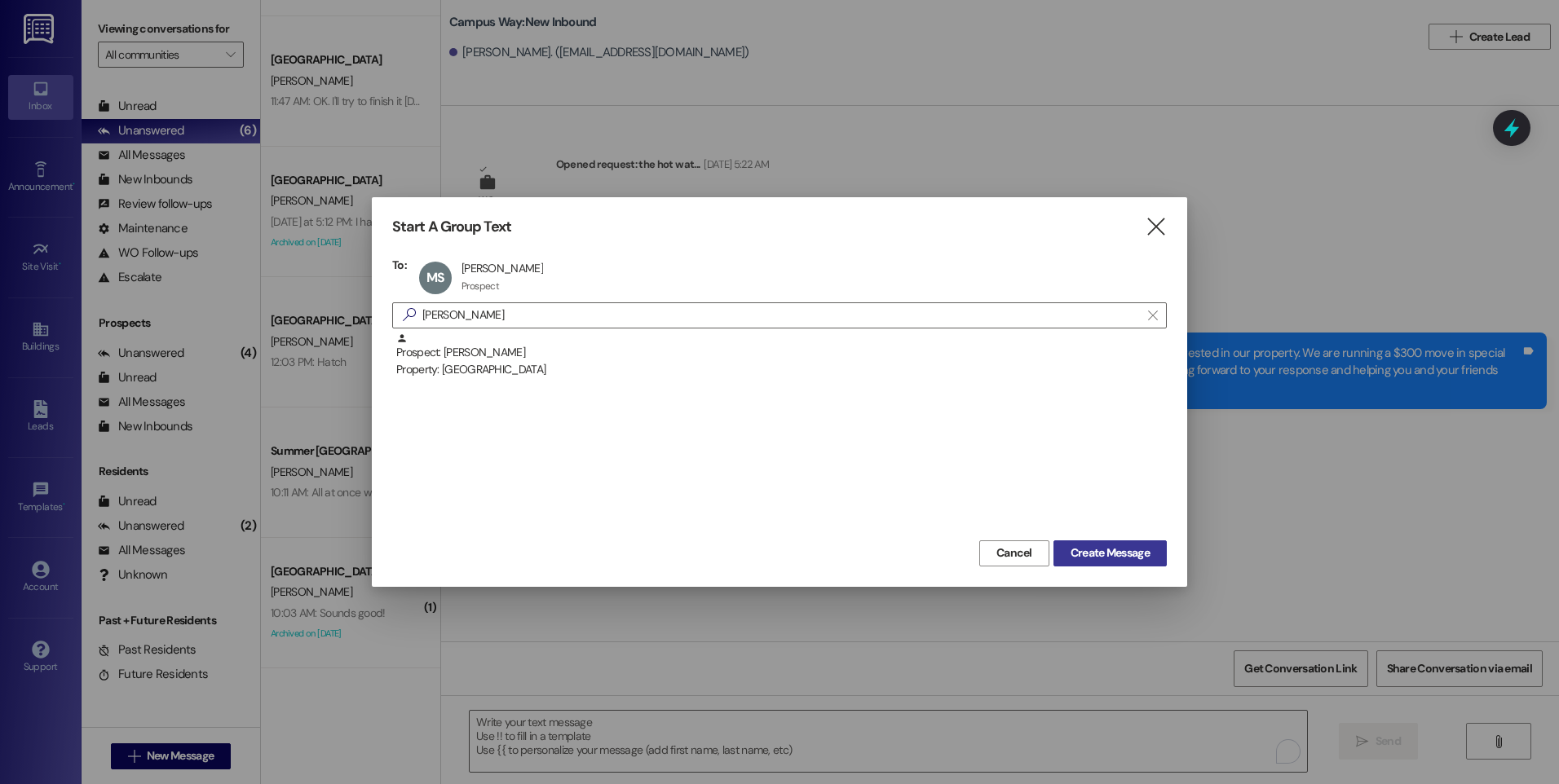
click at [1091, 546] on span "Create Message" at bounding box center [1110, 553] width 79 height 17
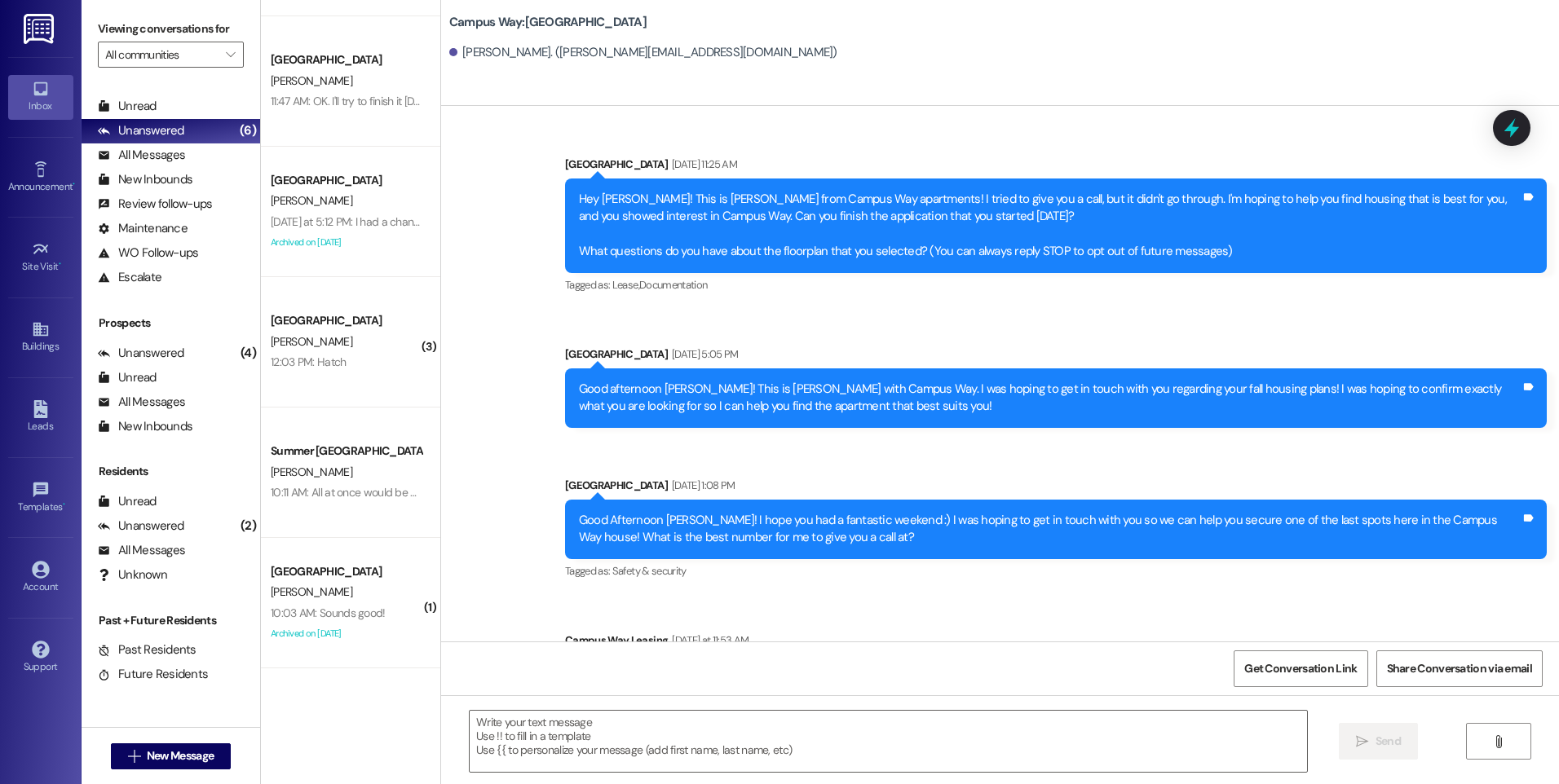
scroll to position [109, 0]
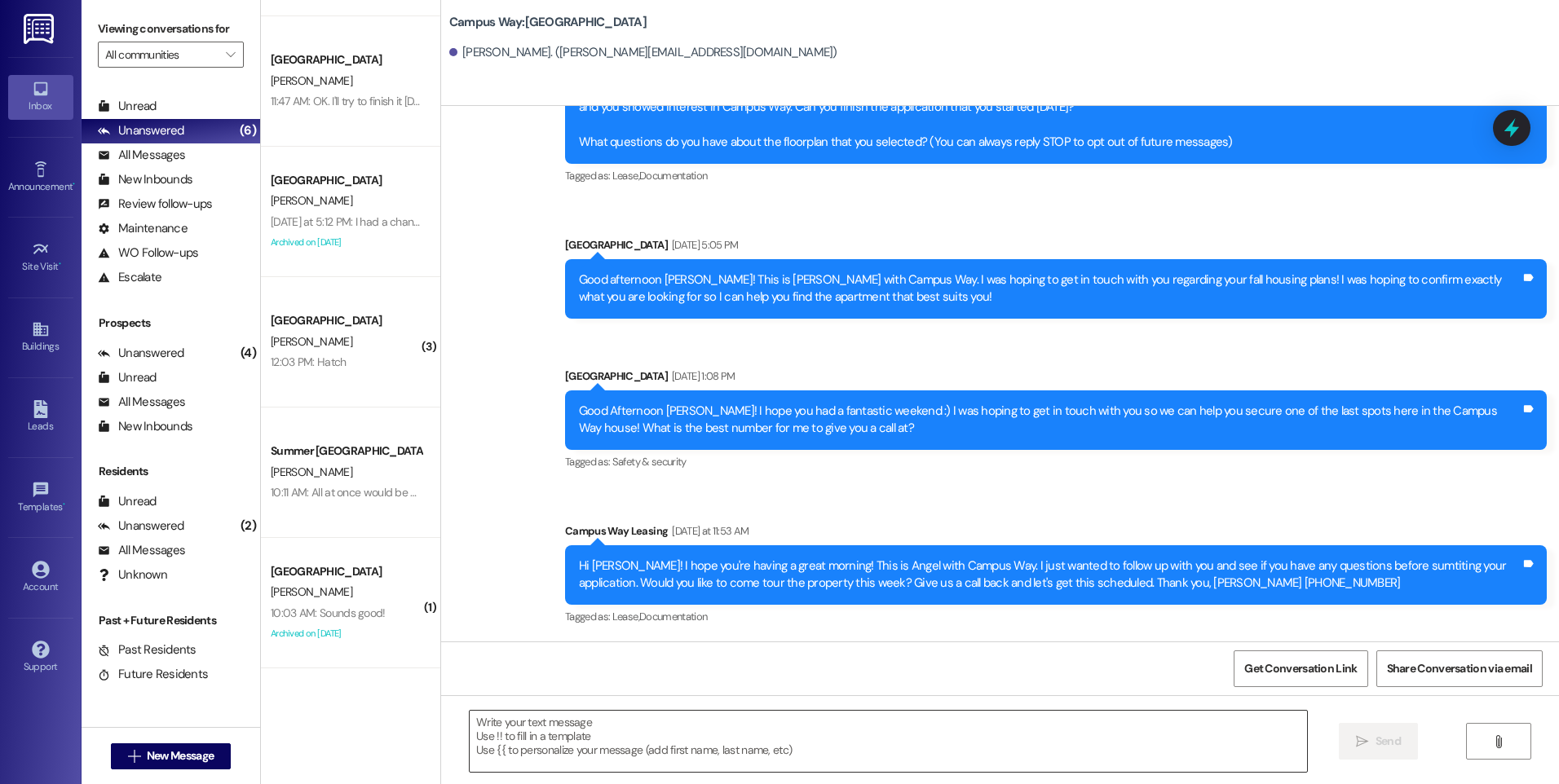
click at [586, 724] on textarea at bounding box center [888, 741] width 836 height 61
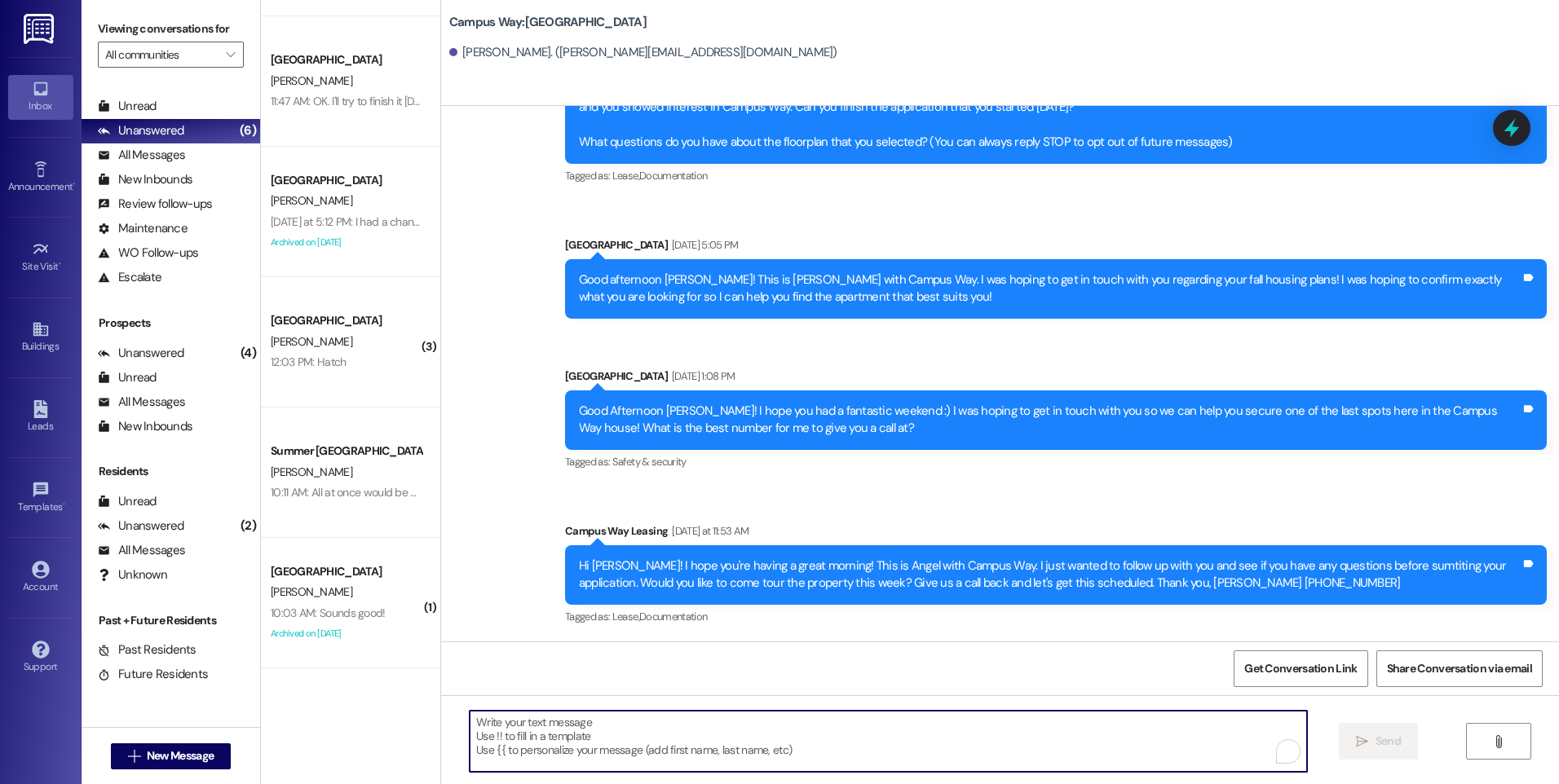
paste textarea "Hey there, [PERSON_NAME]! This is Angel again with Campus Way. I just wanted to…"
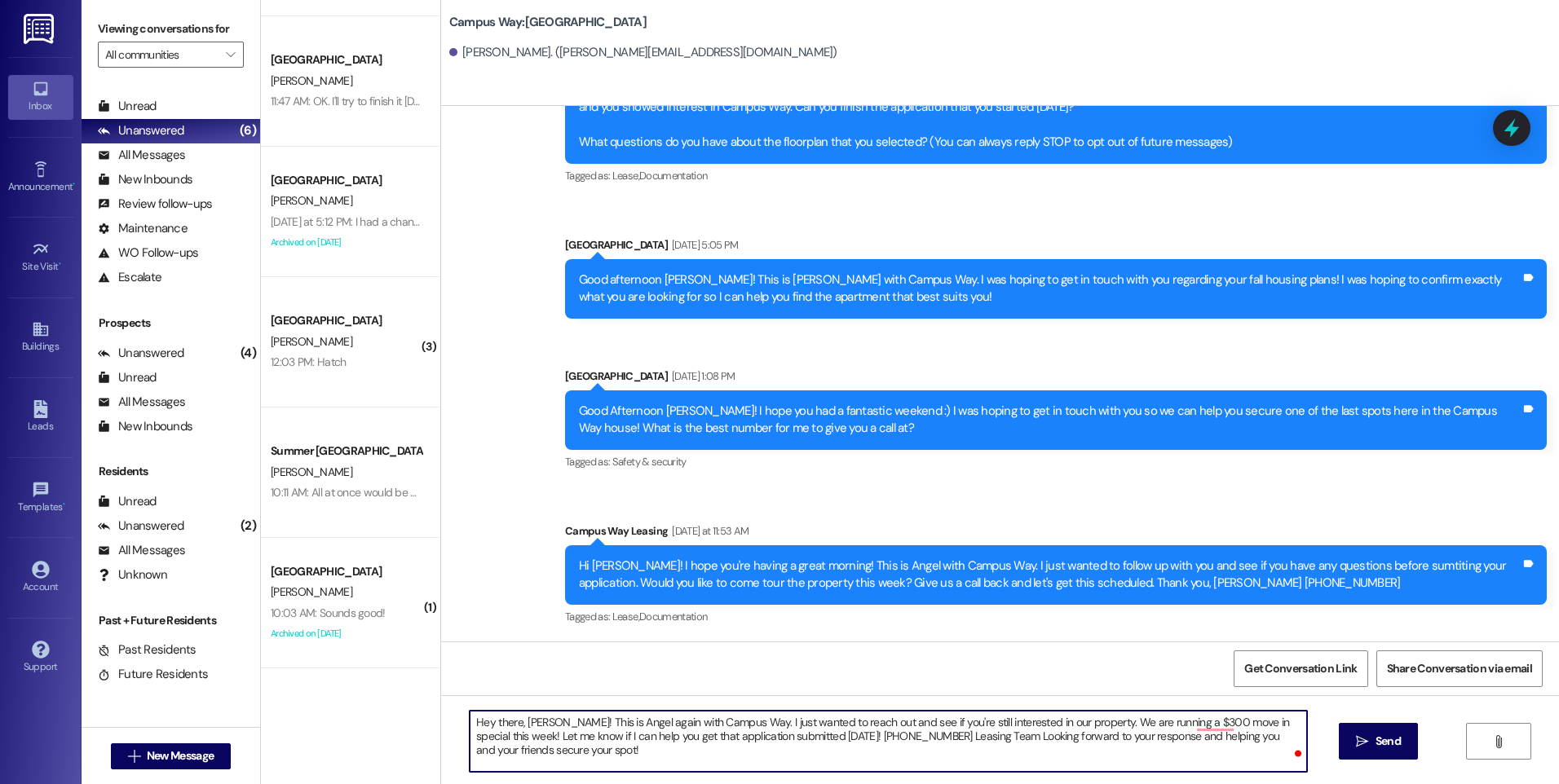
click at [524, 721] on textarea "Hey there, [PERSON_NAME]! This is Angel again with Campus Way. I just wanted to…" at bounding box center [888, 741] width 836 height 61
click at [891, 743] on textarea "Hey there, [PERSON_NAME]! This is Angel again with Campus Way. I just wanted to…" at bounding box center [888, 741] width 836 height 61
drag, startPoint x: 1105, startPoint y: 739, endPoint x: 1109, endPoint y: 749, distance: 10.8
click at [1109, 749] on textarea "Hey there, [PERSON_NAME]! This is Angel again with Campus Way. I just wanted to…" at bounding box center [888, 741] width 836 height 61
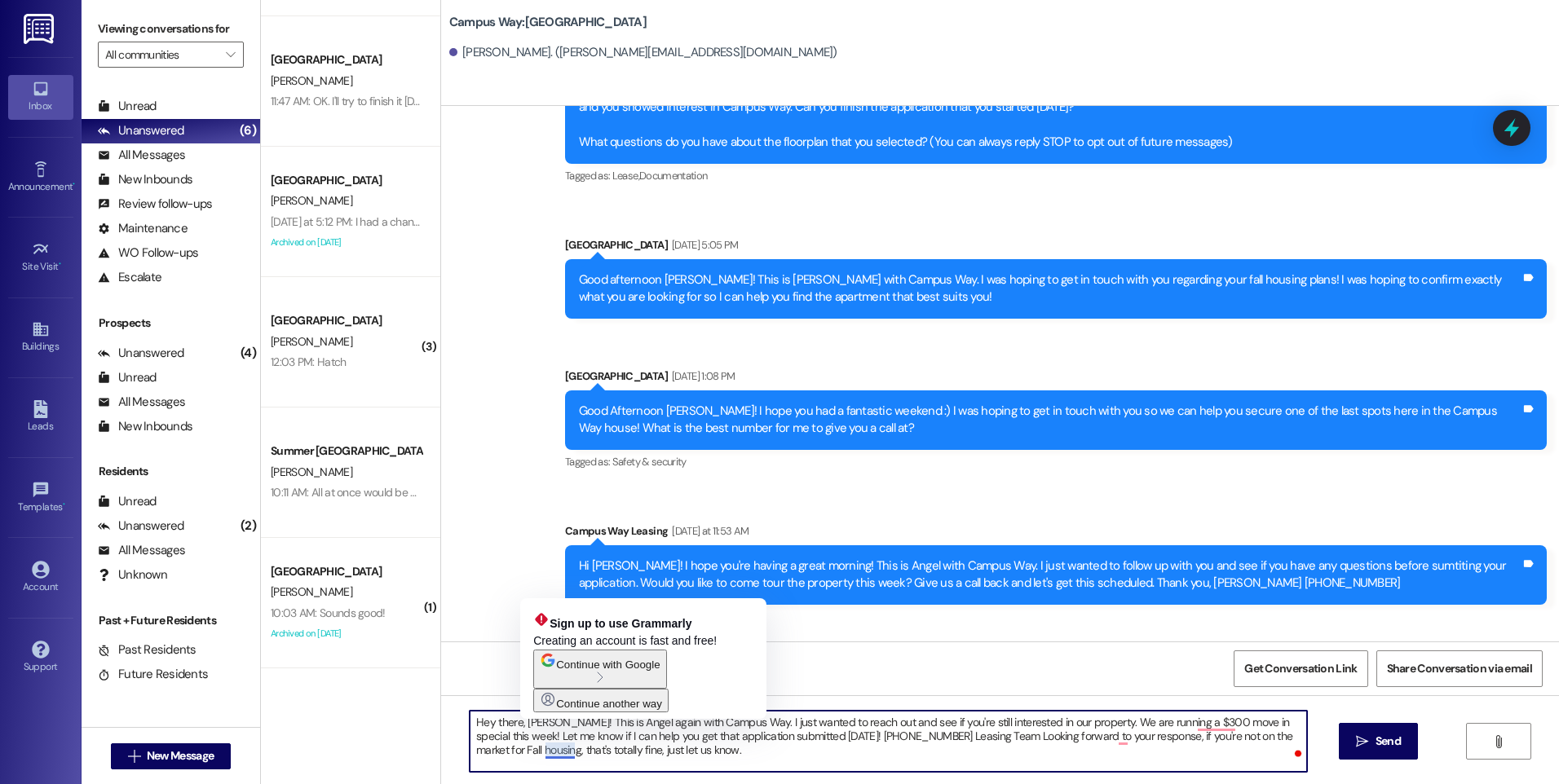
click at [541, 754] on textarea "Hey there, [PERSON_NAME]! This is Angel again with Campus Way. I just wanted to…" at bounding box center [888, 741] width 836 height 61
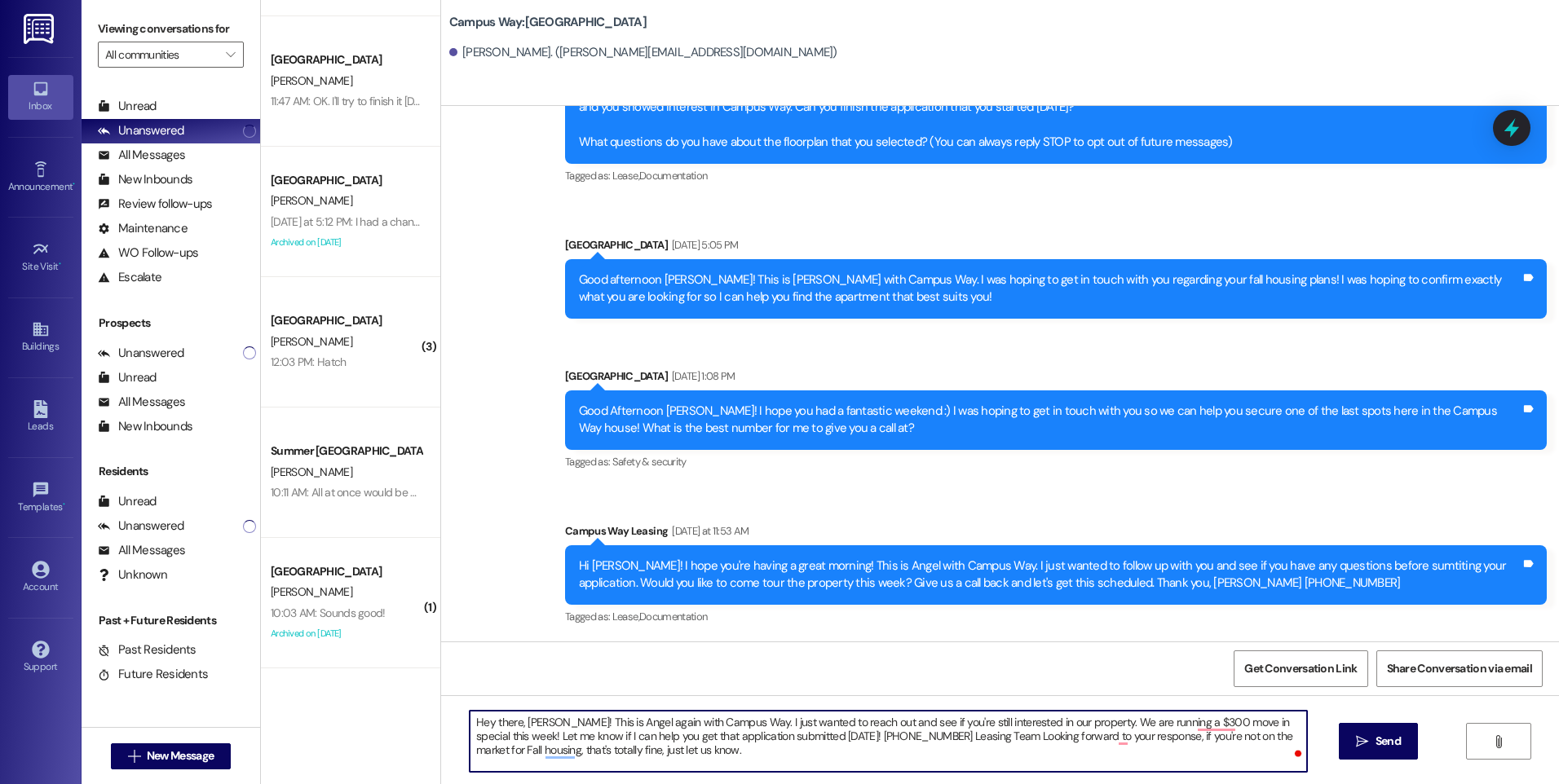
click at [684, 757] on textarea "Hey there, [PERSON_NAME]! This is Angel again with Campus Way. I just wanted to…" at bounding box center [888, 741] width 836 height 61
type textarea "Hey there, [PERSON_NAME]! This is Angel again with Campus Way. I just wanted to…"
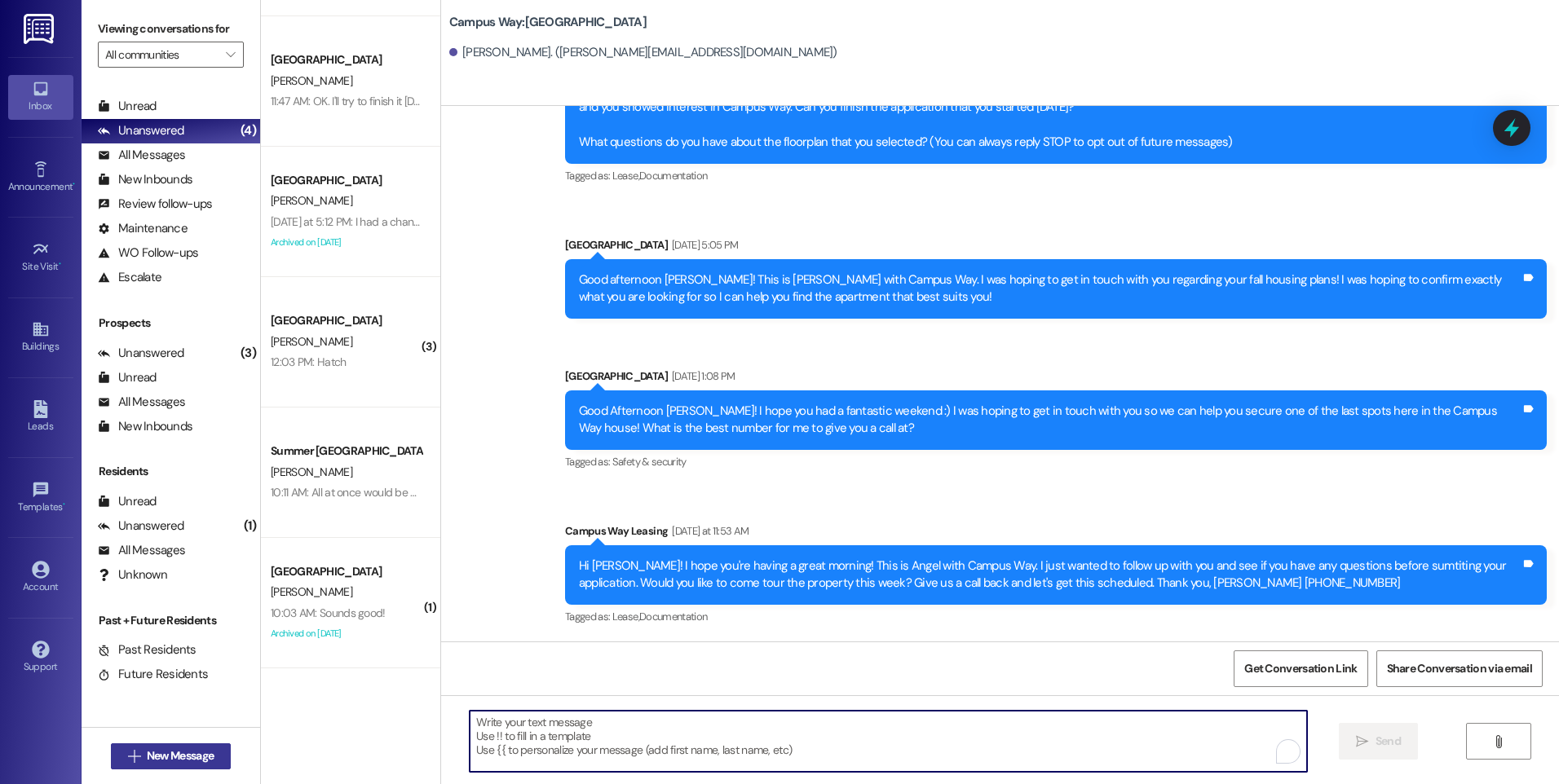
click at [147, 761] on span "New Message" at bounding box center [180, 756] width 67 height 17
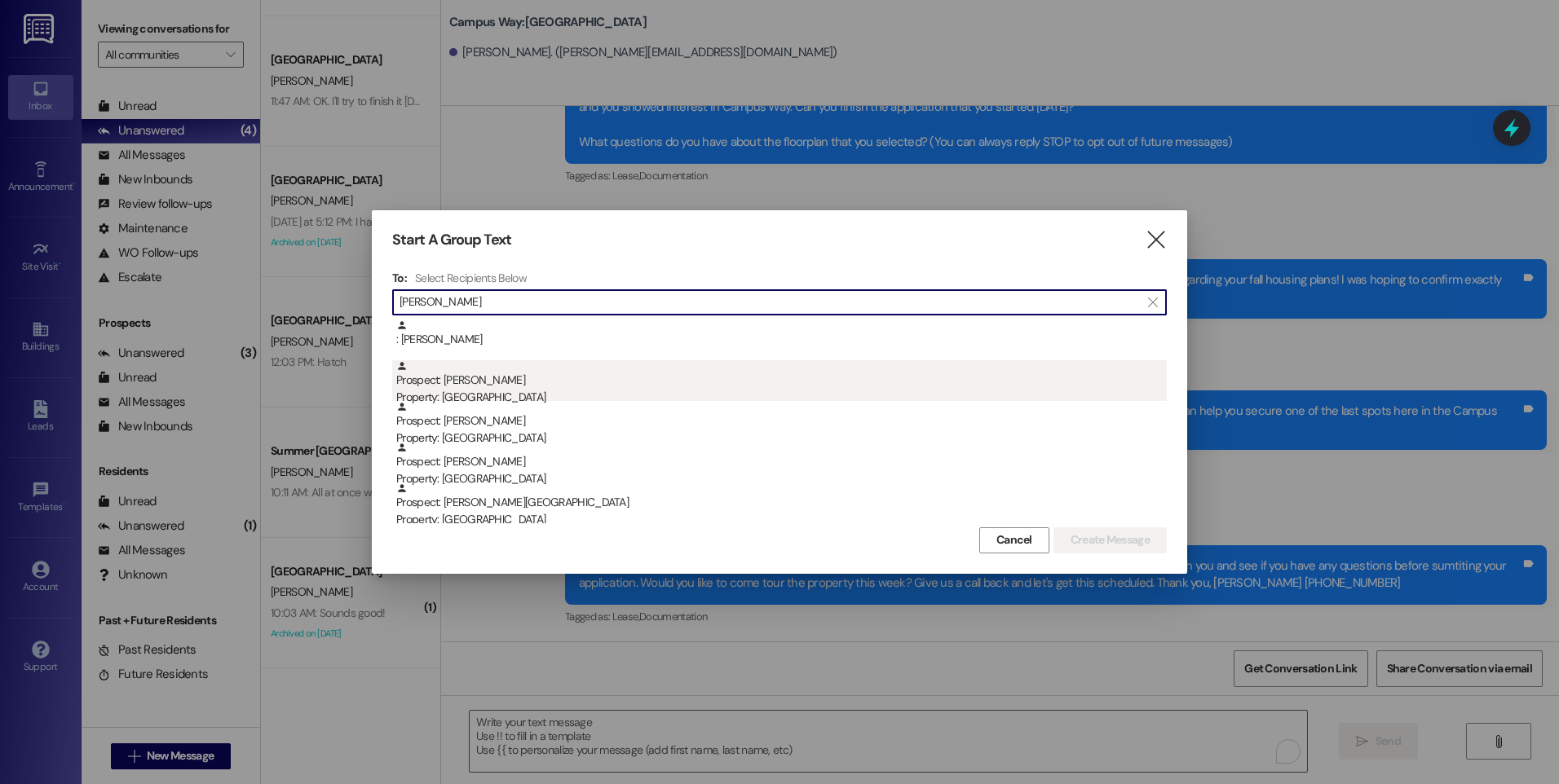
type input "[PERSON_NAME]"
click at [457, 400] on div "Property: [GEOGRAPHIC_DATA]" at bounding box center [781, 398] width 771 height 17
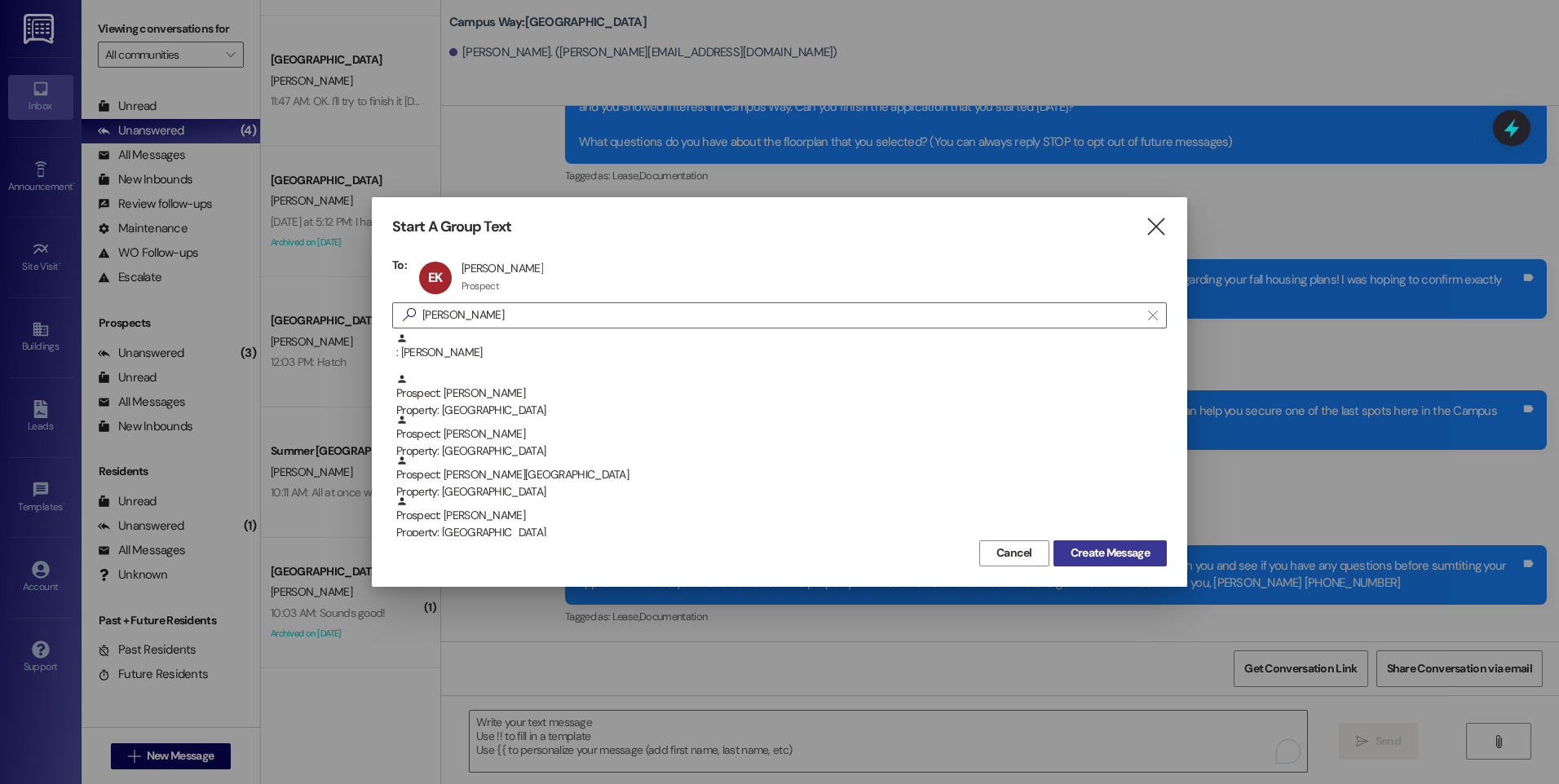
click at [1089, 559] on span "Create Message" at bounding box center [1110, 553] width 79 height 17
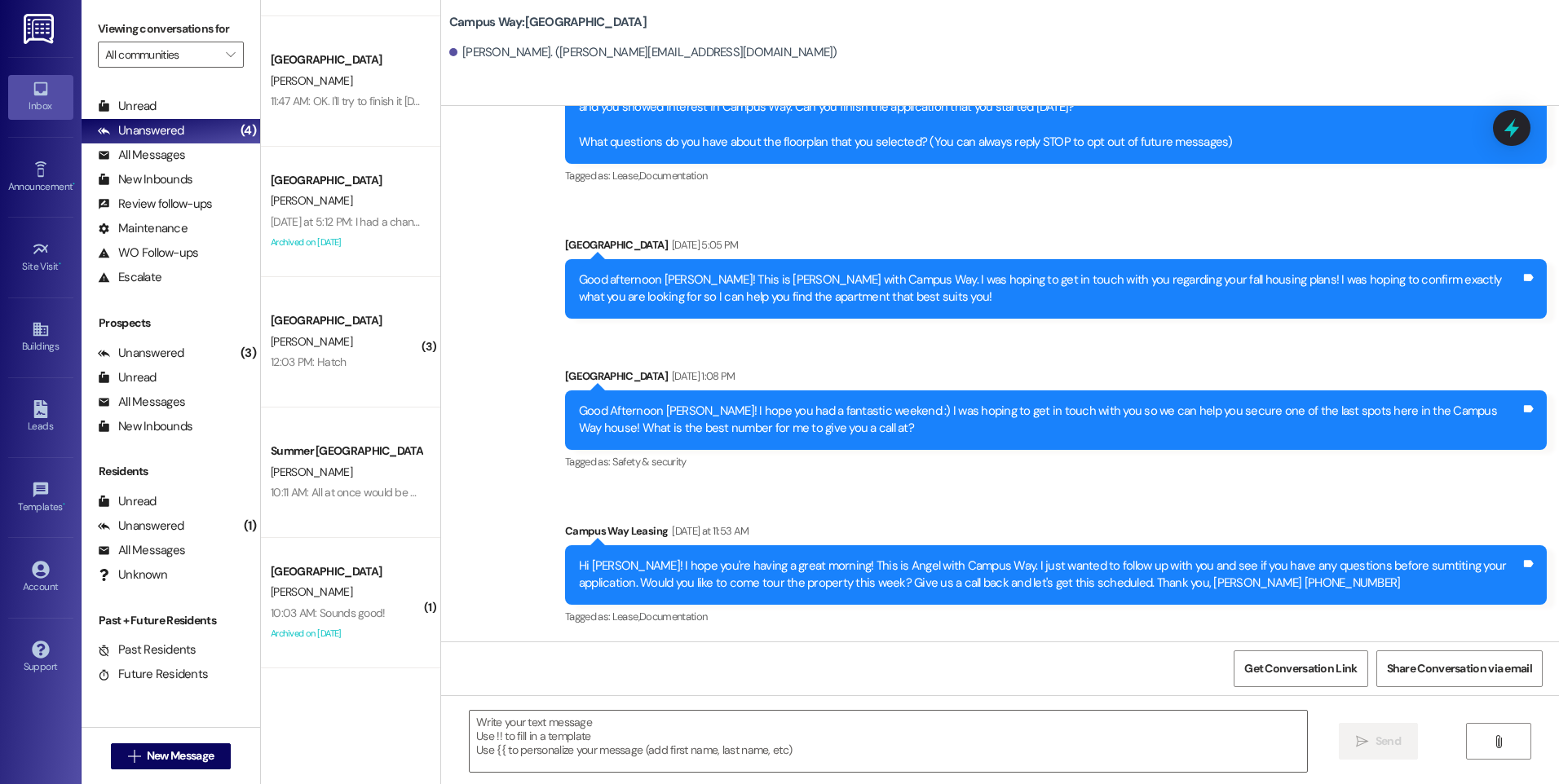
scroll to position [0, 0]
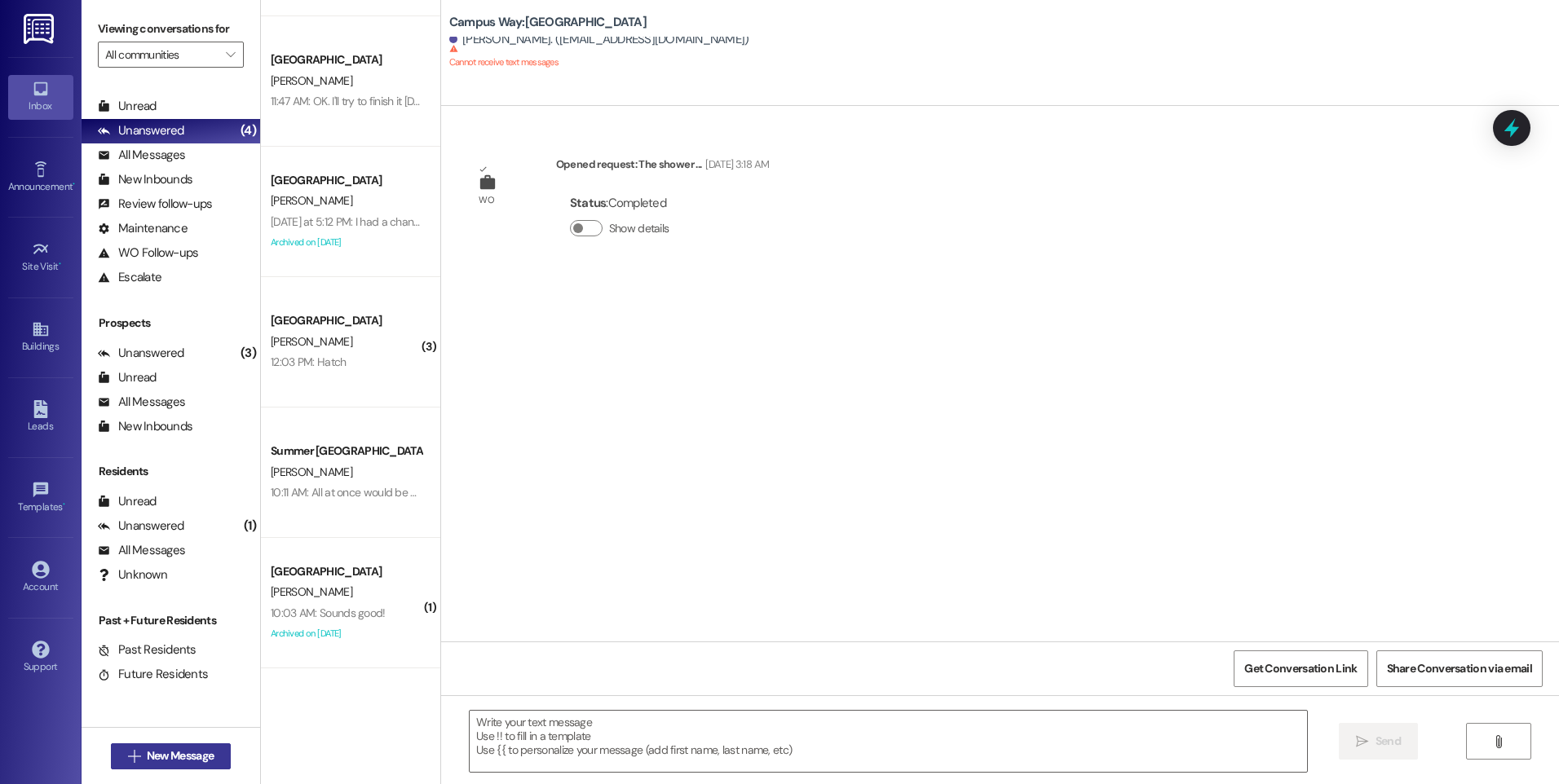
click at [173, 749] on span "New Message" at bounding box center [180, 756] width 67 height 17
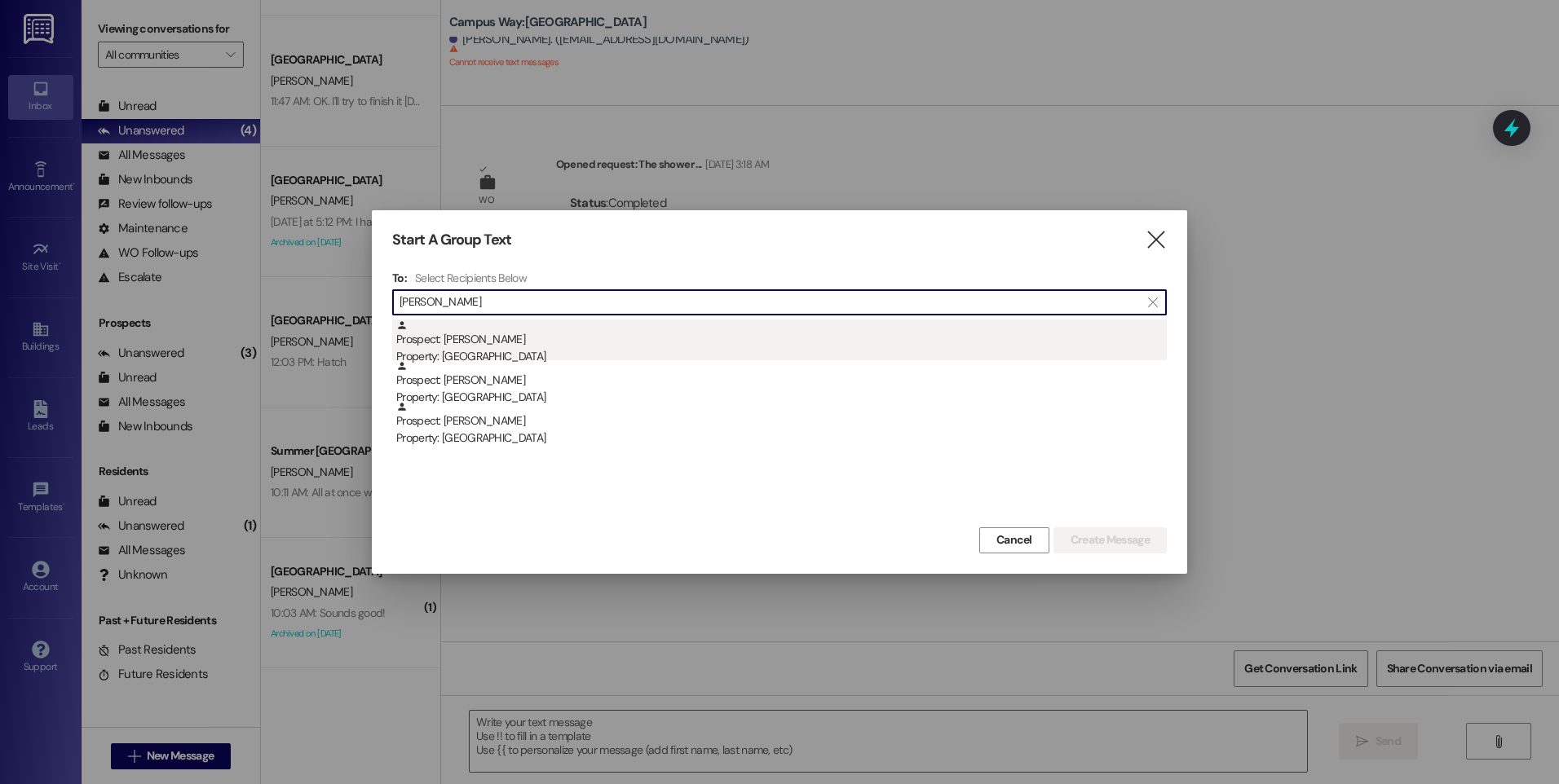
type input "[PERSON_NAME]"
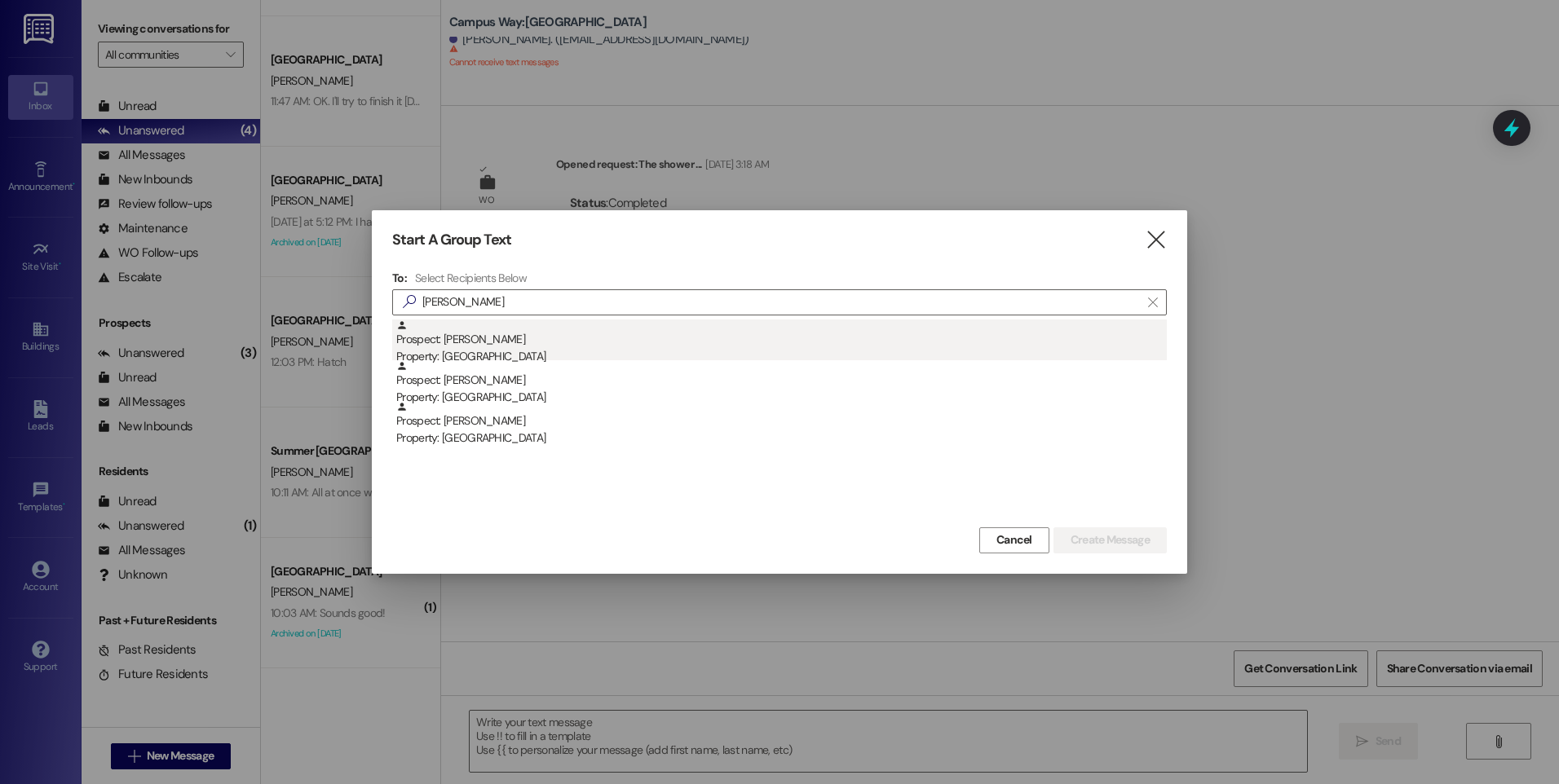
click at [520, 352] on div "Property: [GEOGRAPHIC_DATA]" at bounding box center [781, 356] width 771 height 17
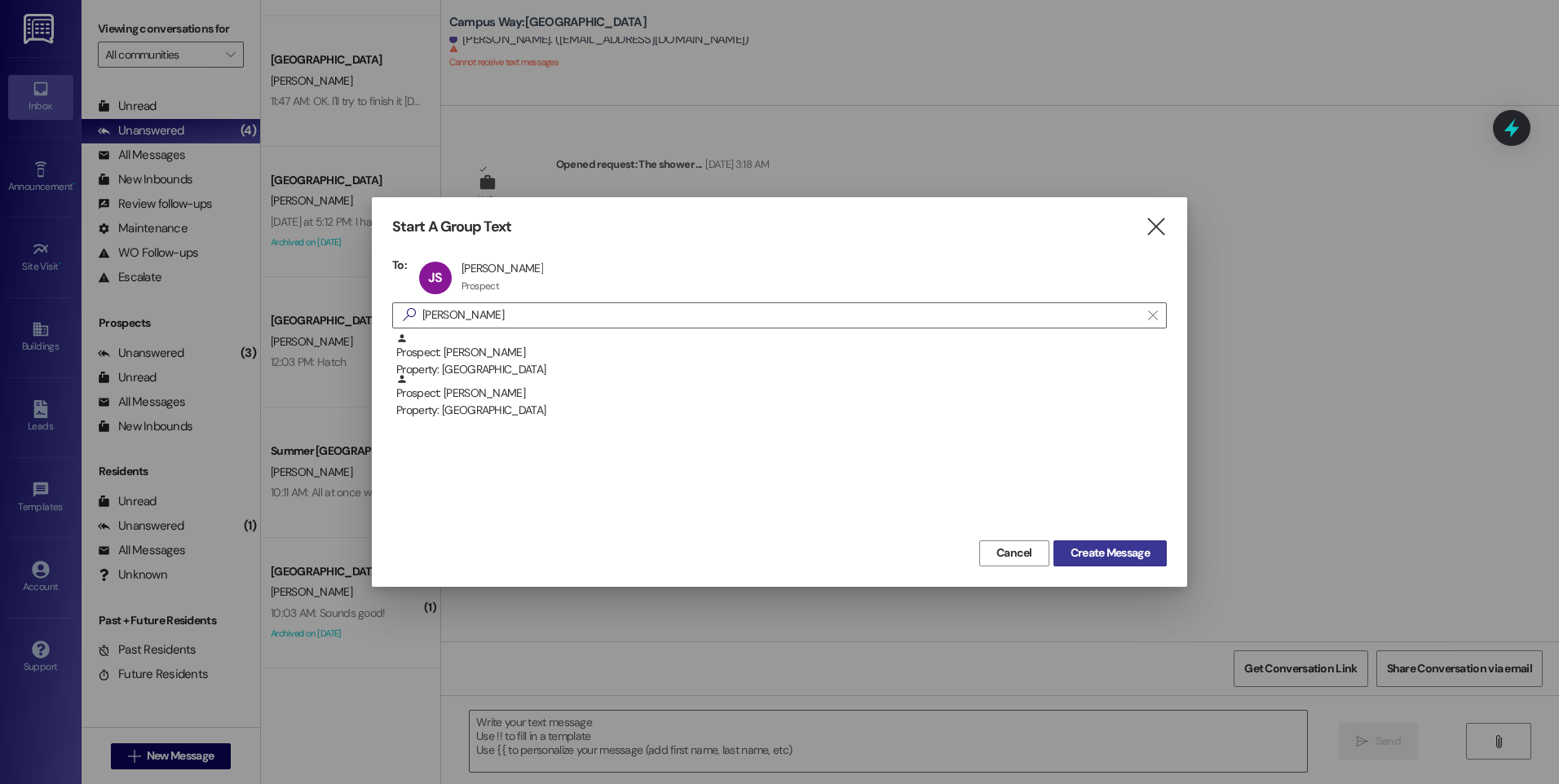
click at [1067, 549] on span "Create Message" at bounding box center [1110, 553] width 86 height 17
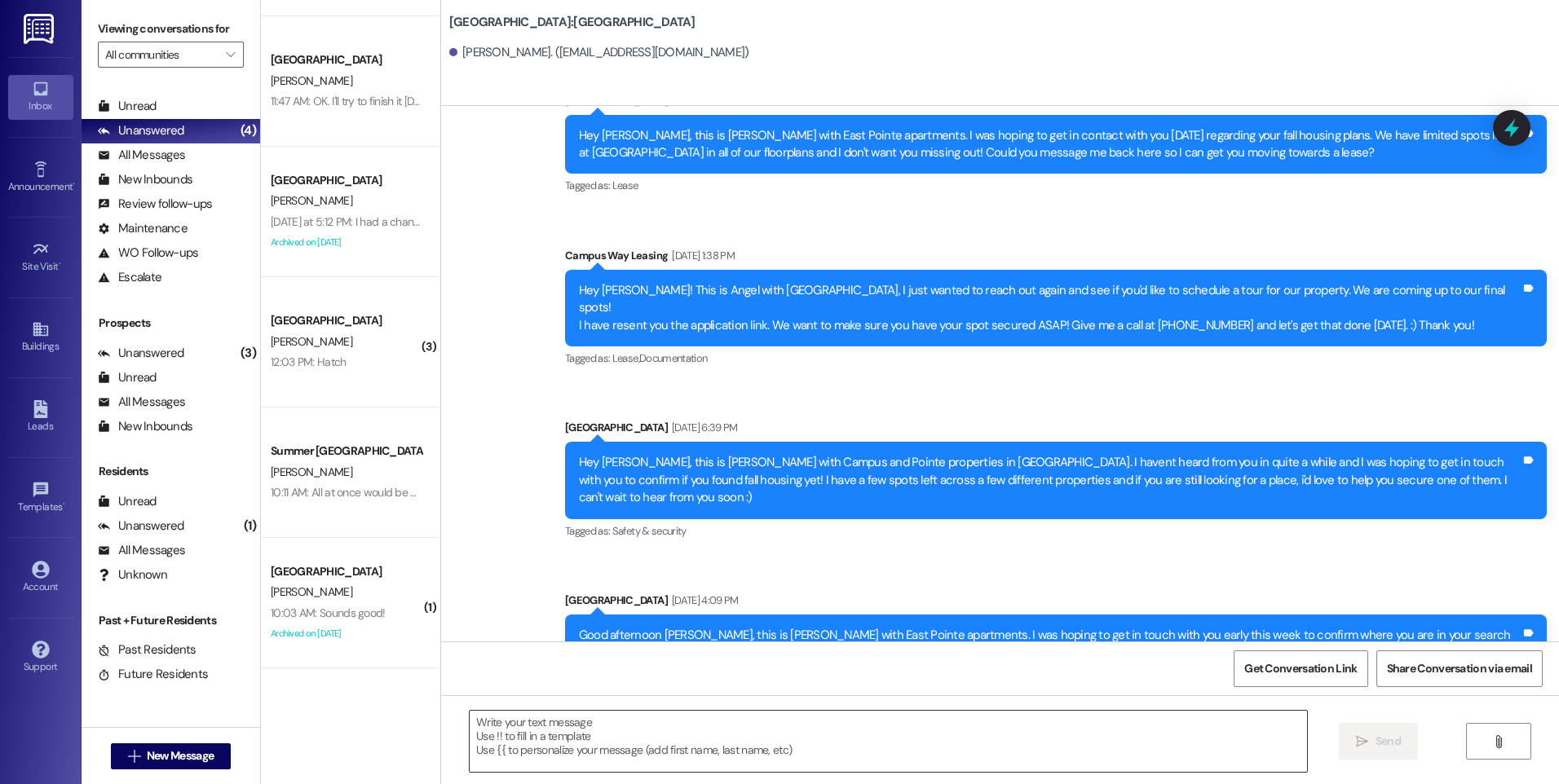
scroll to position [8, 0]
click at [717, 738] on textarea at bounding box center [888, 741] width 836 height 61
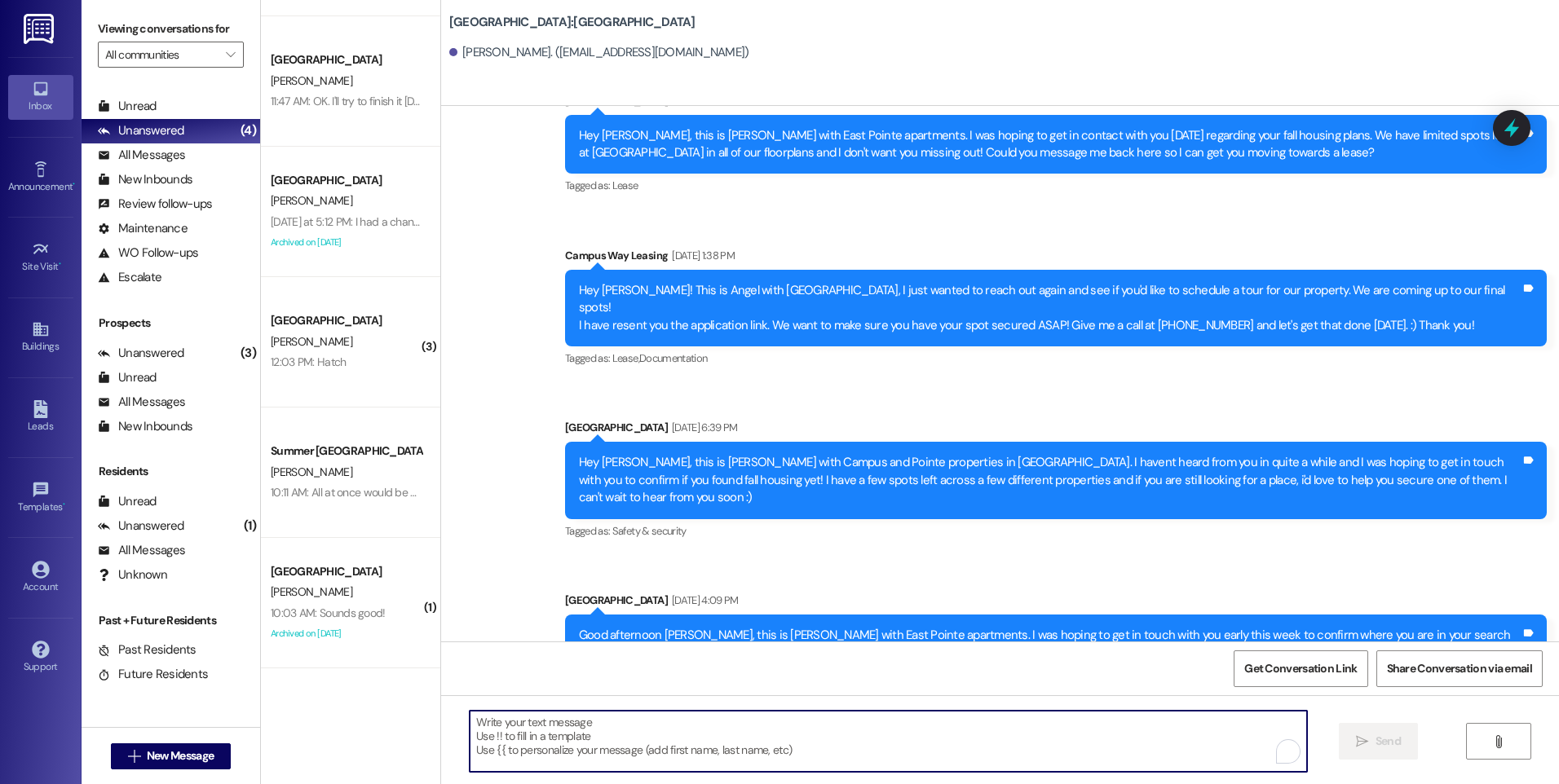
paste textarea "Hey there, [PERSON_NAME]! This is Angel again with Campus Way. I just wanted to…"
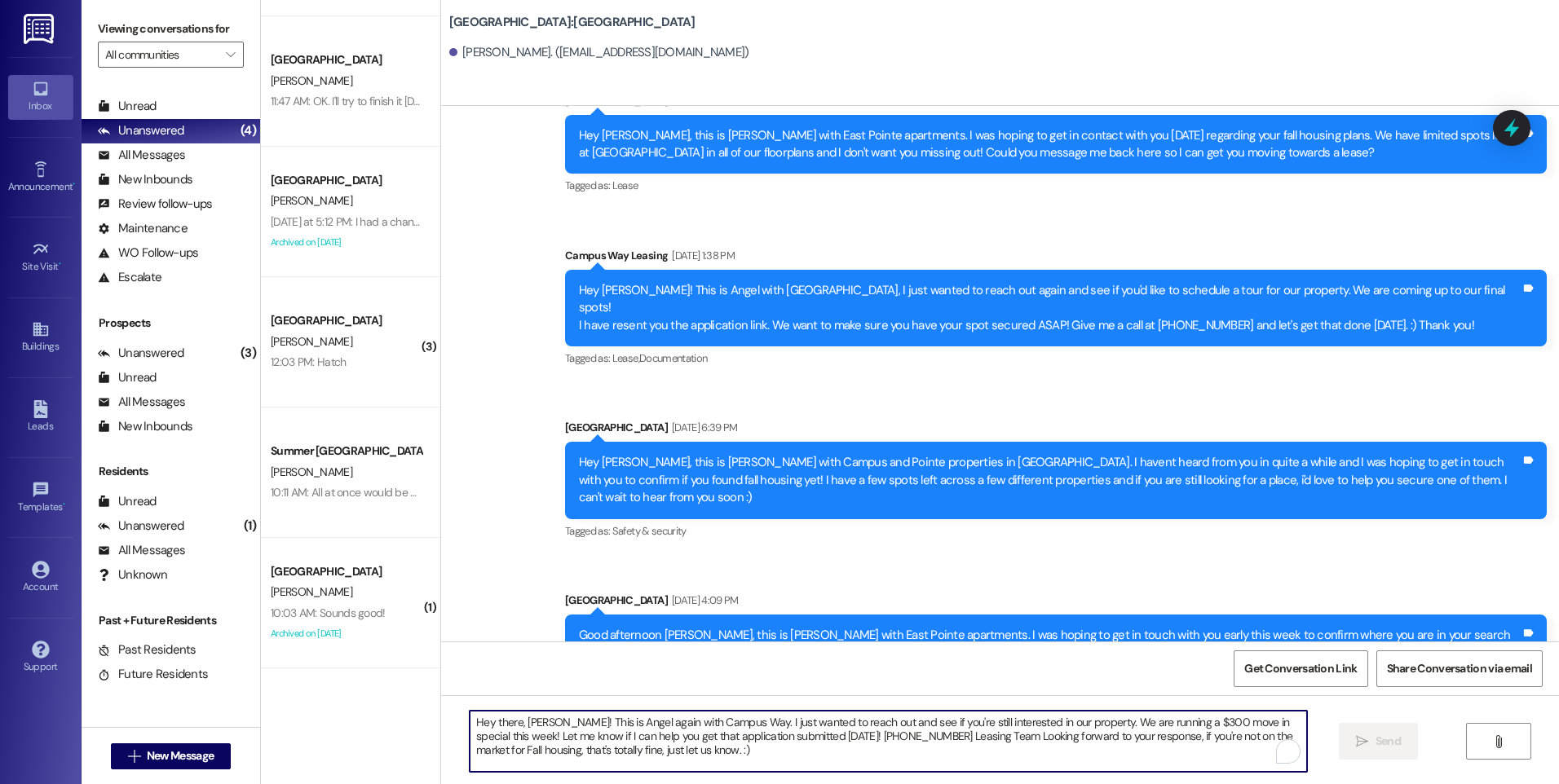
scroll to position [0, 0]
click at [530, 718] on textarea "Hey there, [PERSON_NAME]! This is Angel again with Campus Way. I just wanted to…" at bounding box center [888, 741] width 836 height 61
drag, startPoint x: 651, startPoint y: 722, endPoint x: 713, endPoint y: 719, distance: 62.1
click at [713, 719] on textarea "Hey there, [PERSON_NAME]! This is Angel again with Campus Way. I just wanted to…" at bounding box center [888, 741] width 836 height 61
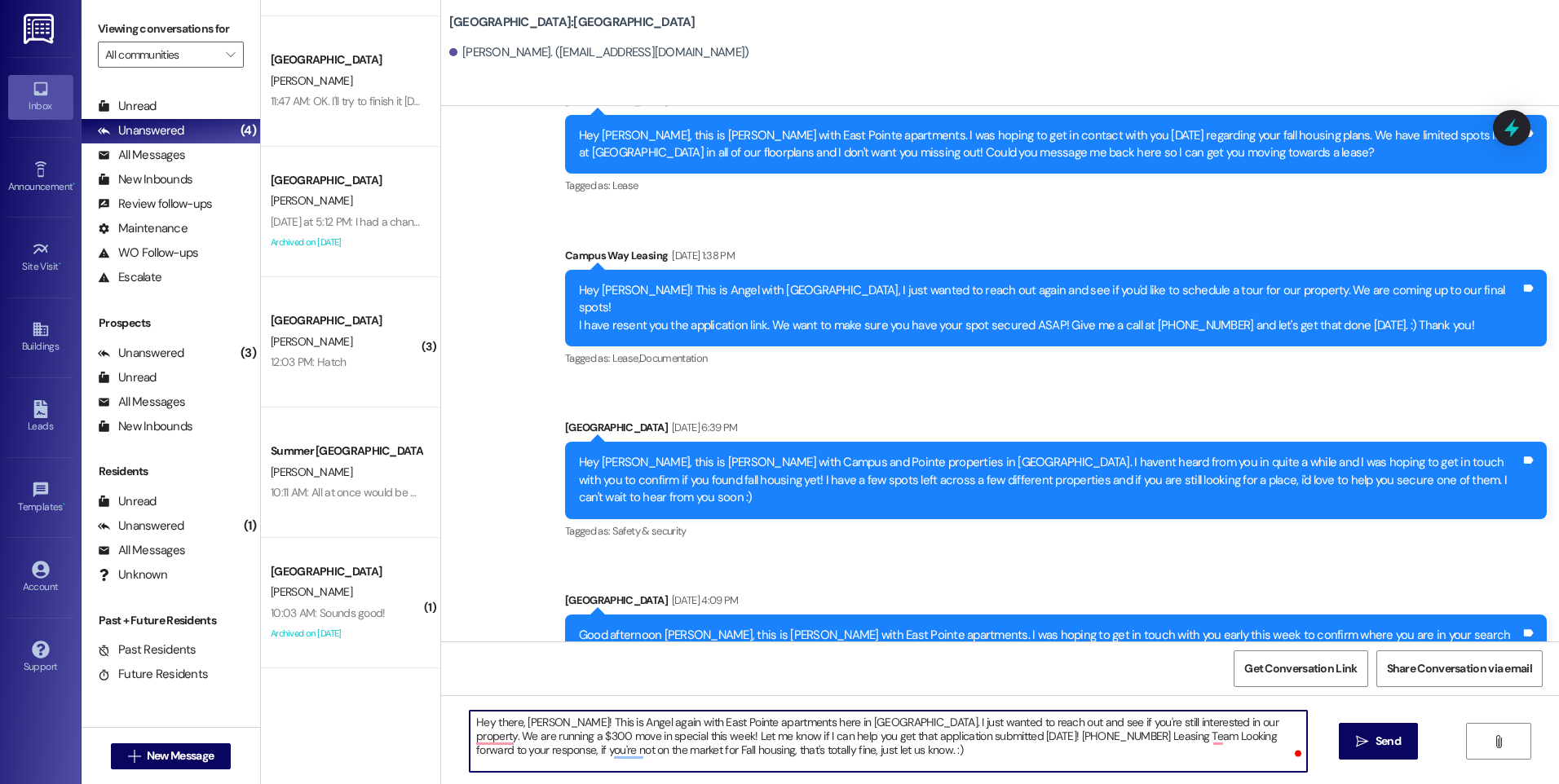
click at [925, 736] on textarea "Hey there, [PERSON_NAME]! This is Angel again with East Pointe apartments here …" at bounding box center [888, 741] width 836 height 61
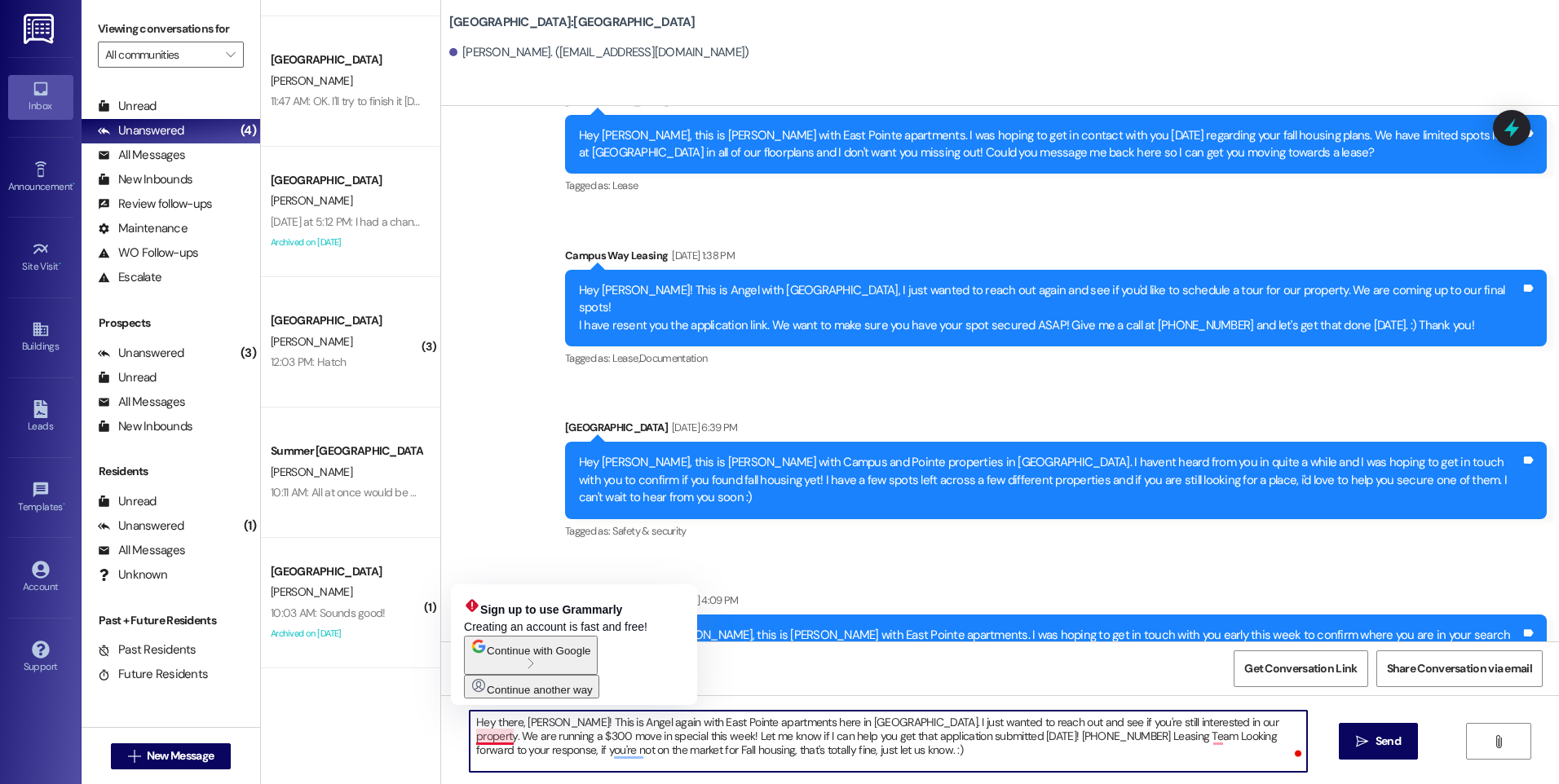
click at [490, 735] on textarea "Hey there, [PERSON_NAME]! This is Angel again with East Pointe apartments here …" at bounding box center [888, 741] width 836 height 61
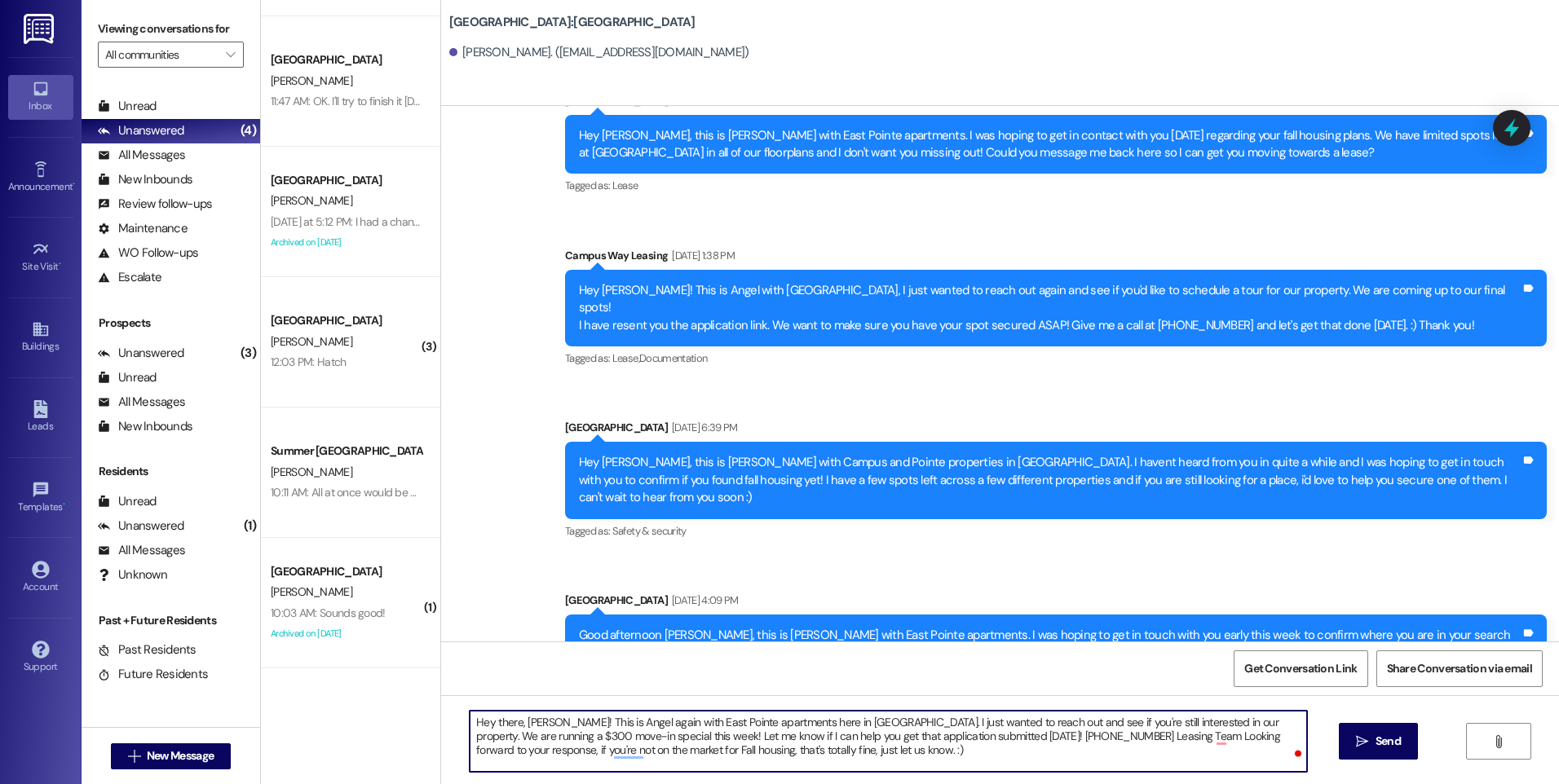
click at [980, 736] on textarea "Hey there, [PERSON_NAME]! This is Angel again with East Pointe apartments here …" at bounding box center [888, 741] width 836 height 61
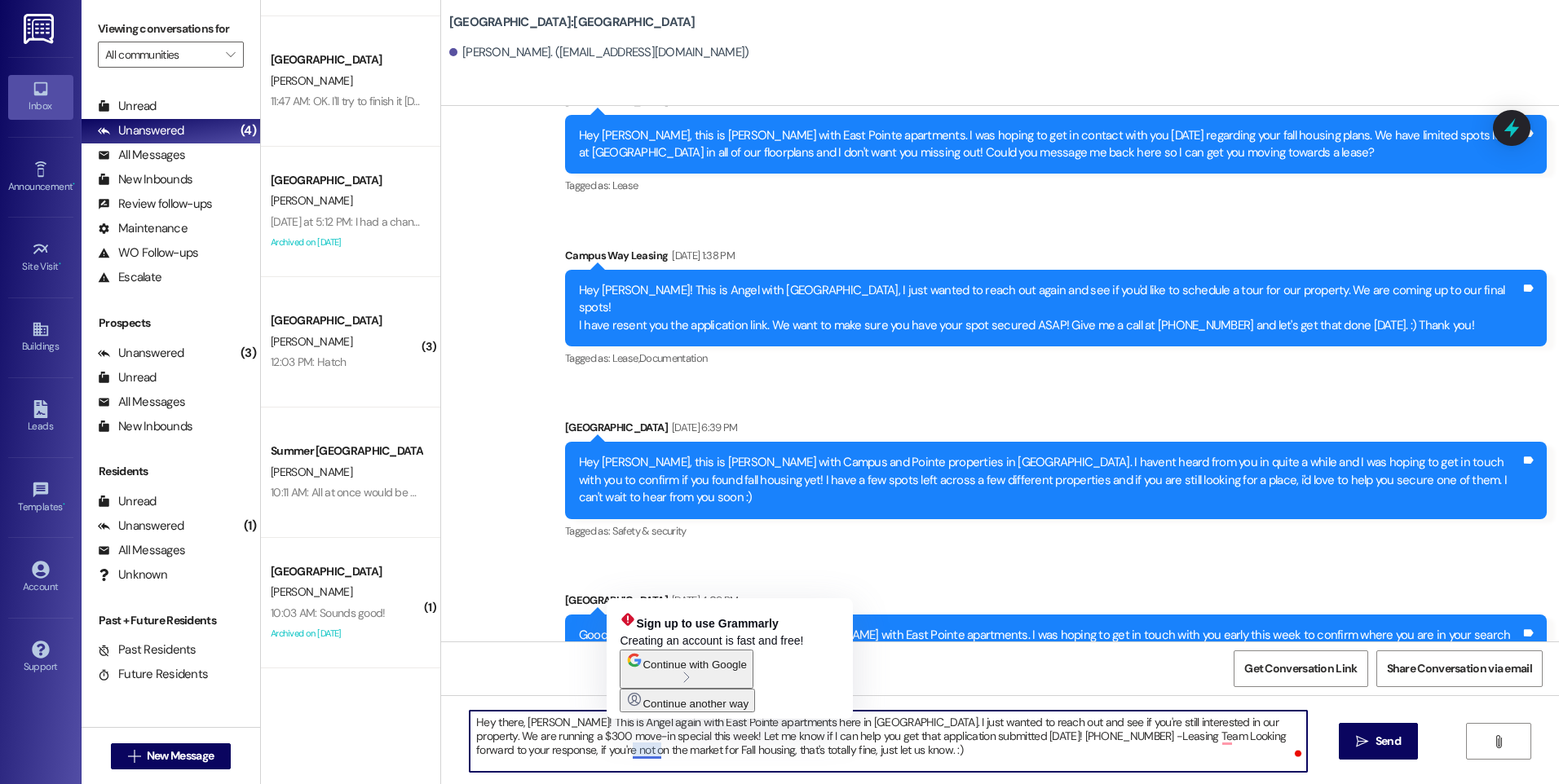
click at [639, 750] on textarea "Hey there, [PERSON_NAME]! This is Angel again with East Pointe apartments here …" at bounding box center [888, 741] width 836 height 61
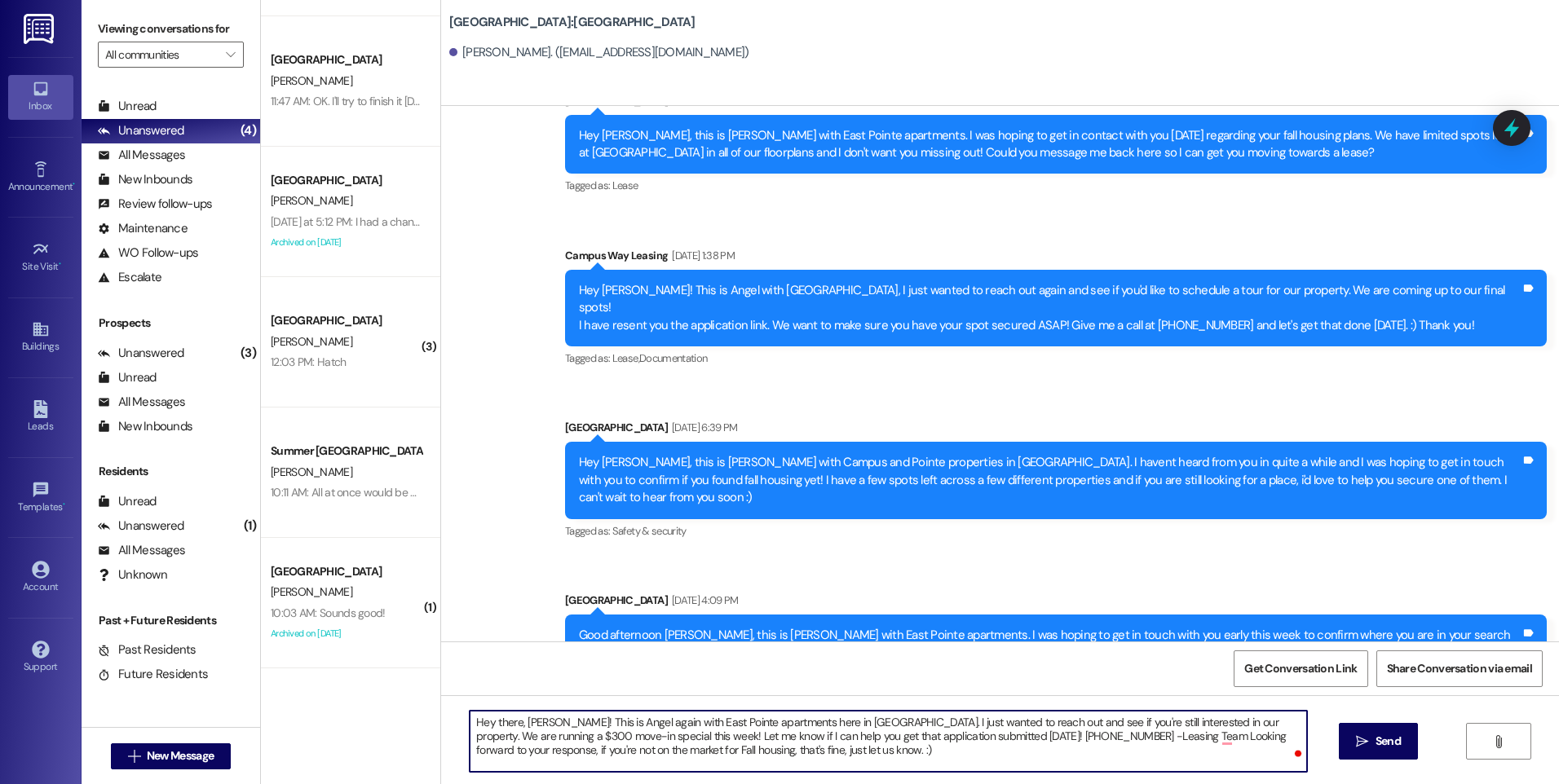
click at [635, 749] on textarea "Hey there, [PERSON_NAME]! This is Angel again with East Pointe apartments here …" at bounding box center [888, 741] width 836 height 61
click at [790, 744] on textarea "Hey there, [PERSON_NAME]! This is Angel again with East Pointe apartments here …" at bounding box center [888, 741] width 836 height 61
type textarea "Hey there, [PERSON_NAME]! This is Angel again with East Pointe apartments here …"
drag, startPoint x: 778, startPoint y: 758, endPoint x: 434, endPoint y: 725, distance: 345.6
click at [441, 725] on div "Hey there, [PERSON_NAME]! This is Angel again with East Pointe apartments here …" at bounding box center [1000, 756] width 1118 height 123
